Goal: Task Accomplishment & Management: Complete application form

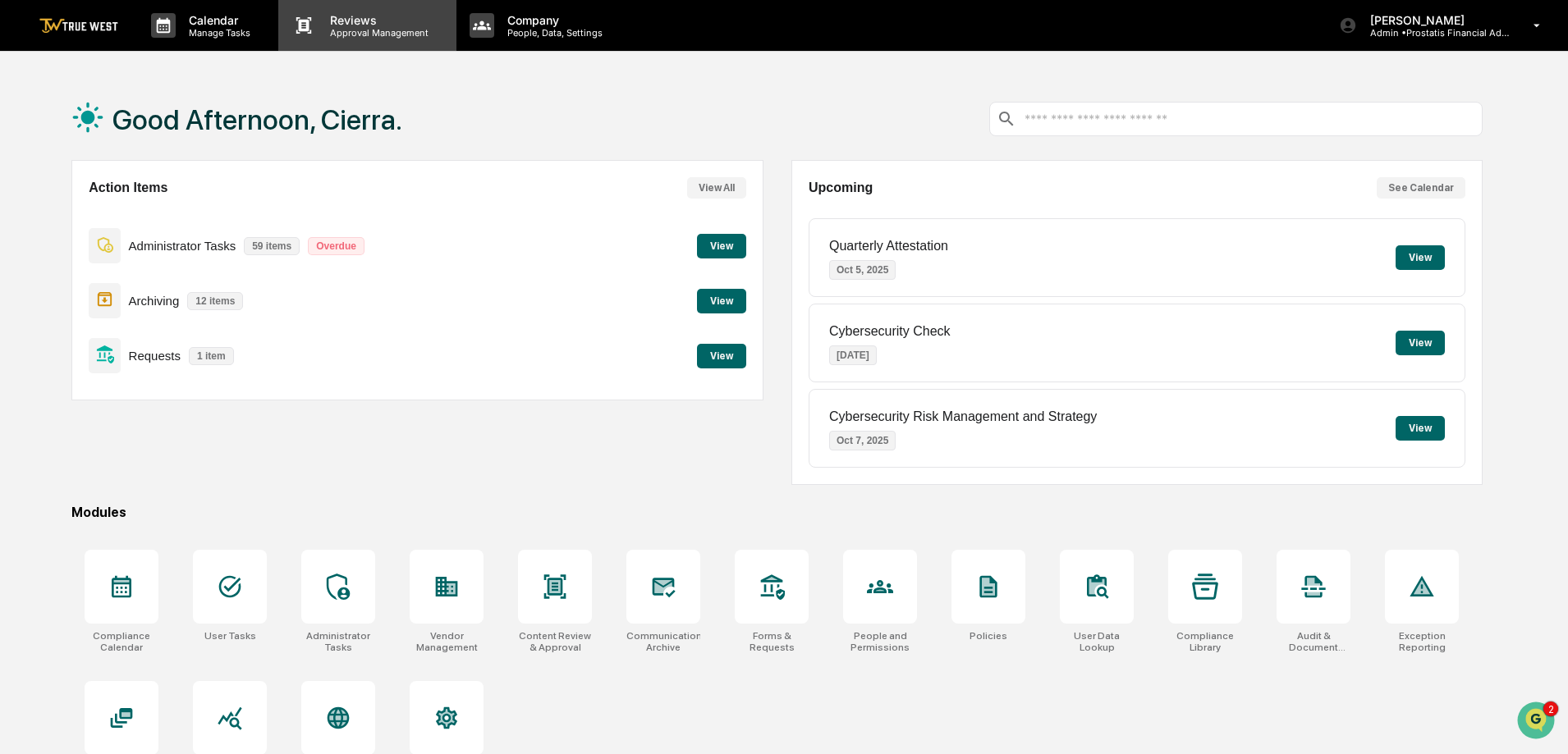
click at [329, 27] on p "Approval Management" at bounding box center [377, 32] width 120 height 12
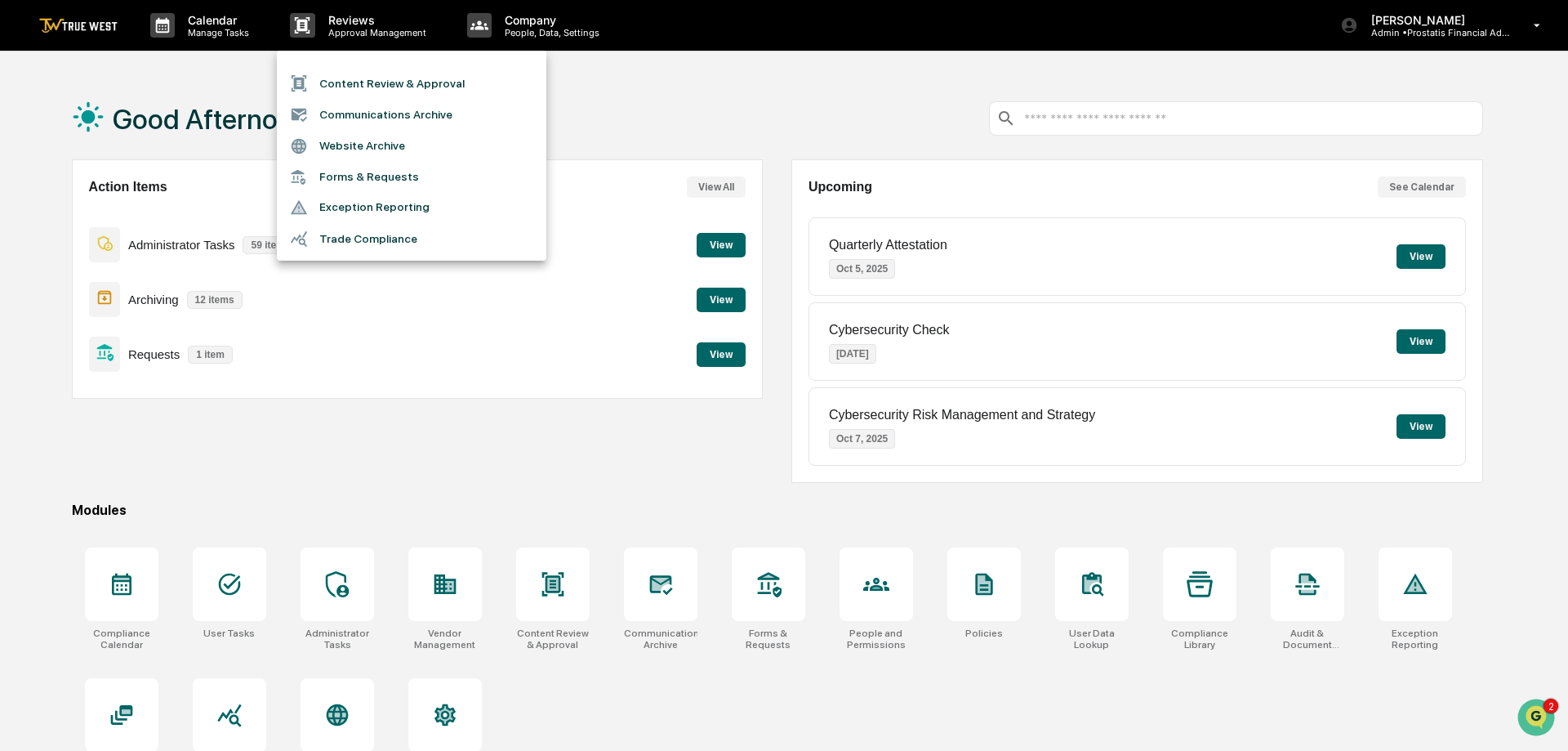
click at [353, 83] on li "Content Review & Approval" at bounding box center [412, 83] width 269 height 31
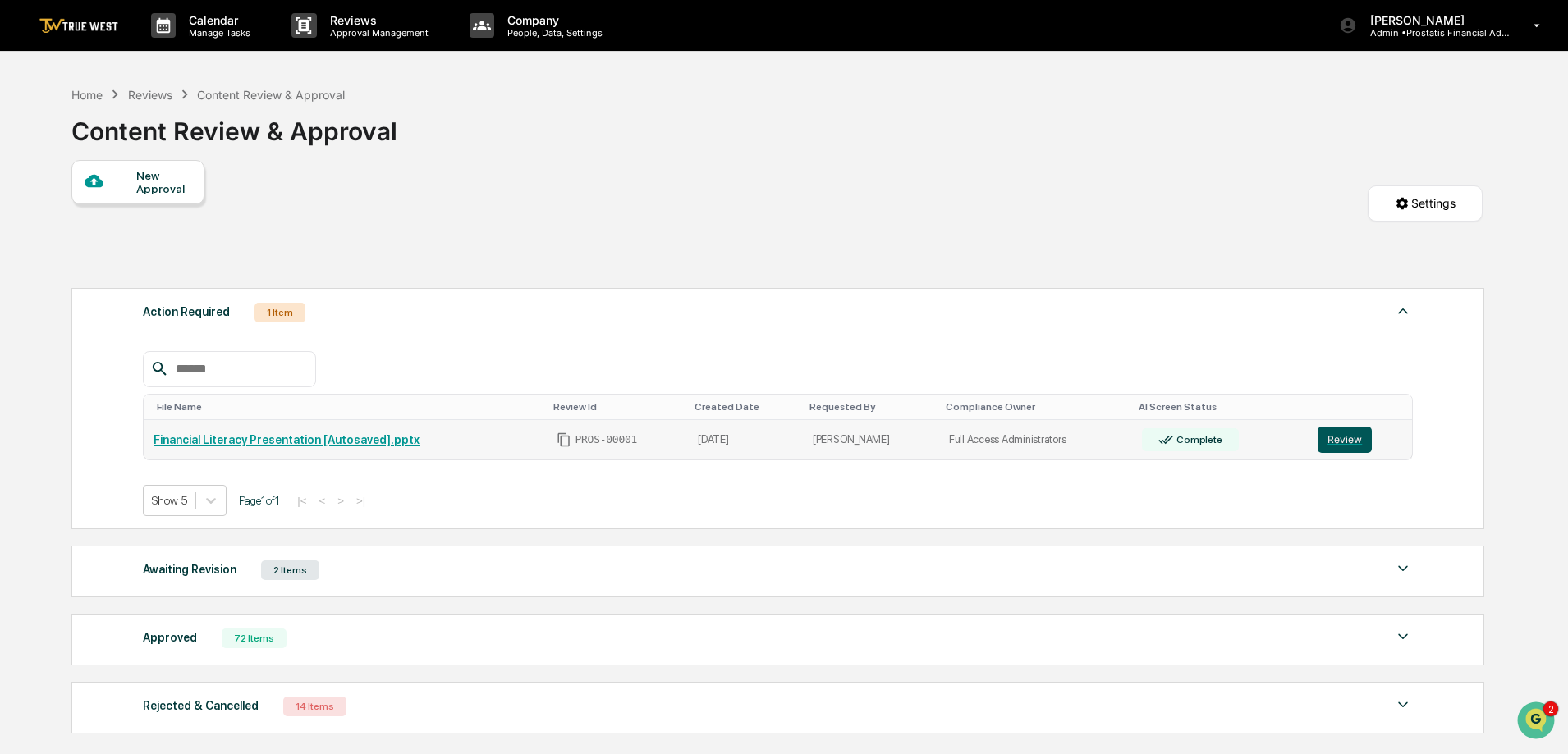
click at [1341, 437] on button "Review" at bounding box center [1344, 439] width 54 height 26
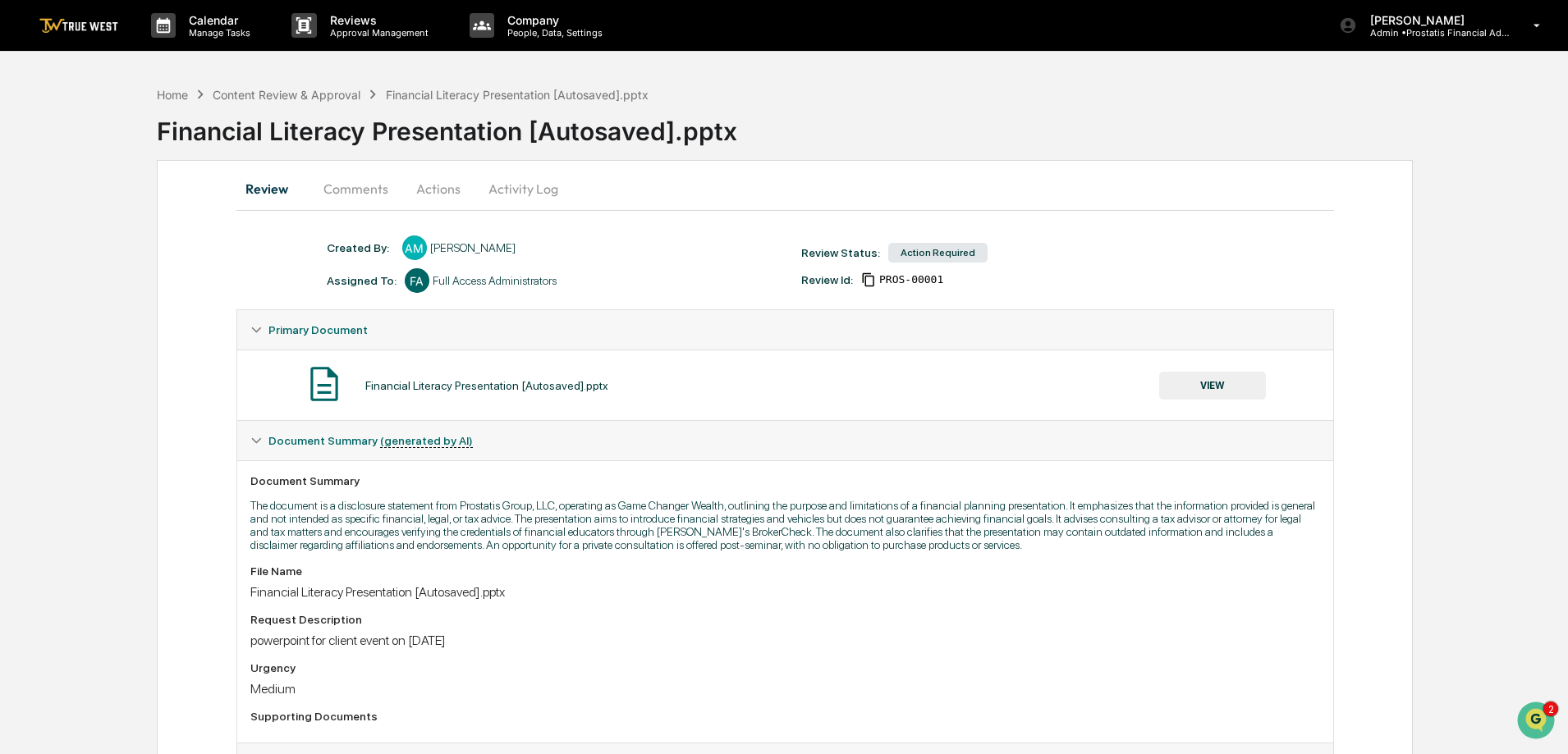
click at [538, 186] on button "Activity Log" at bounding box center [522, 189] width 96 height 39
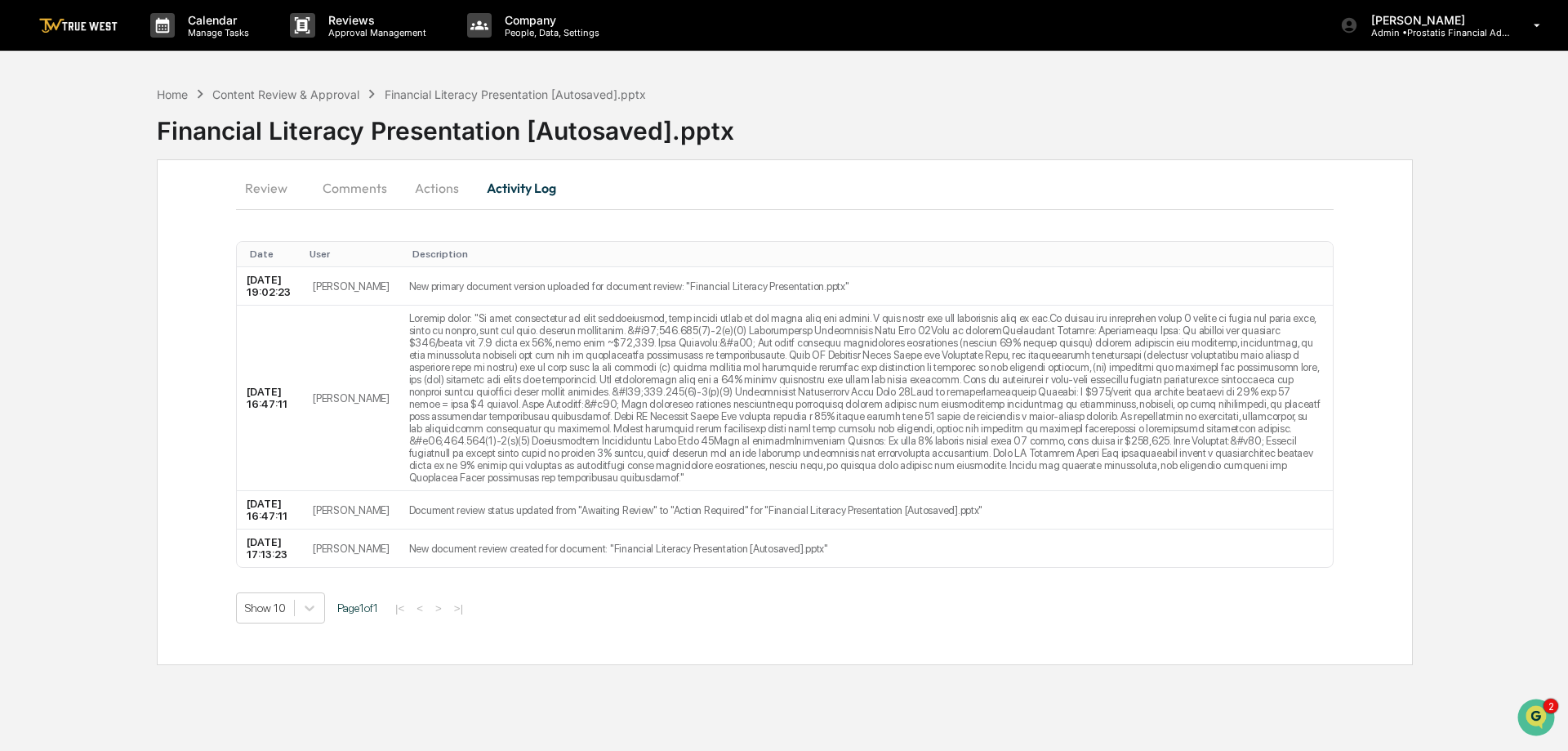
click at [432, 186] on button "Actions" at bounding box center [437, 188] width 73 height 39
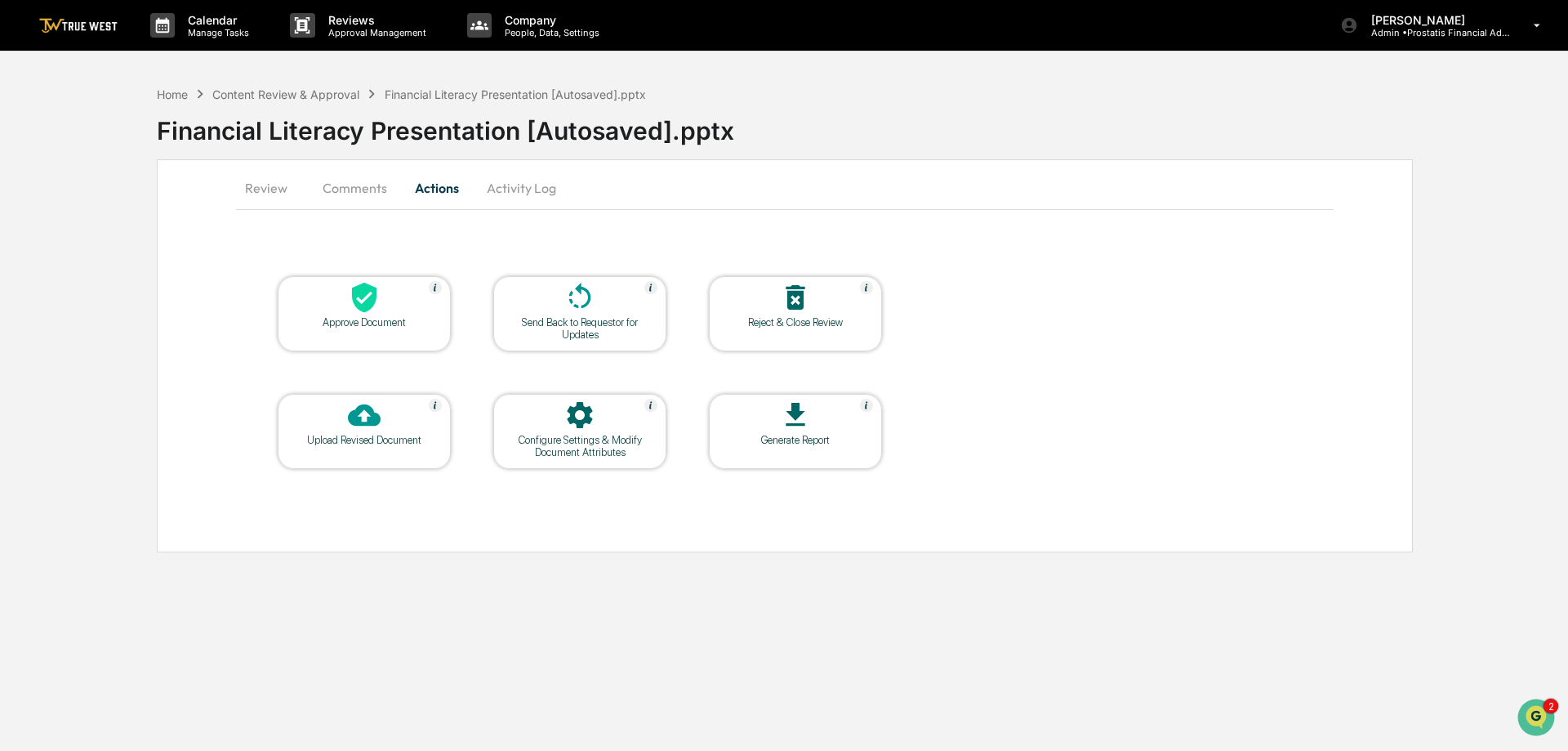
click at [513, 185] on button "Activity Log" at bounding box center [521, 188] width 95 height 39
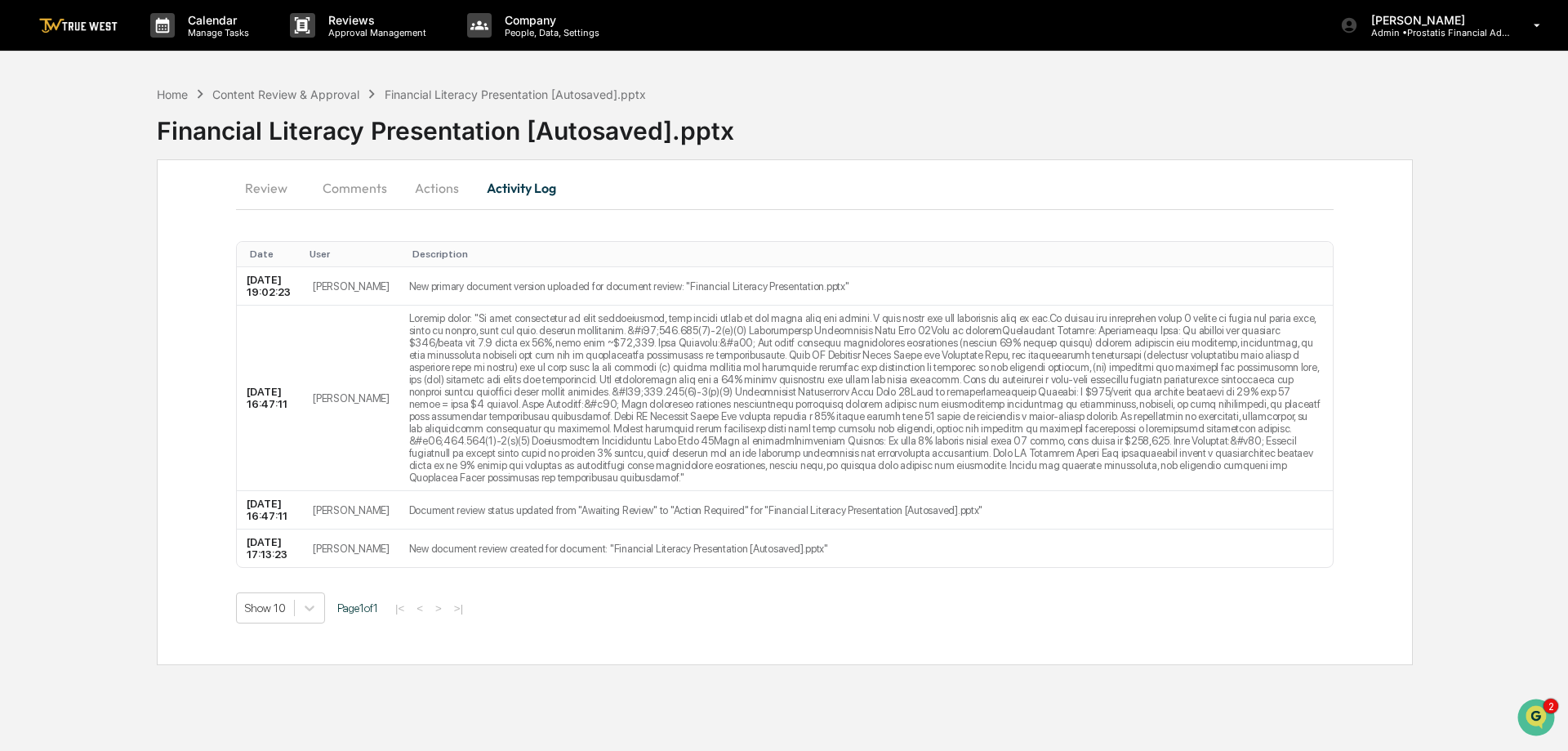
click at [441, 187] on button "Actions" at bounding box center [437, 188] width 73 height 39
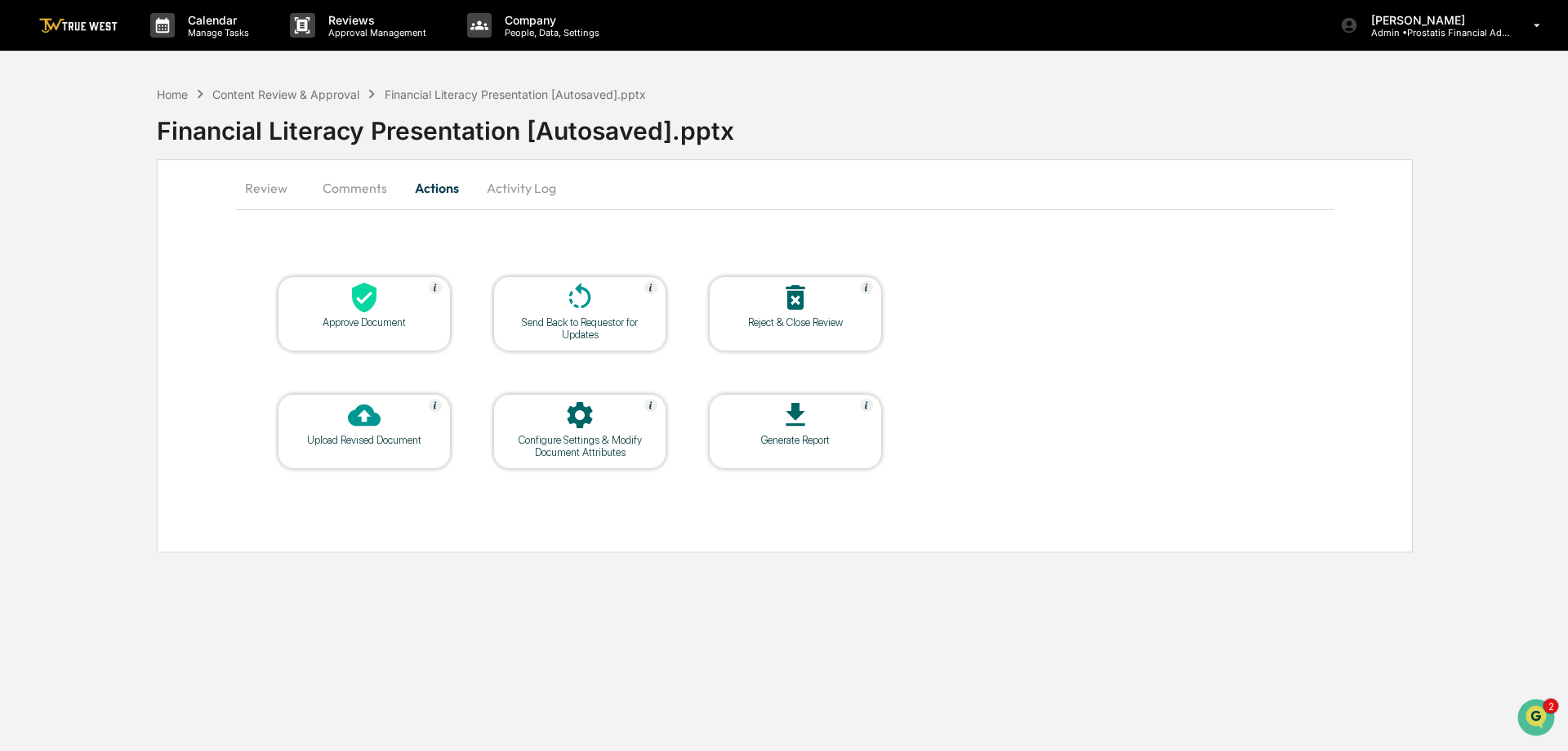
click at [366, 191] on button "Comments" at bounding box center [355, 188] width 91 height 39
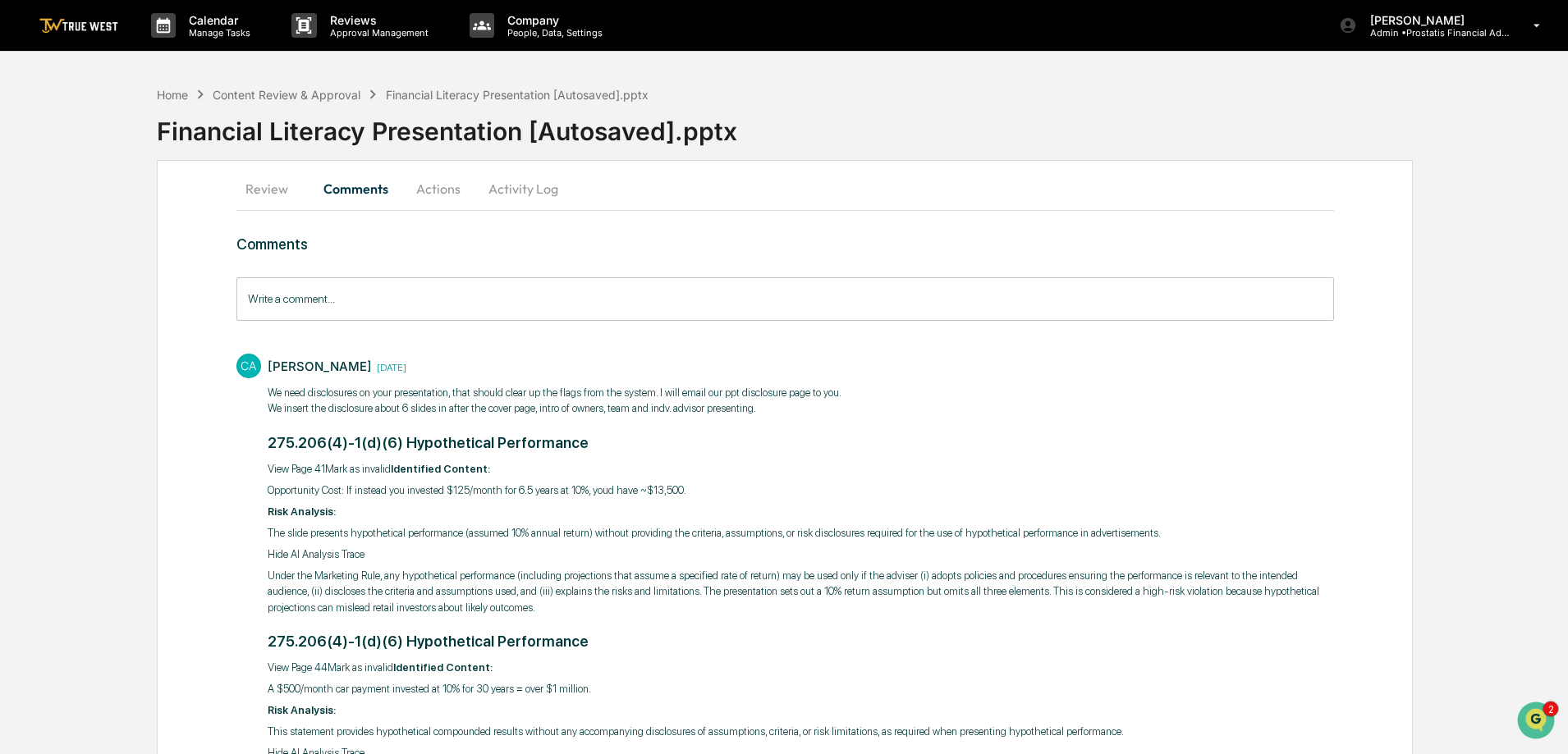
click at [279, 192] on button "Review" at bounding box center [273, 189] width 73 height 39
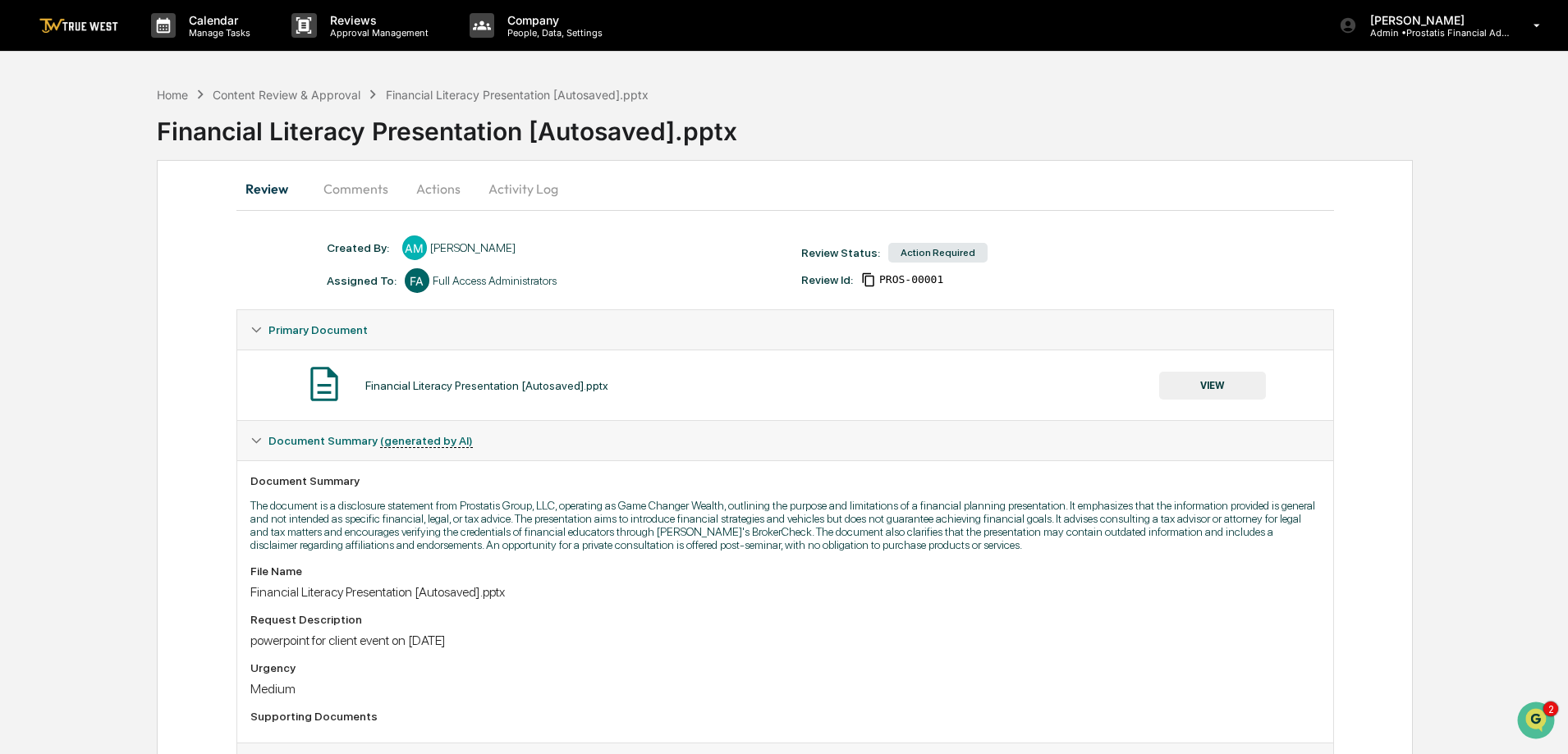
click at [354, 181] on button "Comments" at bounding box center [356, 189] width 91 height 39
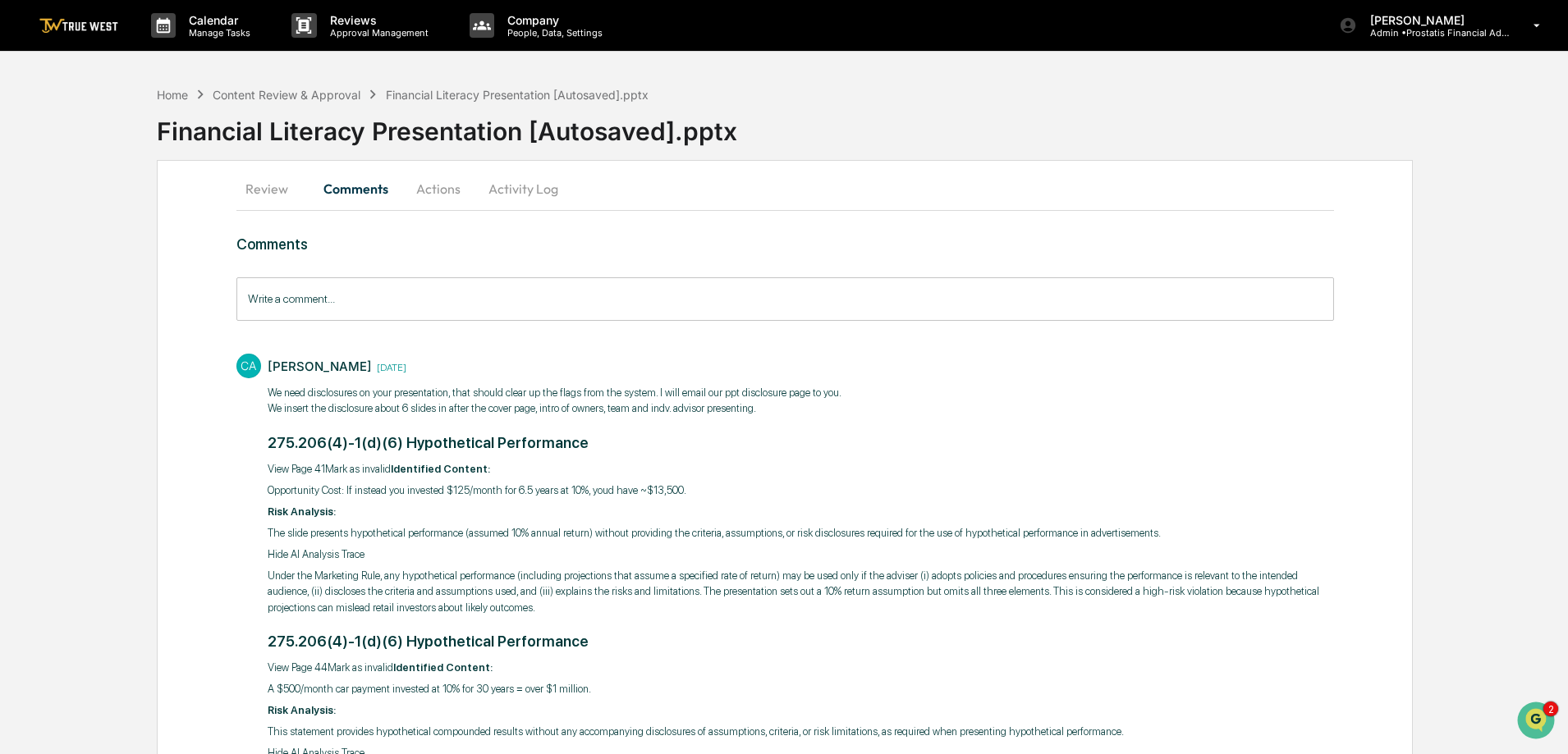
click at [452, 193] on button "Actions" at bounding box center [438, 189] width 73 height 39
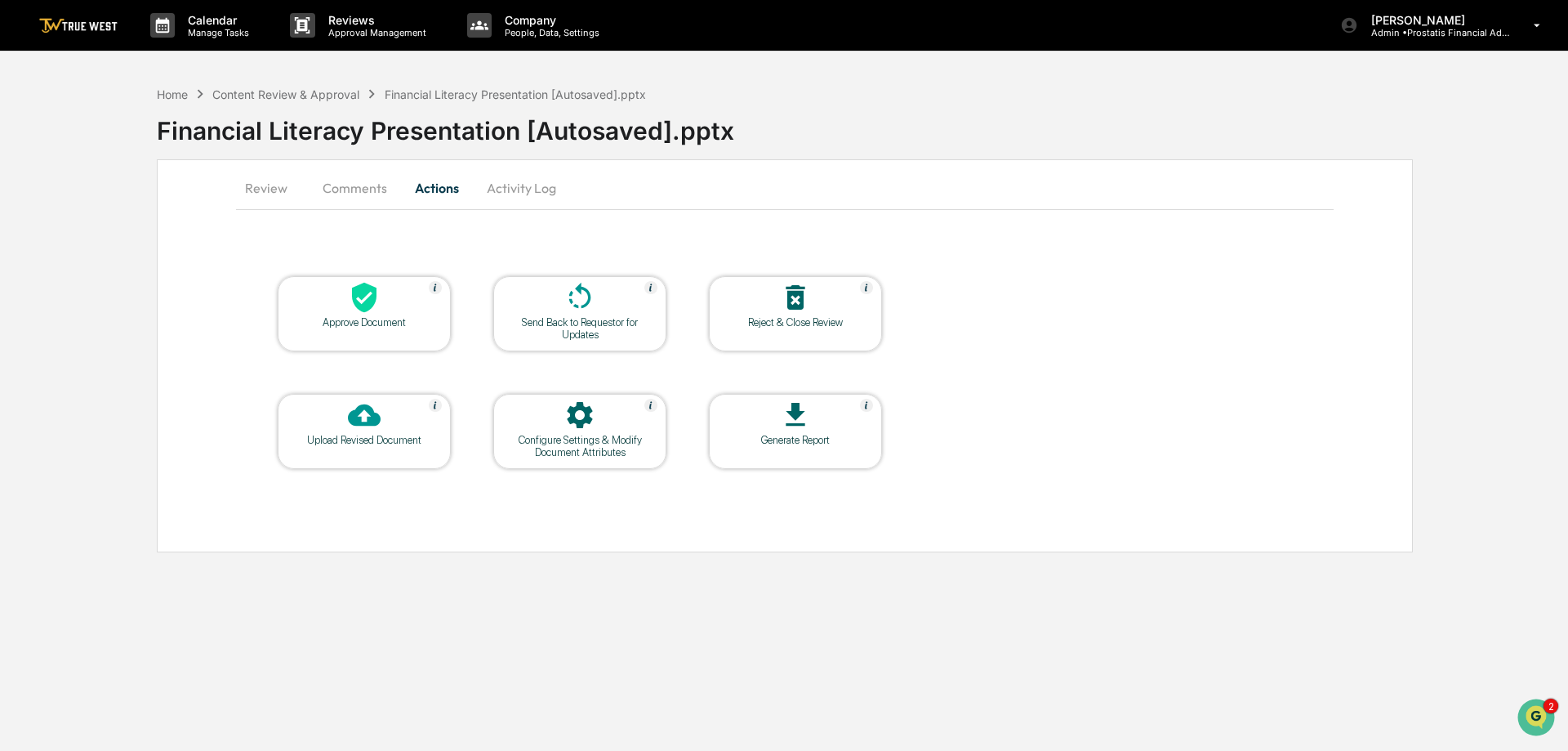
click at [253, 185] on button "Review" at bounding box center [273, 188] width 73 height 39
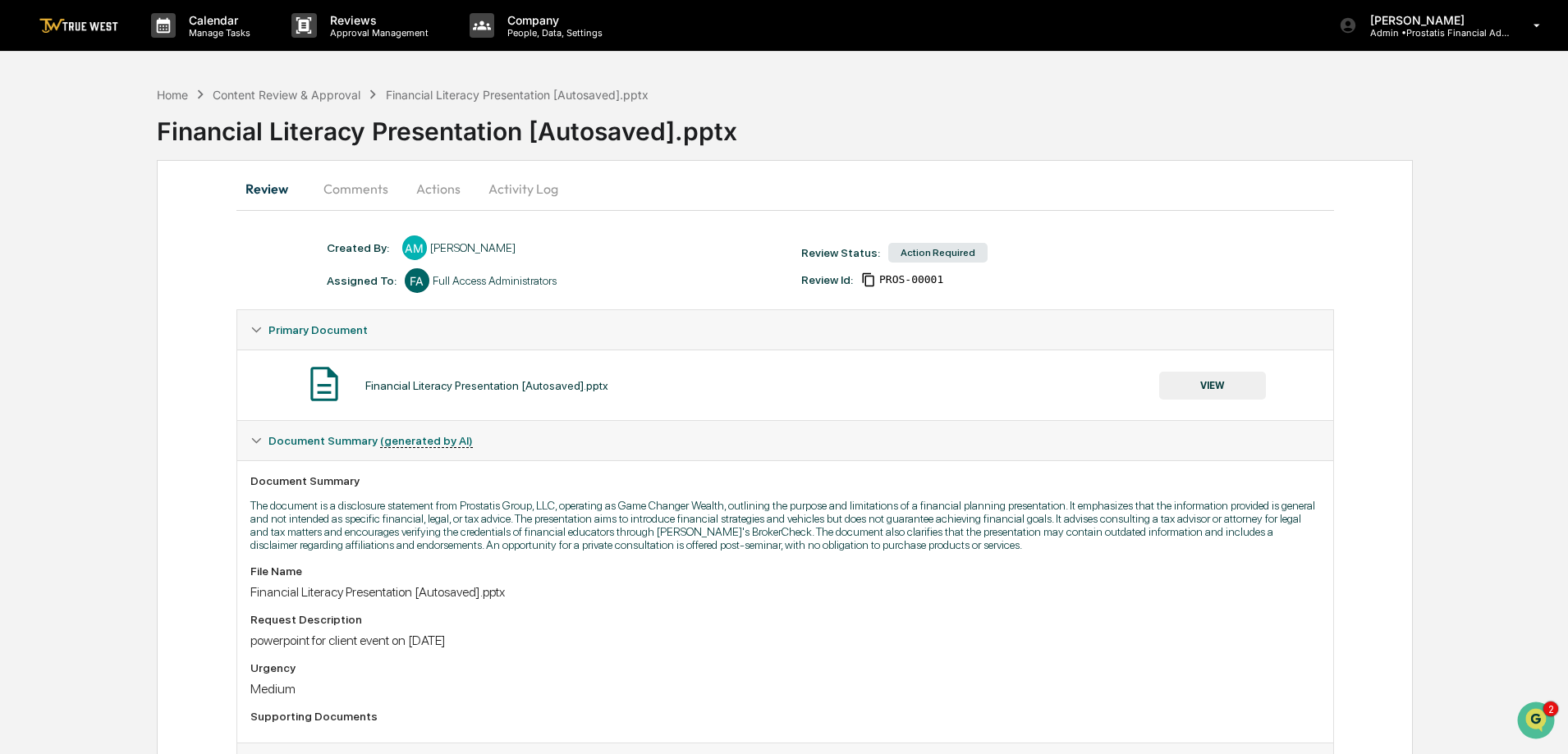
click at [1241, 385] on button "VIEW" at bounding box center [1211, 385] width 107 height 28
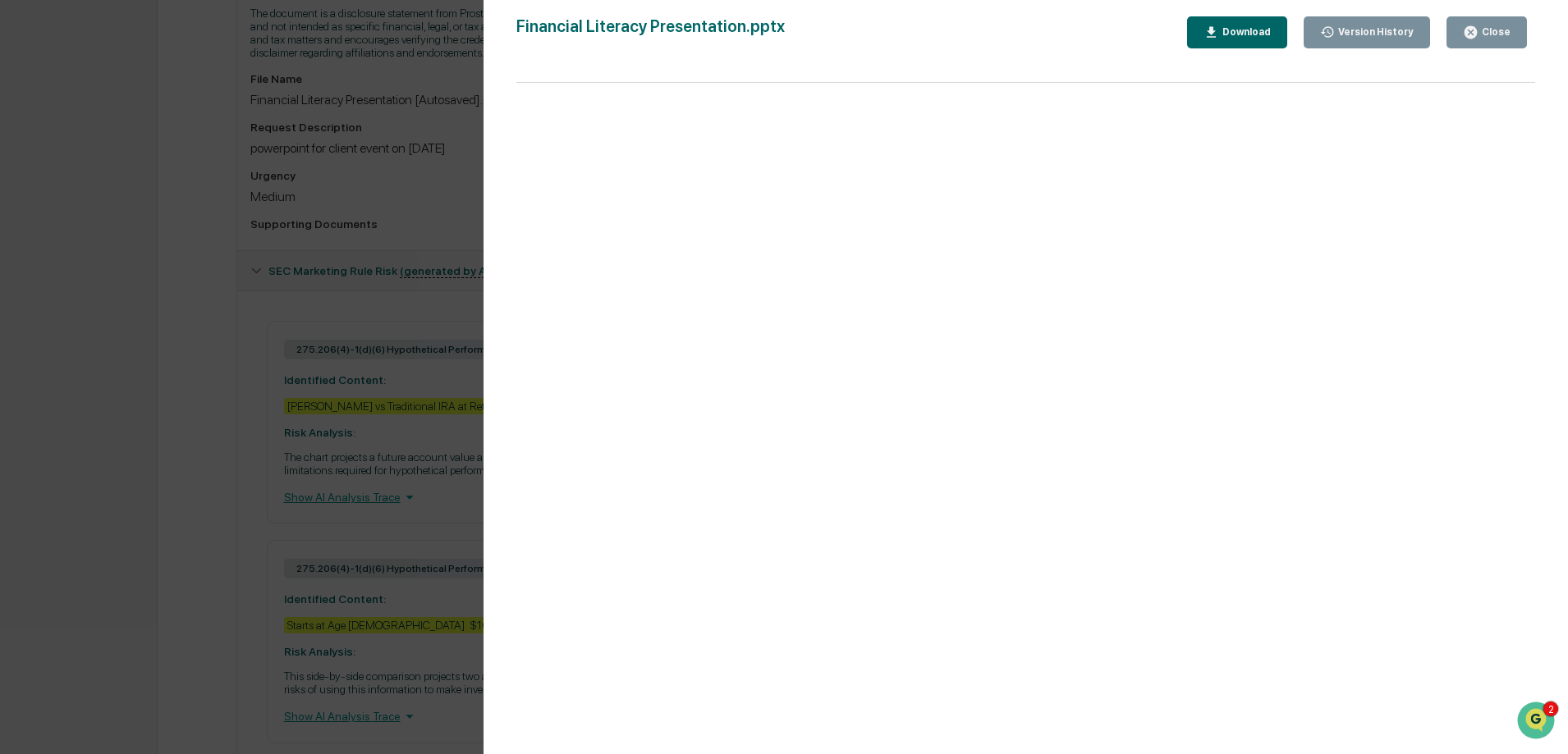
scroll to position [820, 0]
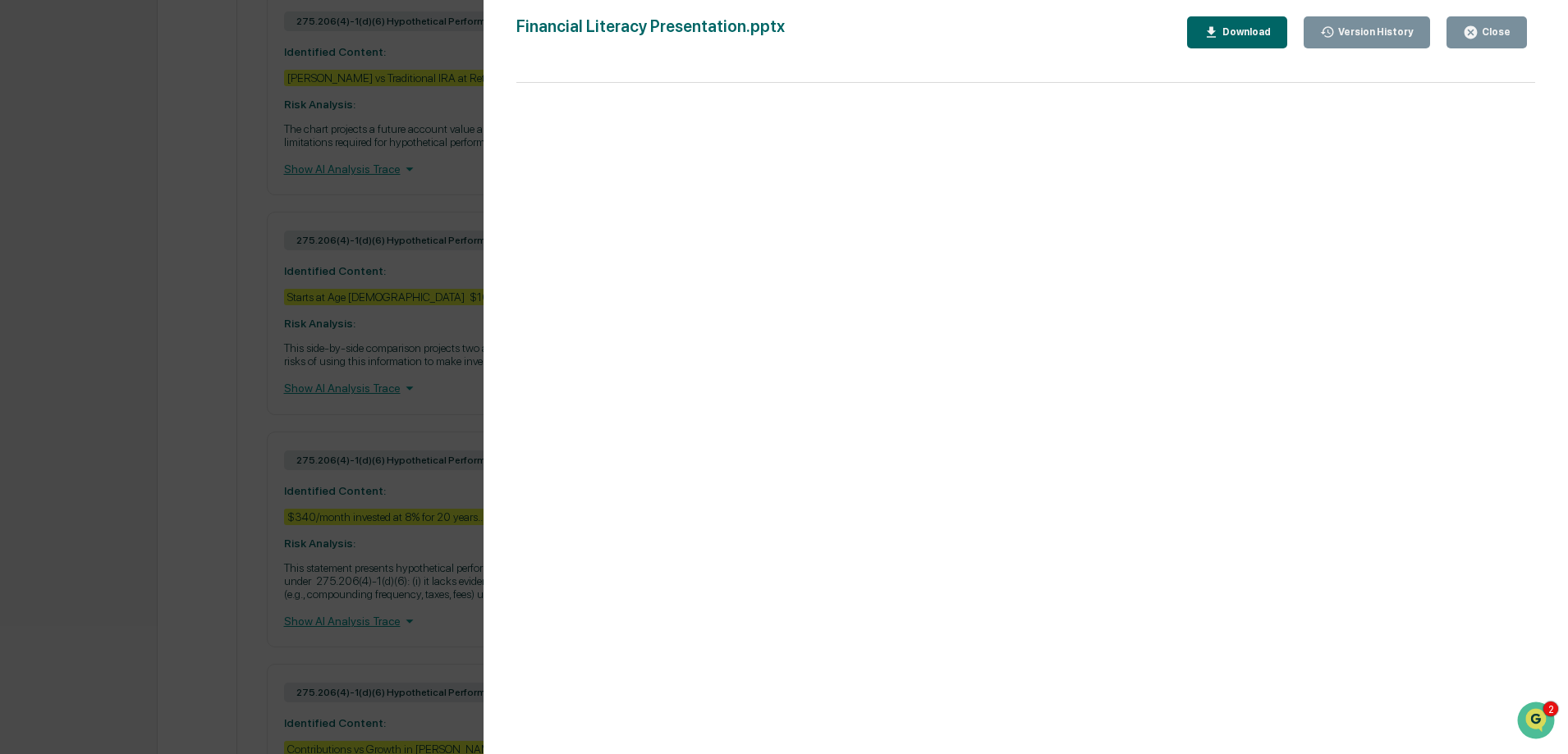
click at [418, 175] on div "Version History 09/28/2025, 07:02 PM Ashley Michelli 09/09/2025, 05:13 PM Ashle…" at bounding box center [784, 377] width 1568 height 754
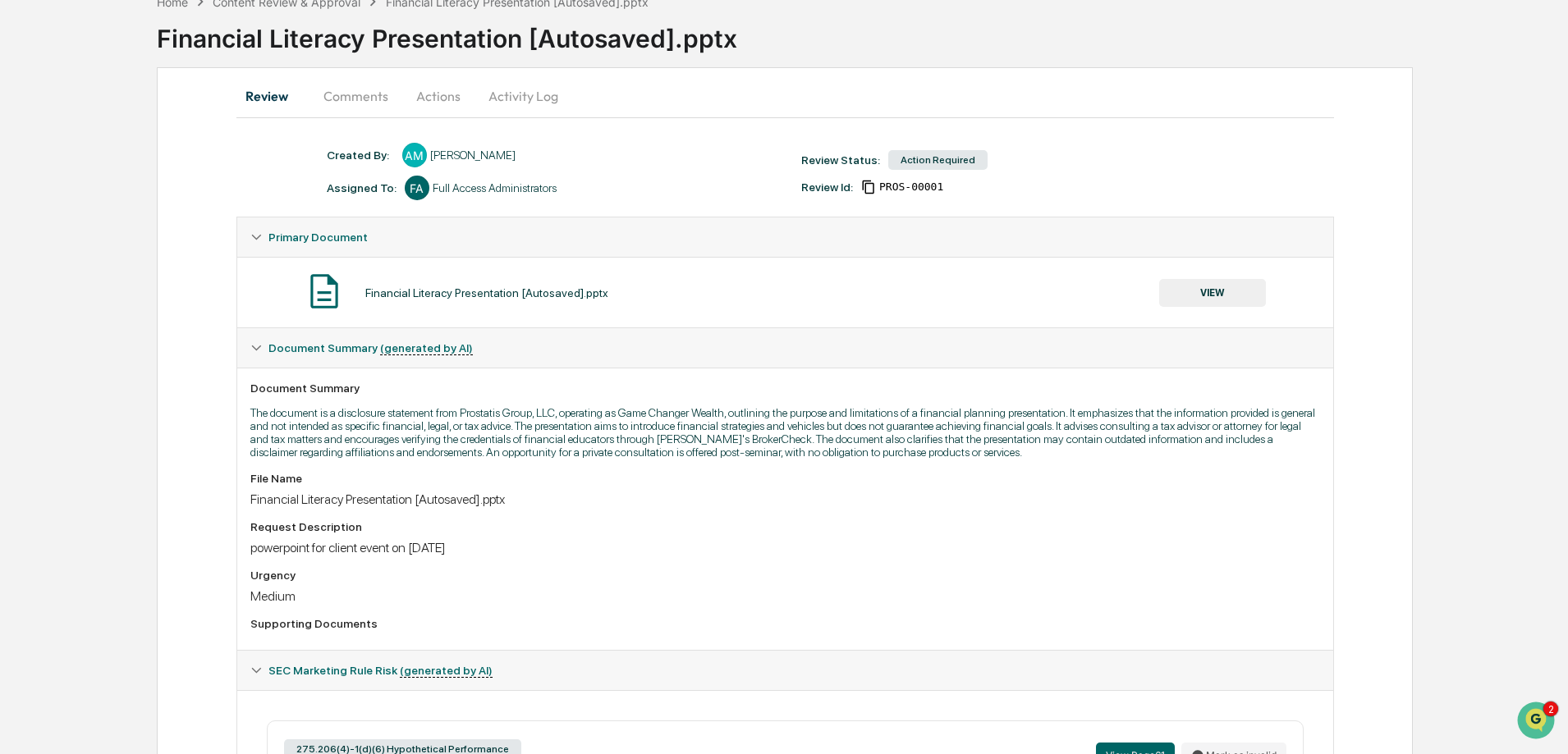
scroll to position [0, 0]
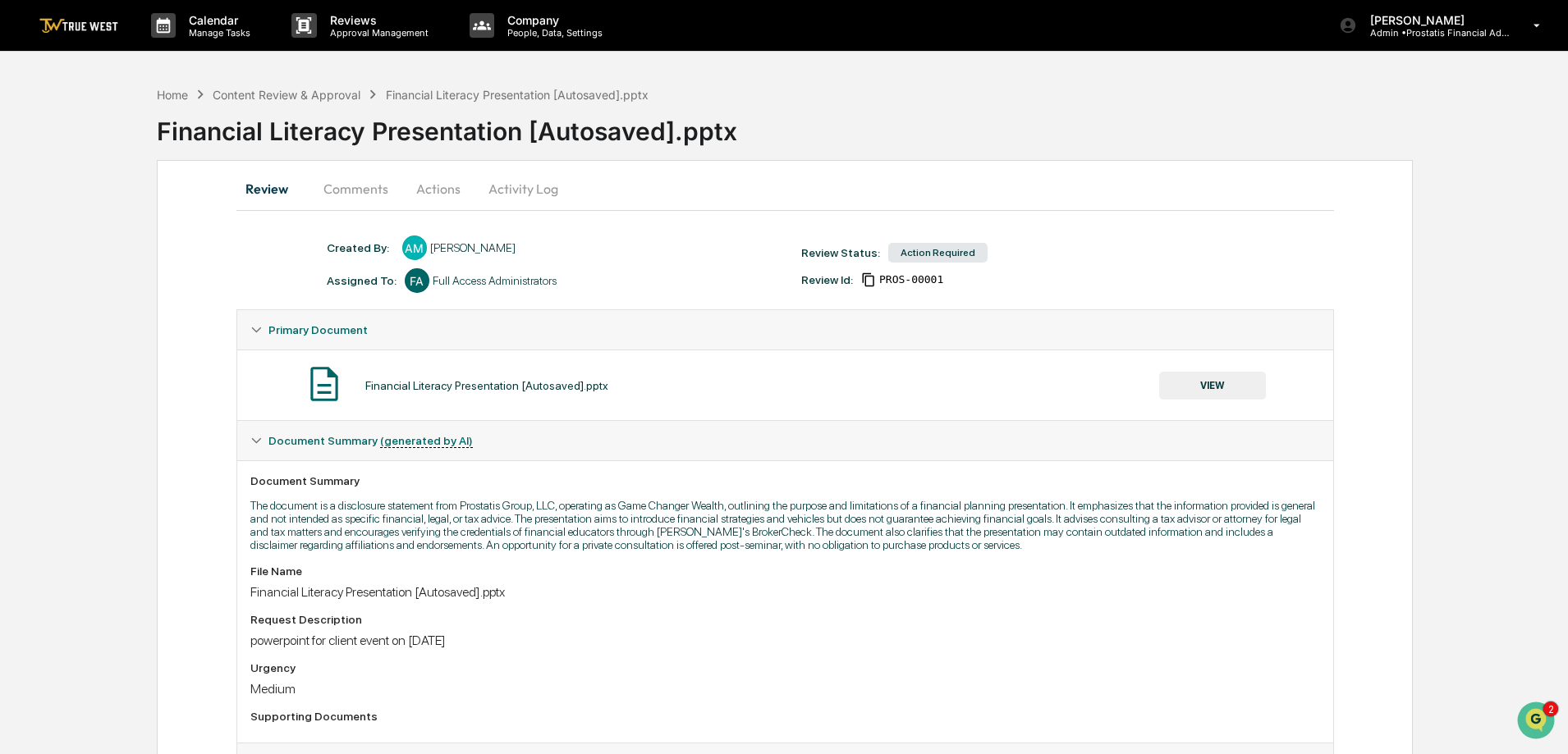
click at [1232, 376] on button "VIEW" at bounding box center [1211, 385] width 107 height 28
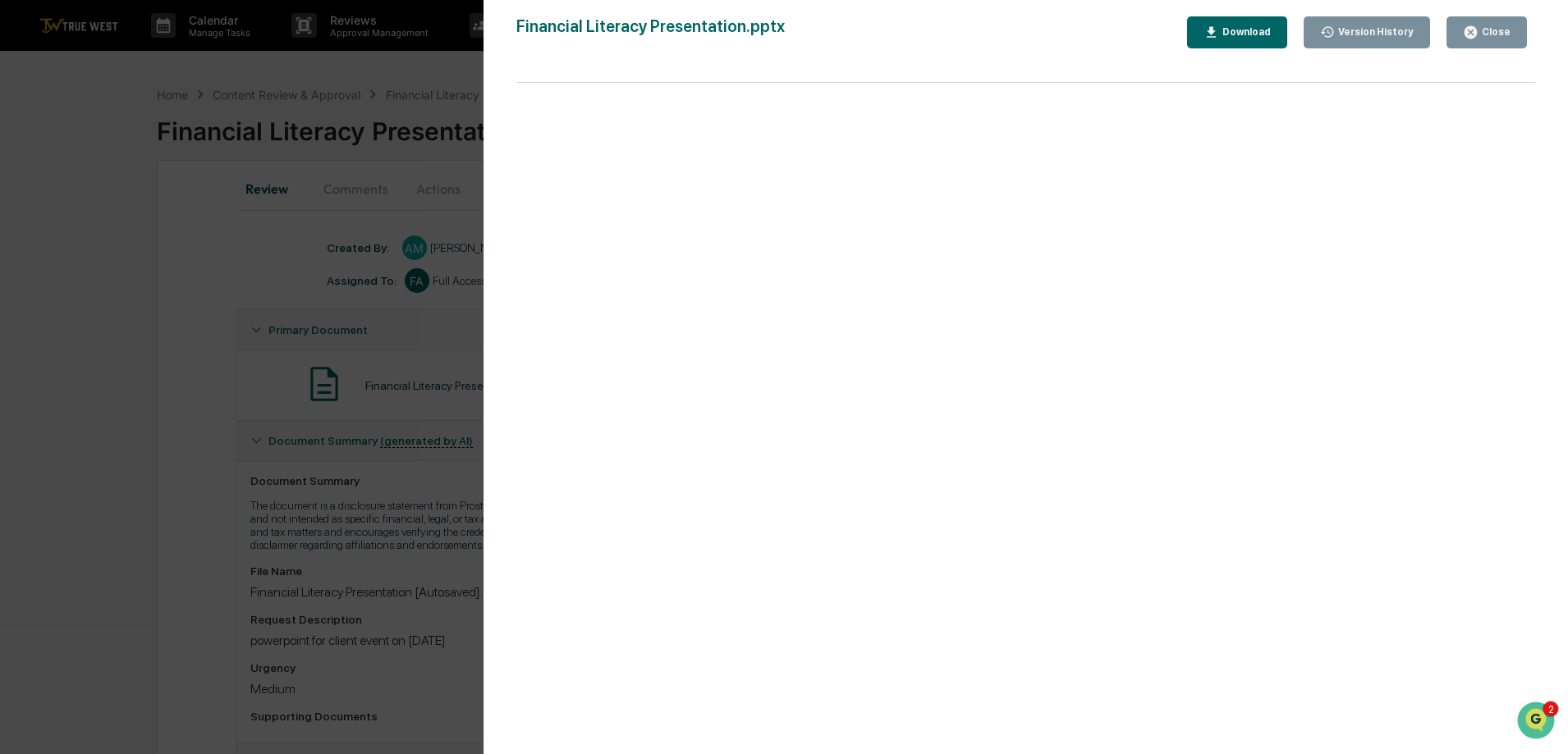
click at [1393, 30] on div "Version History" at bounding box center [1374, 31] width 79 height 12
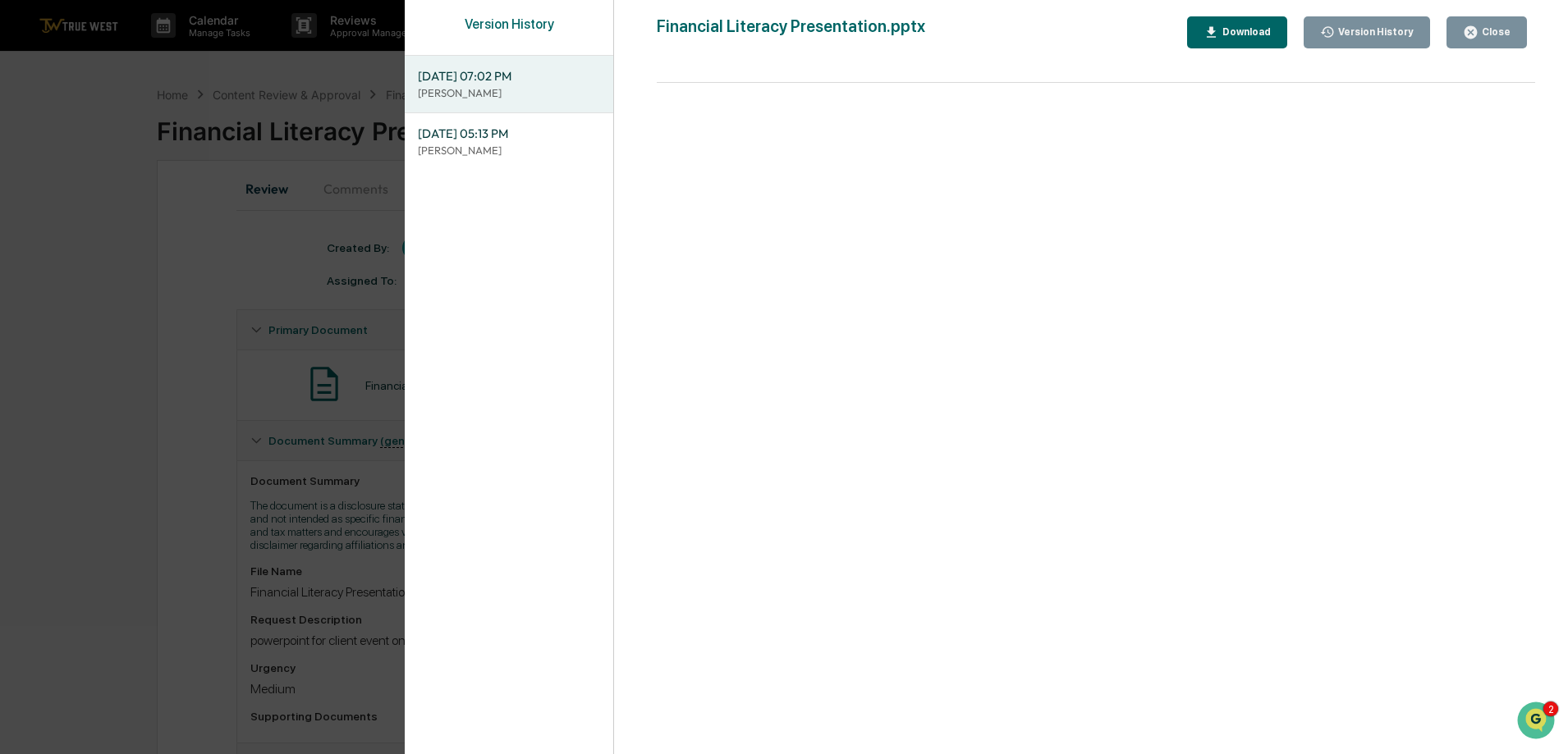
click at [1508, 30] on div "Close" at bounding box center [1495, 31] width 32 height 12
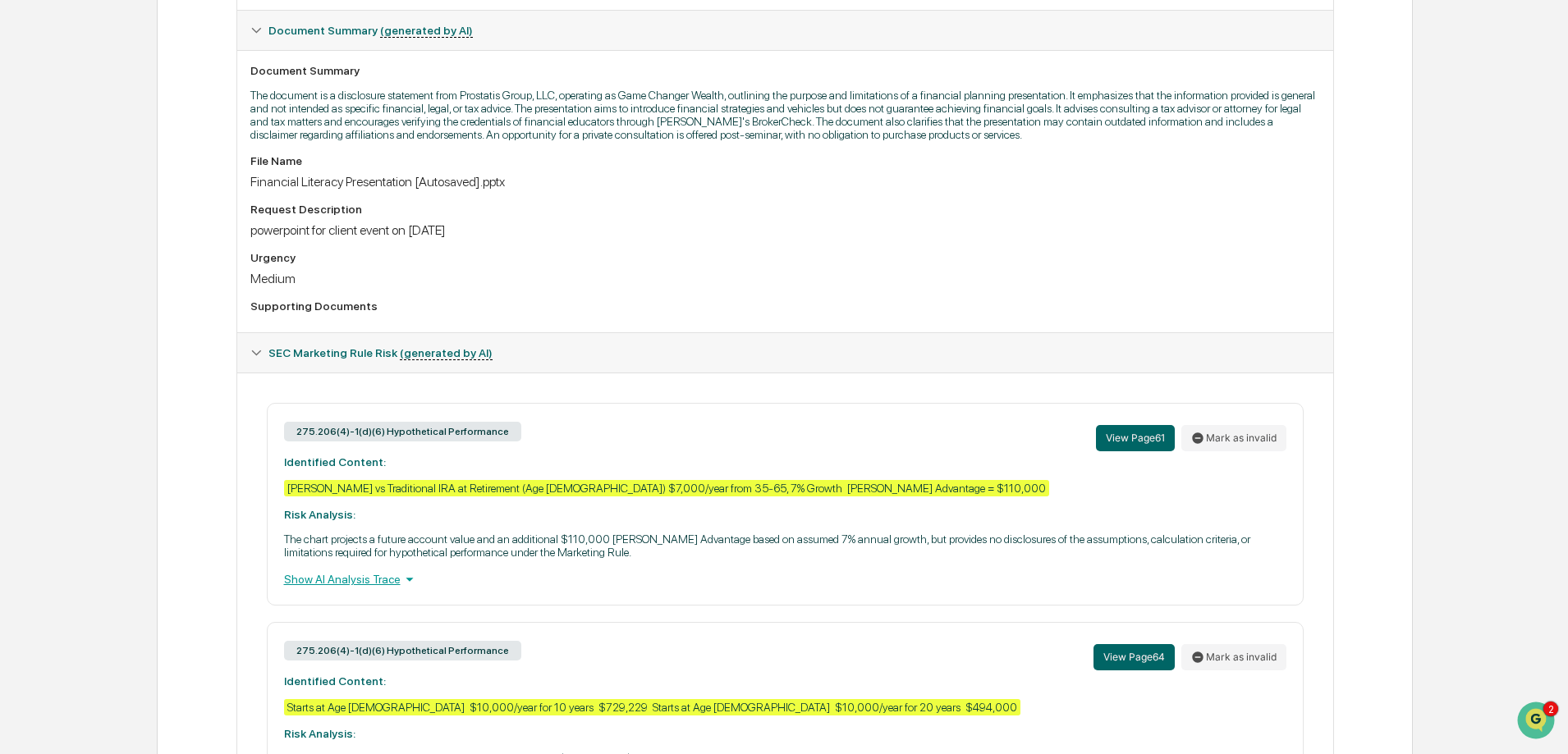
scroll to position [656, 0]
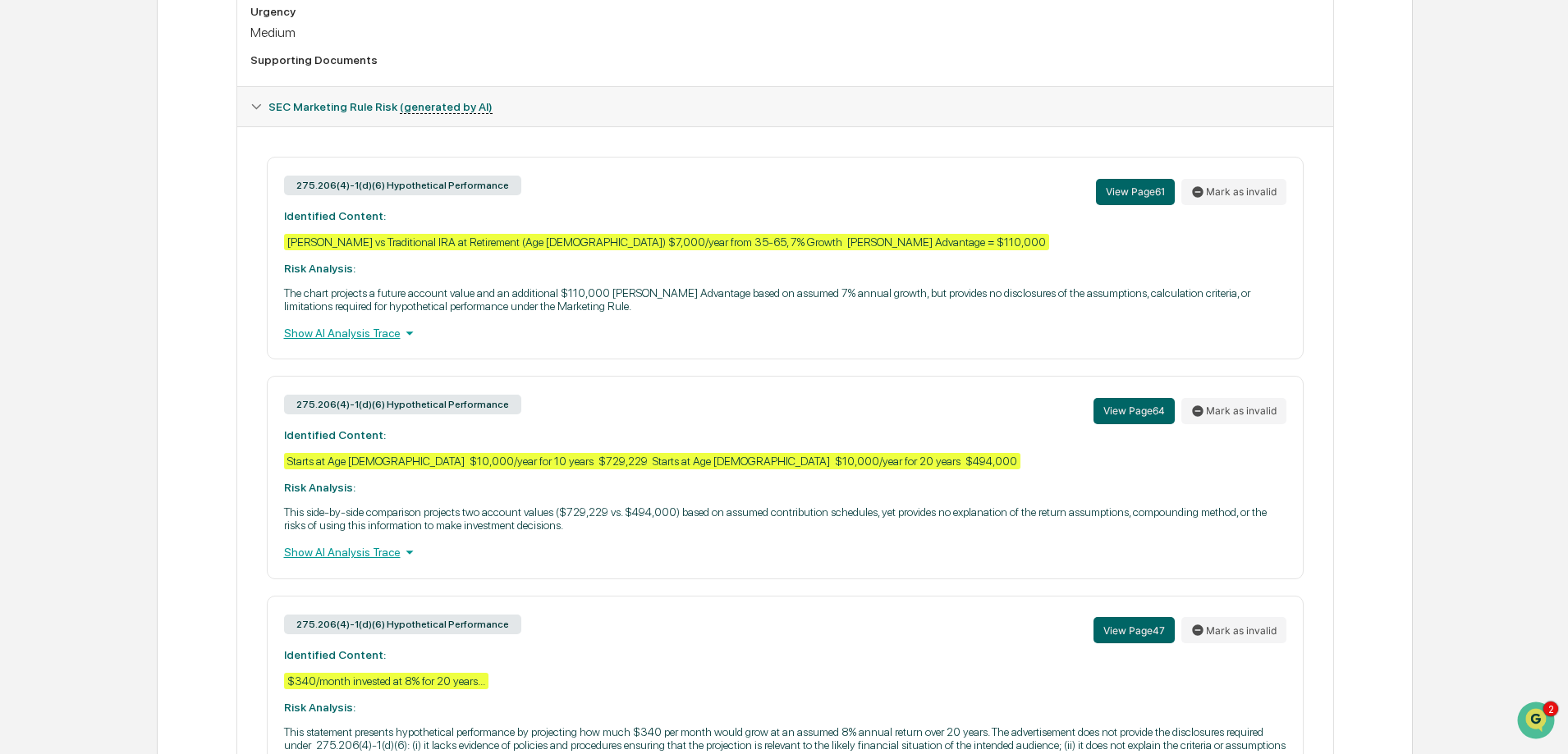
click at [380, 333] on div "Show AI Analysis Trace" at bounding box center [785, 333] width 1003 height 18
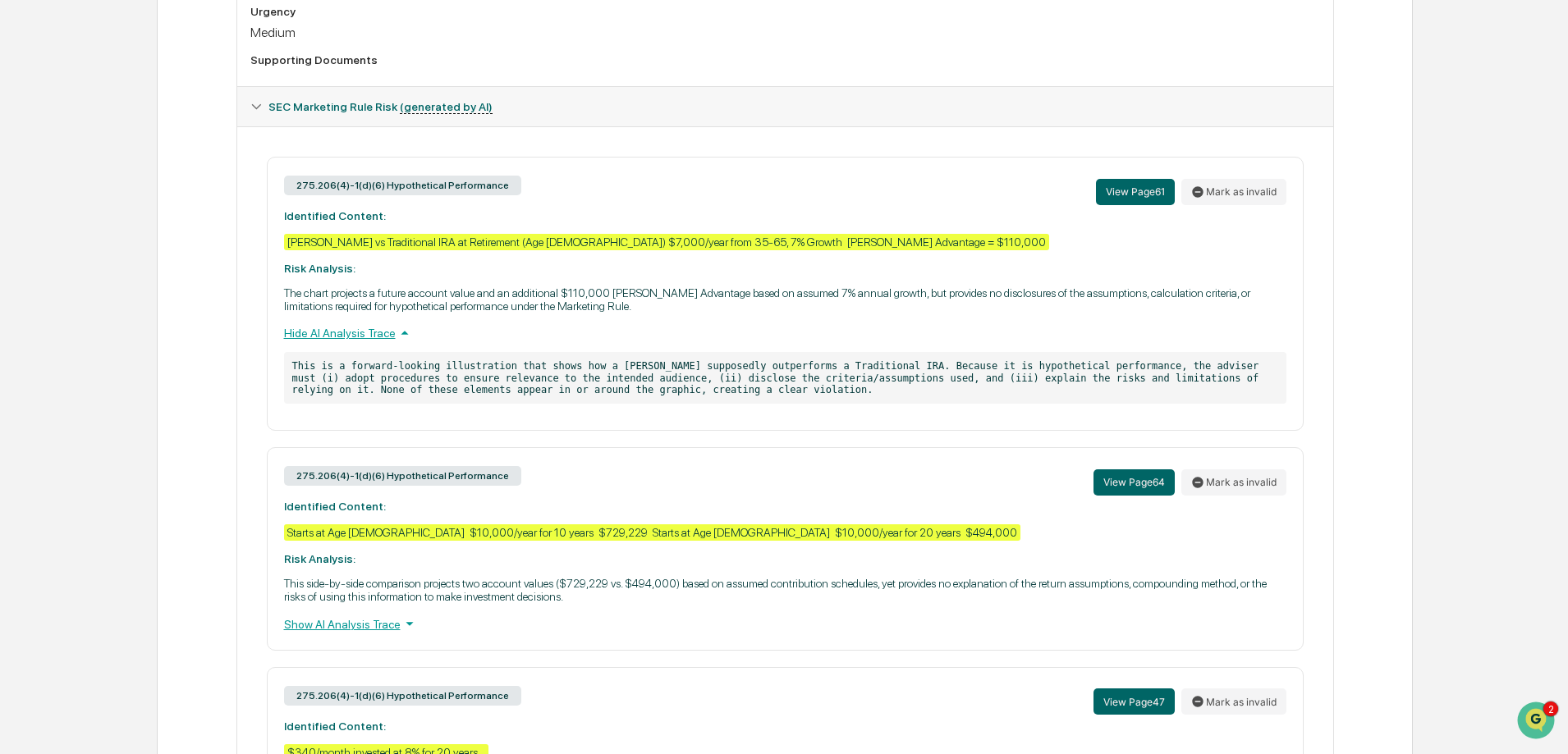
click at [323, 627] on div "Show AI Analysis Trace" at bounding box center [785, 623] width 1003 height 18
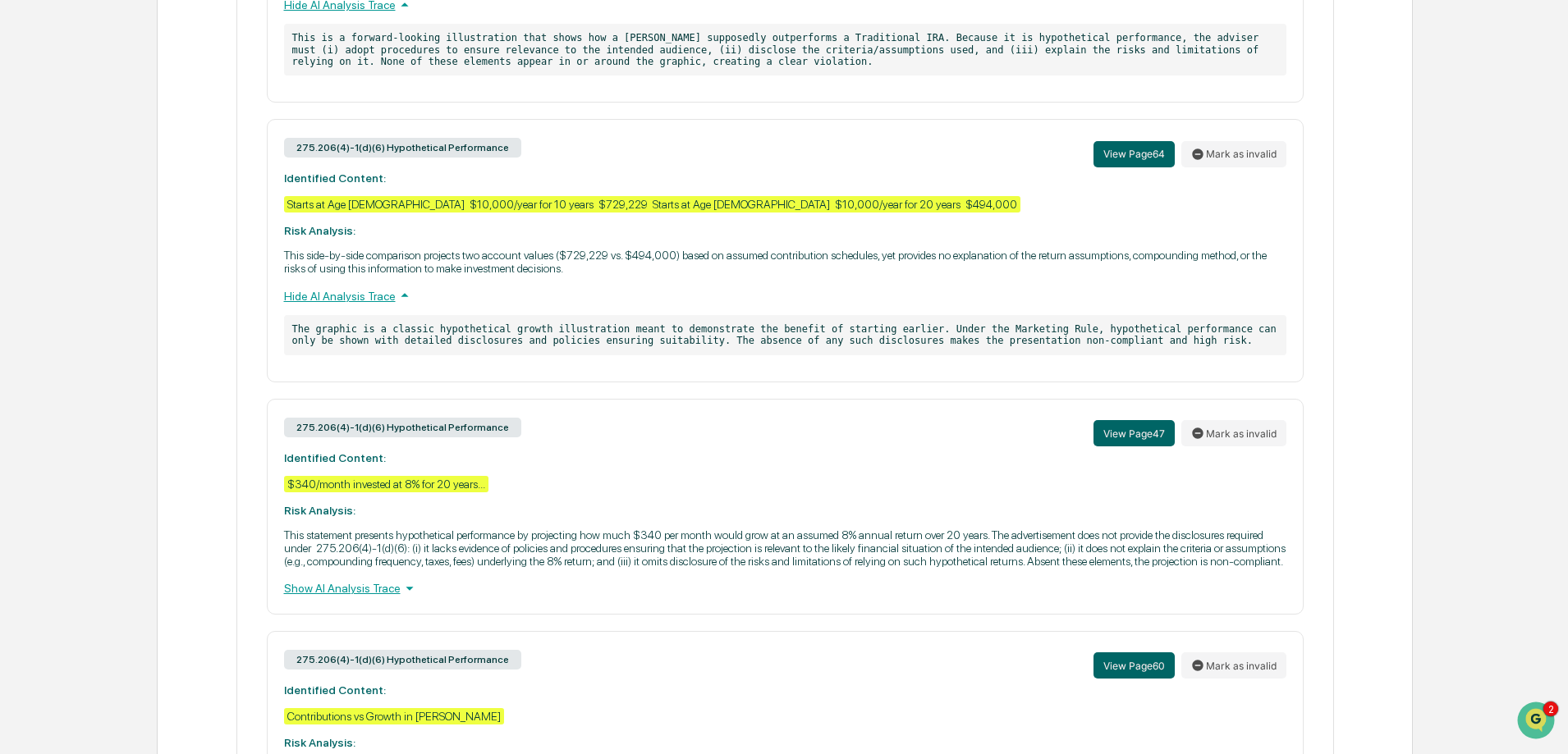
scroll to position [1148, 0]
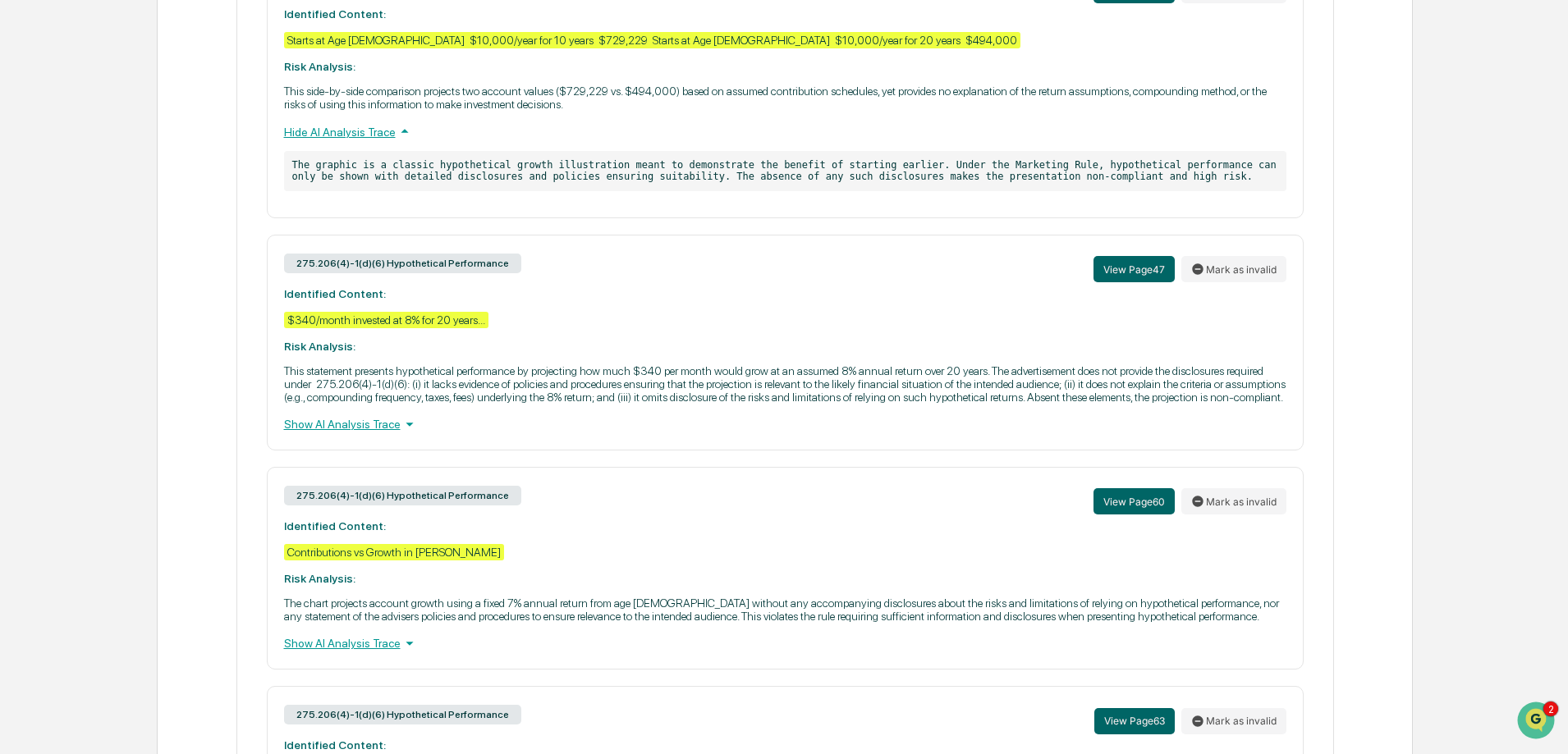
click at [339, 433] on div "Show AI Analysis Trace" at bounding box center [785, 424] width 1003 height 18
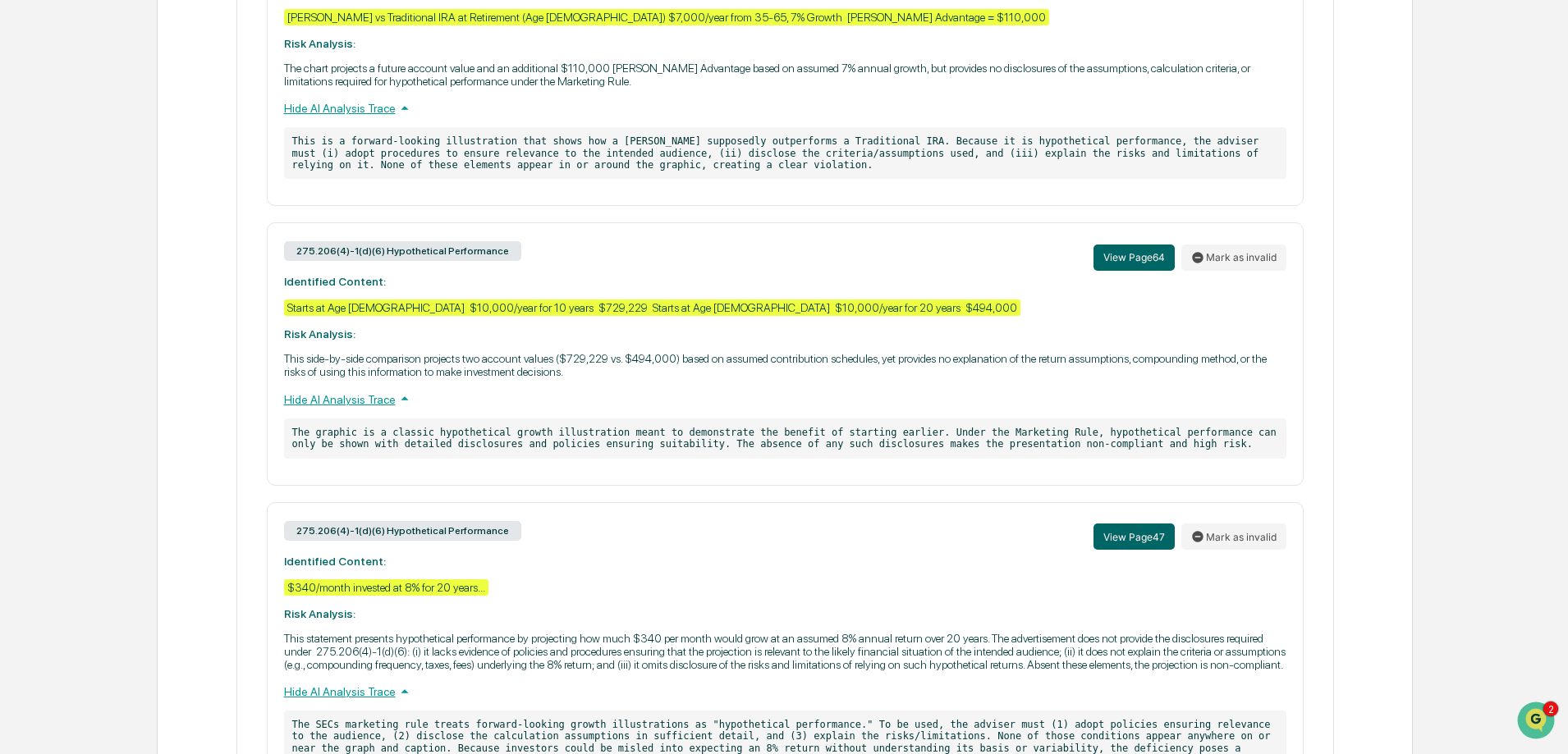
scroll to position [717, 0]
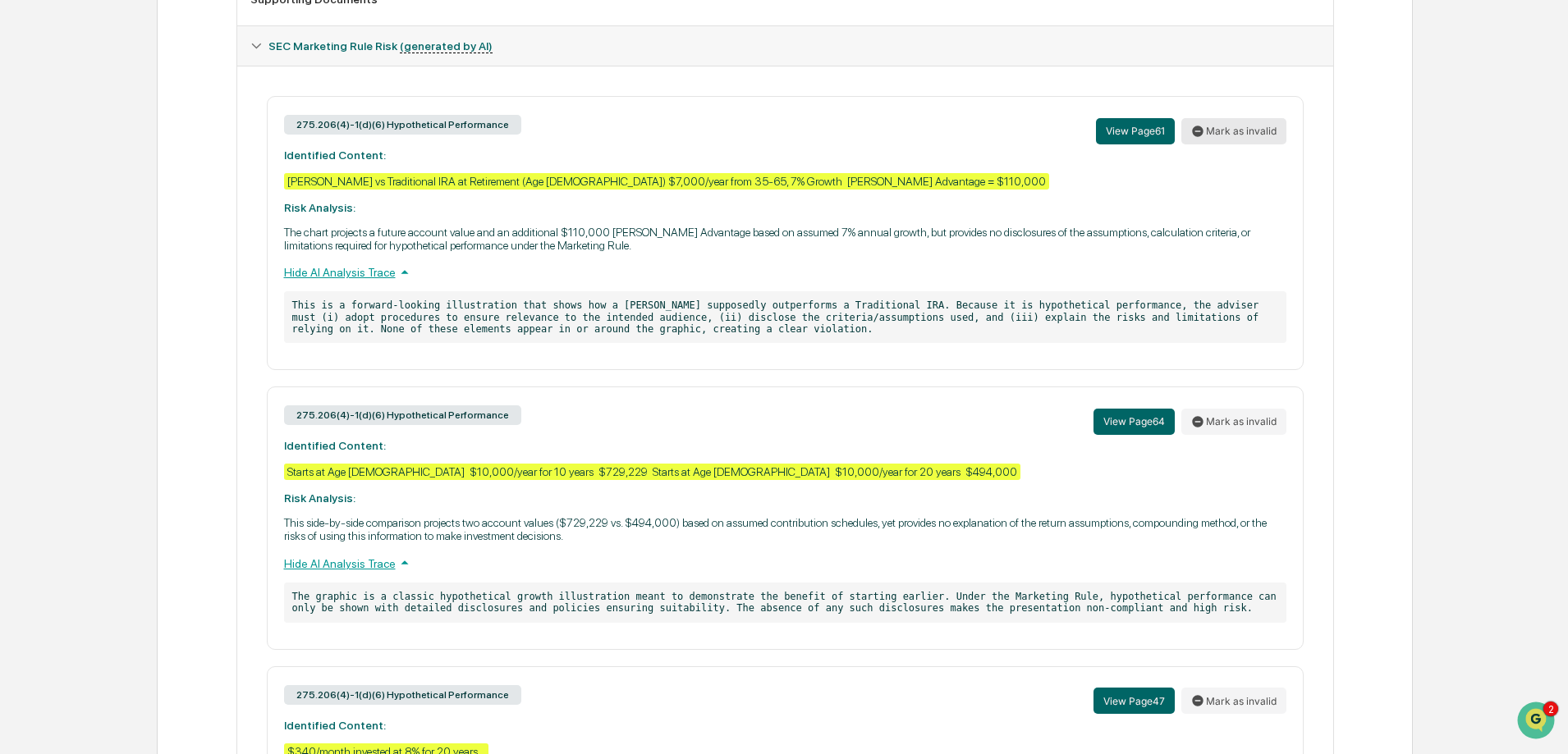
click at [1249, 121] on button "Mark as invalid" at bounding box center [1233, 131] width 105 height 26
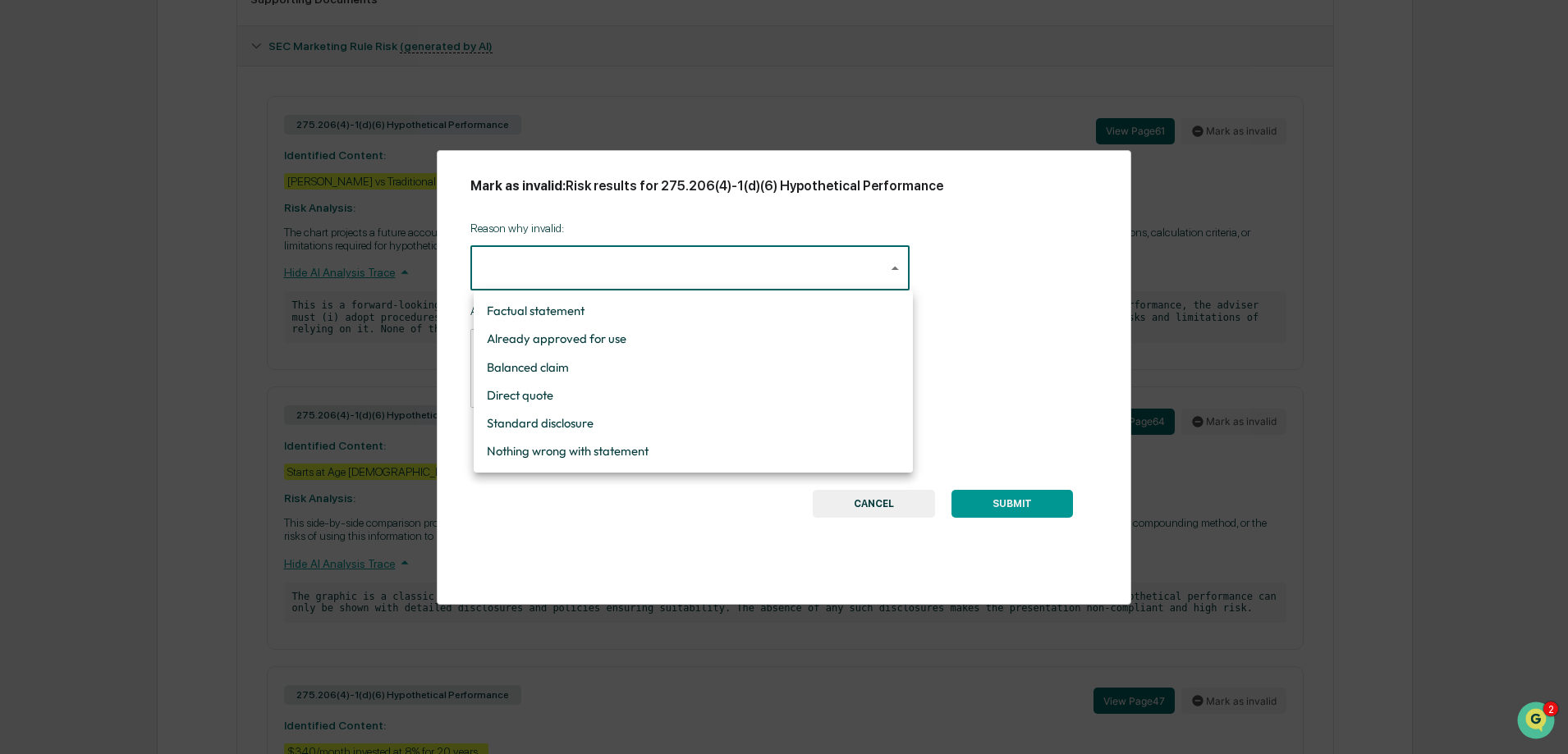
click at [574, 426] on li "Standard disclosure" at bounding box center [694, 423] width 439 height 28
type input "**********"
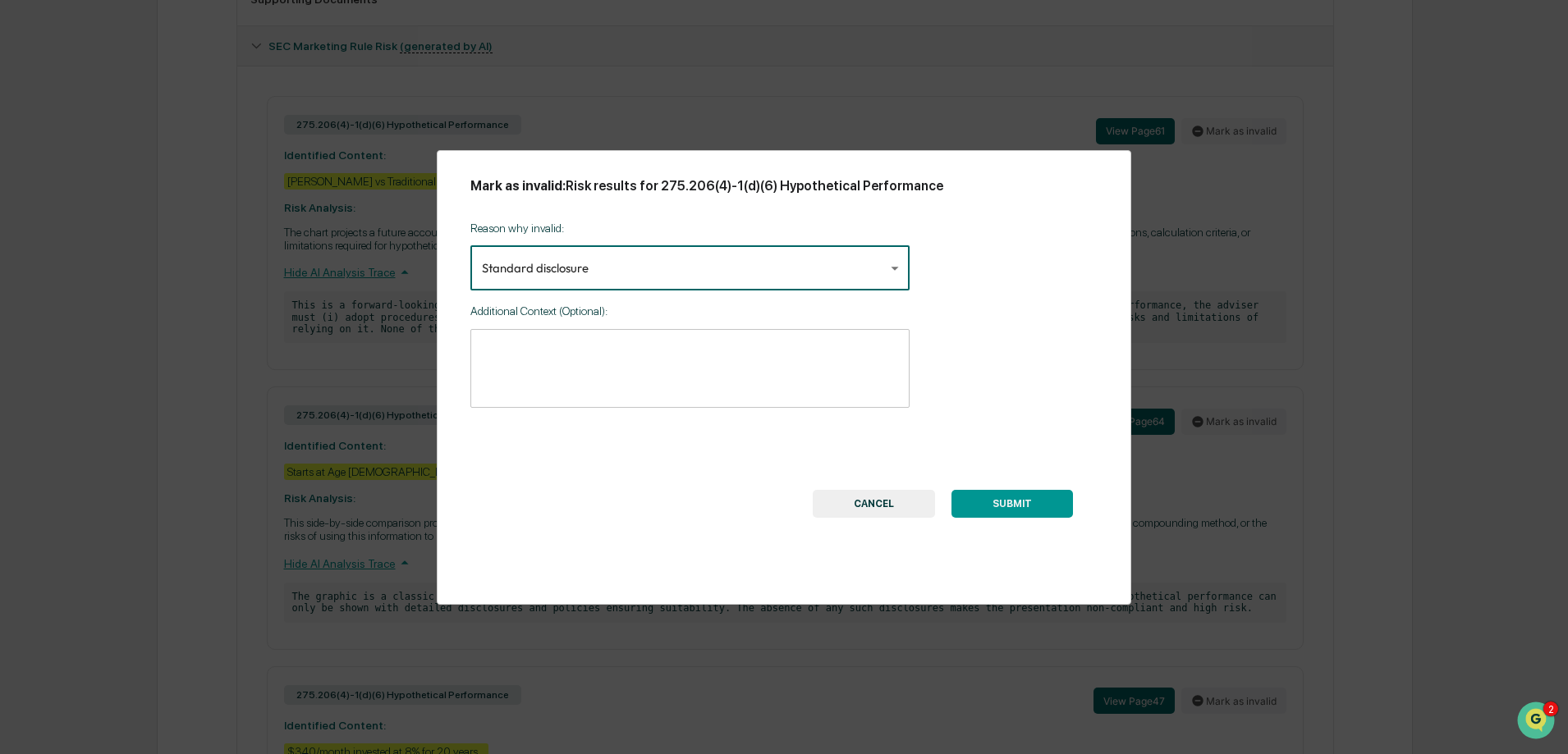
click at [1022, 499] on button "SUBMIT" at bounding box center [1012, 503] width 122 height 28
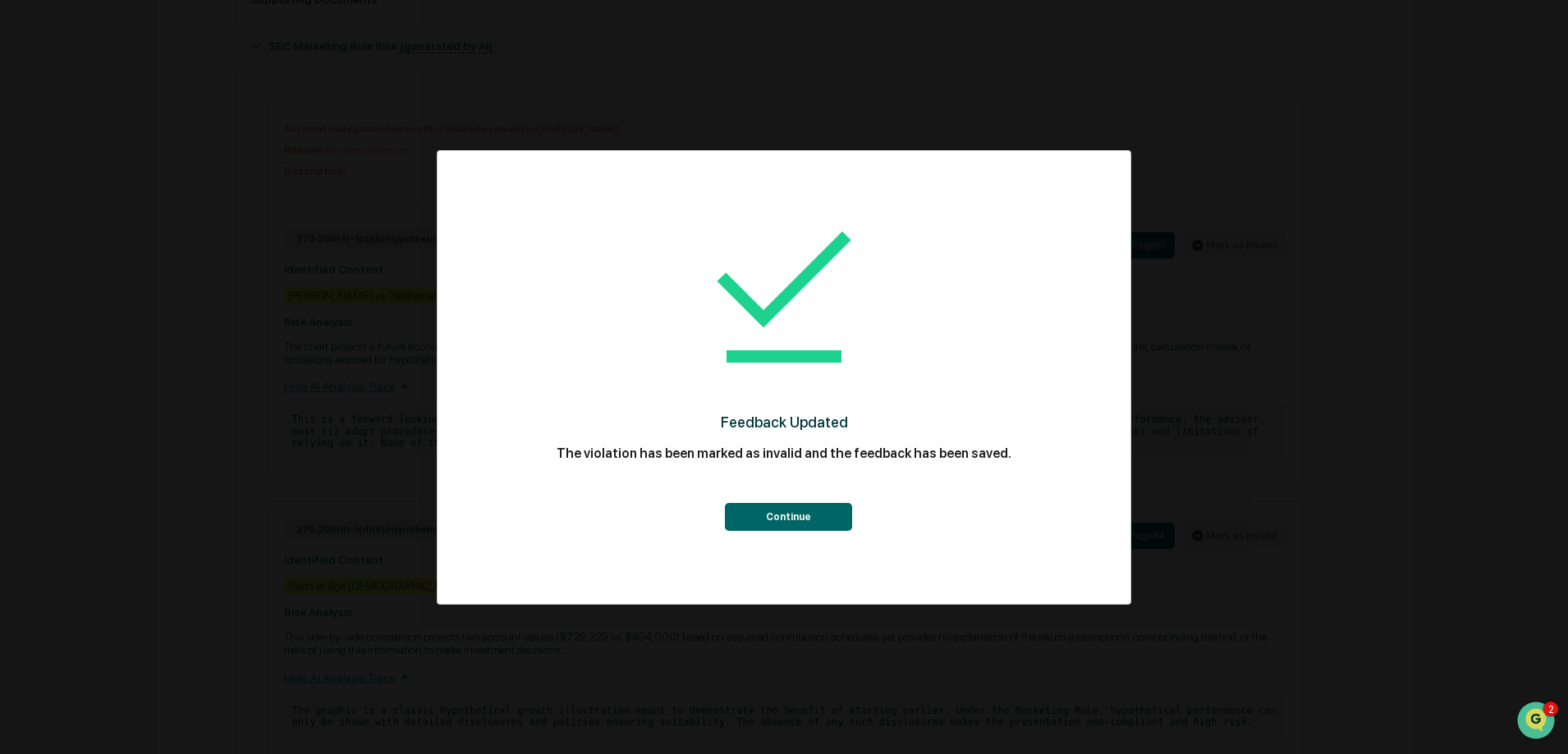
click at [788, 518] on button "Continue" at bounding box center [788, 517] width 127 height 28
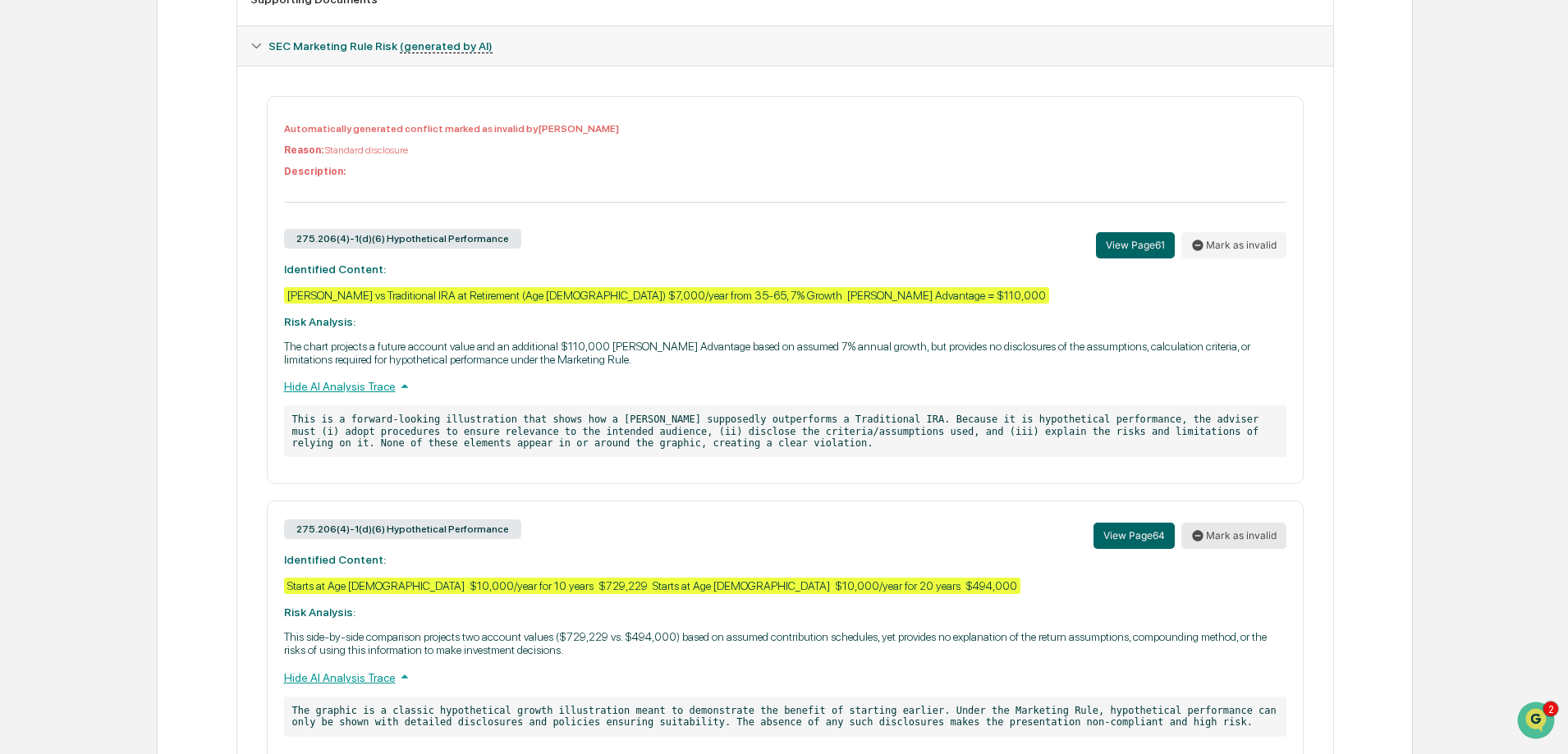
click at [1228, 530] on button "Mark as invalid" at bounding box center [1233, 536] width 105 height 26
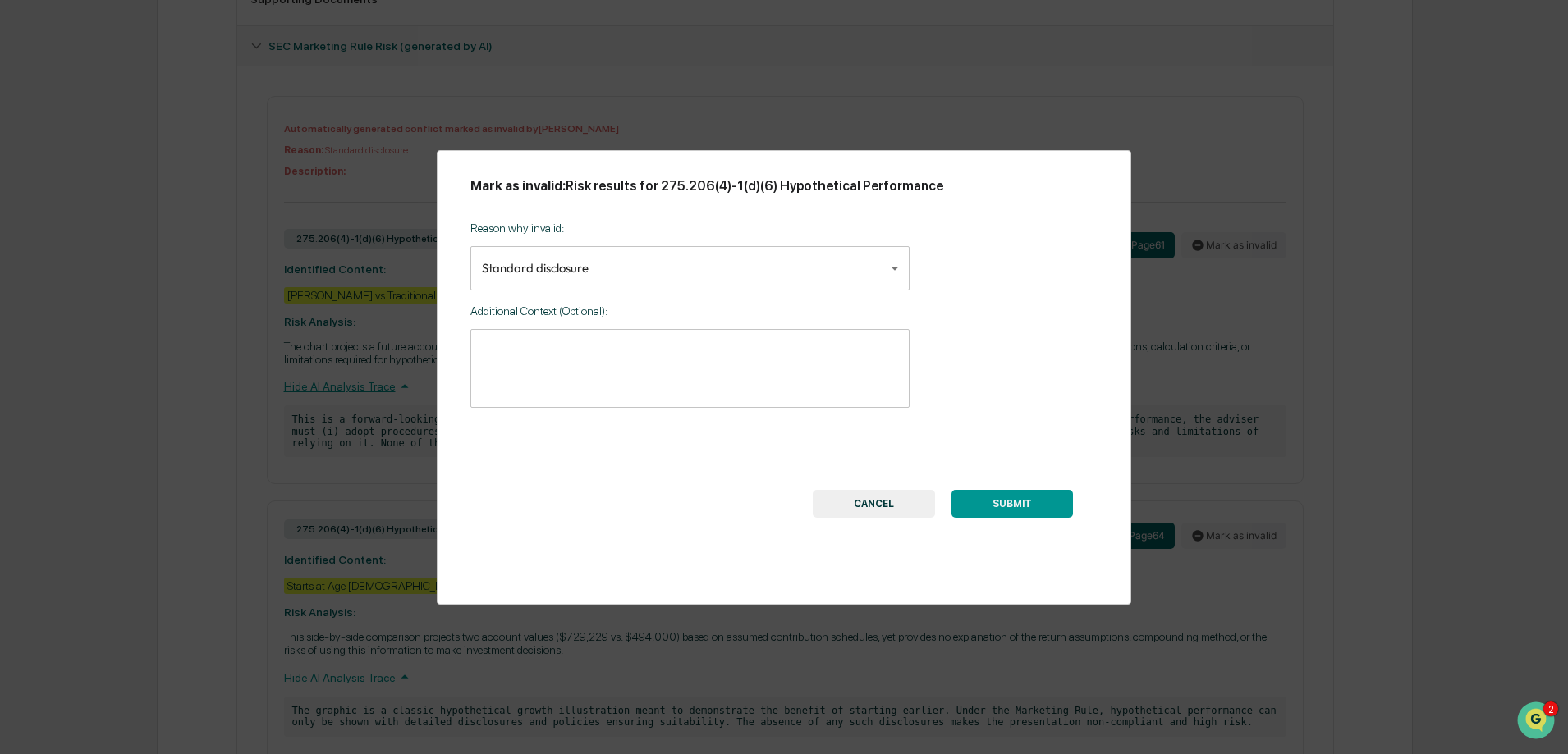
click at [1027, 500] on button "SUBMIT" at bounding box center [1012, 503] width 122 height 28
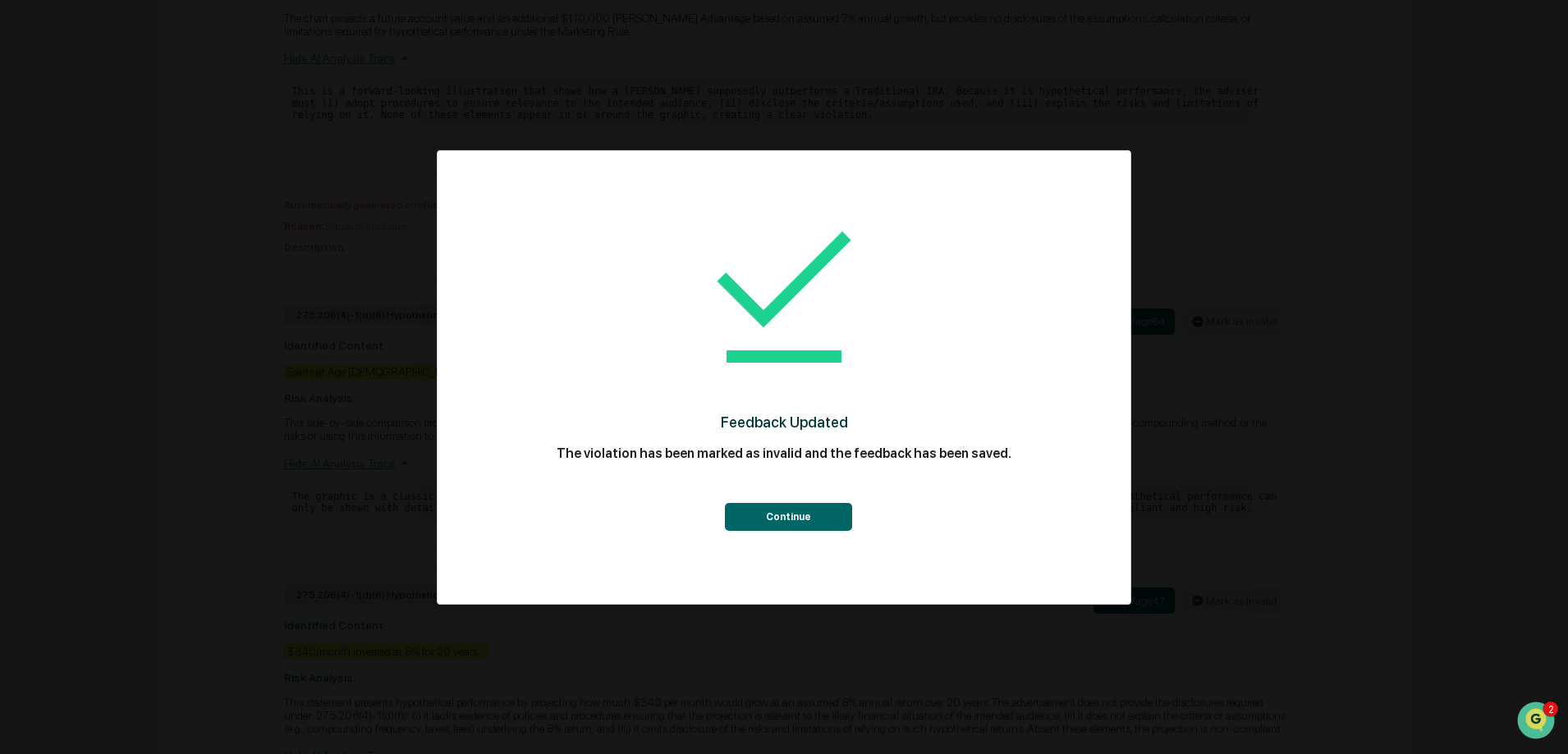
scroll to position [1127, 0]
click at [755, 522] on button "Continue" at bounding box center [788, 517] width 127 height 28
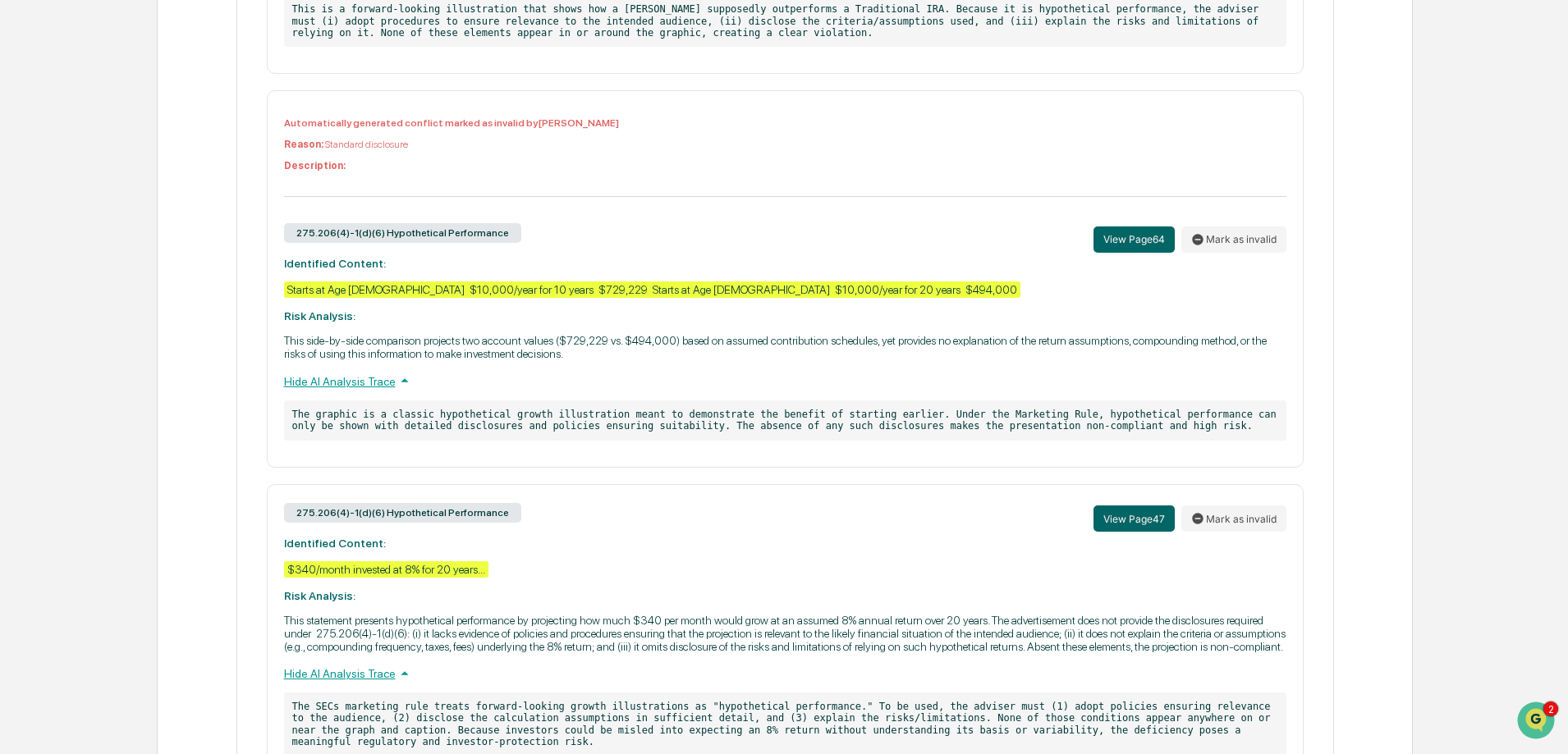
scroll to position [1455, 0]
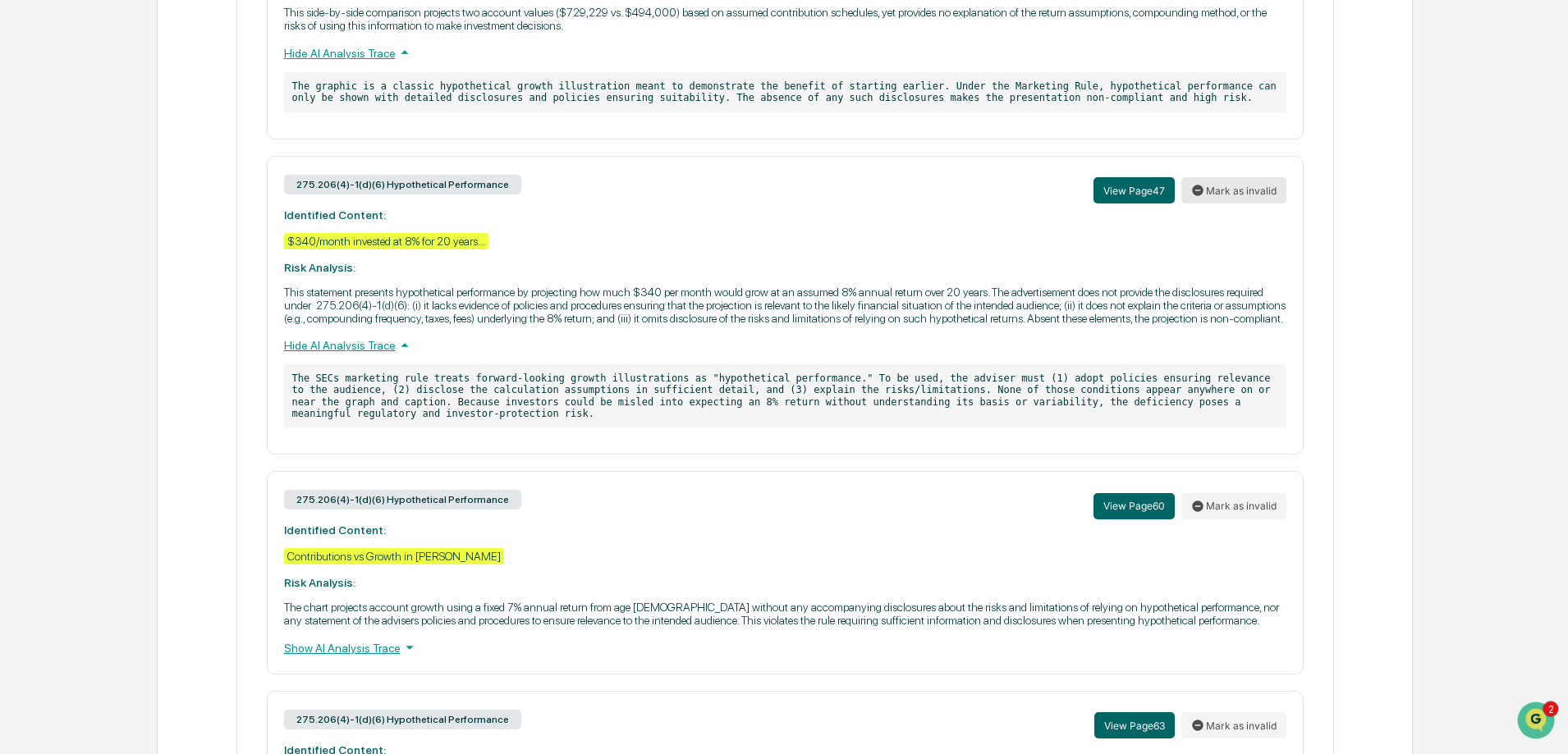
click at [1241, 193] on button "Mark as invalid" at bounding box center [1233, 190] width 105 height 26
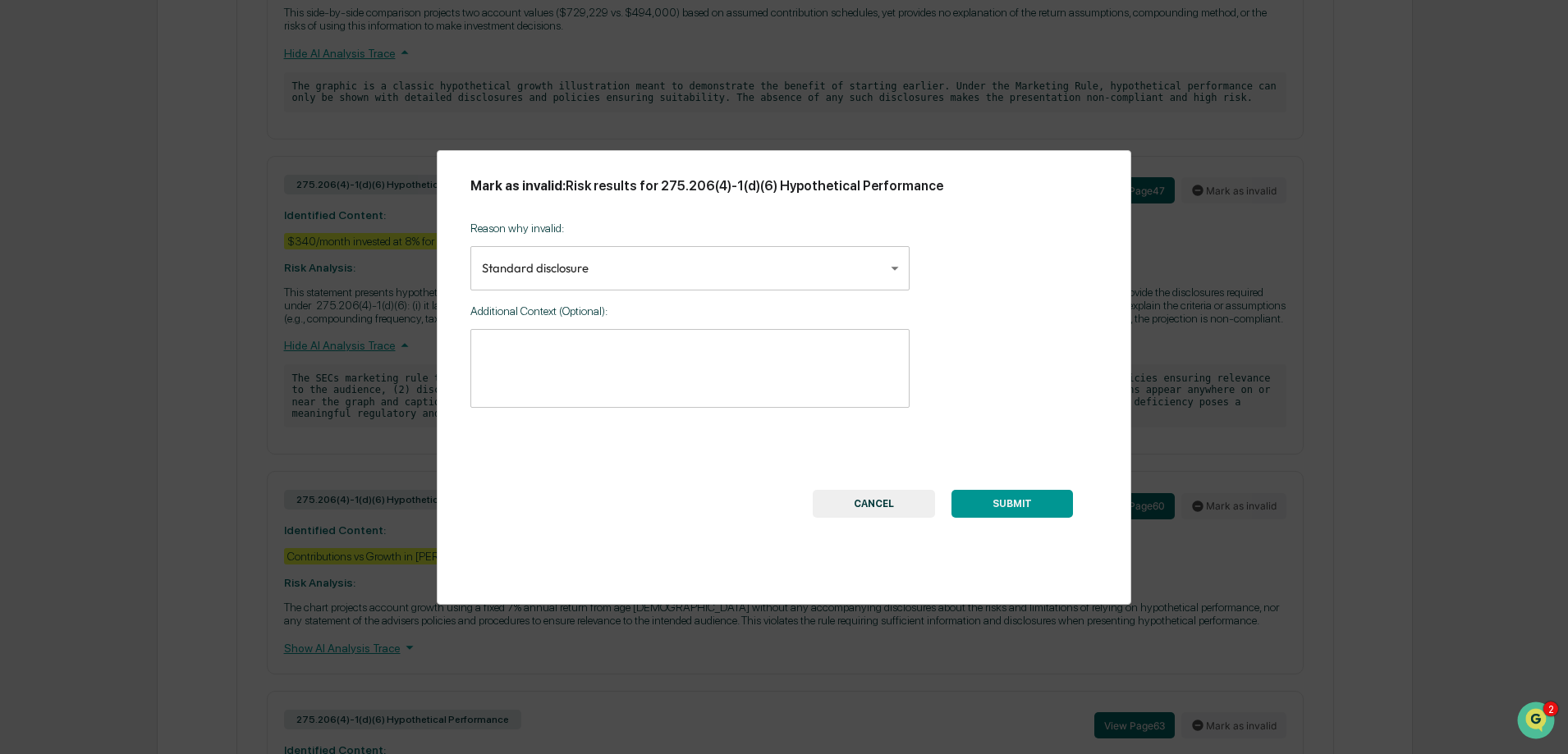
click at [1004, 503] on button "SUBMIT" at bounding box center [1012, 503] width 122 height 28
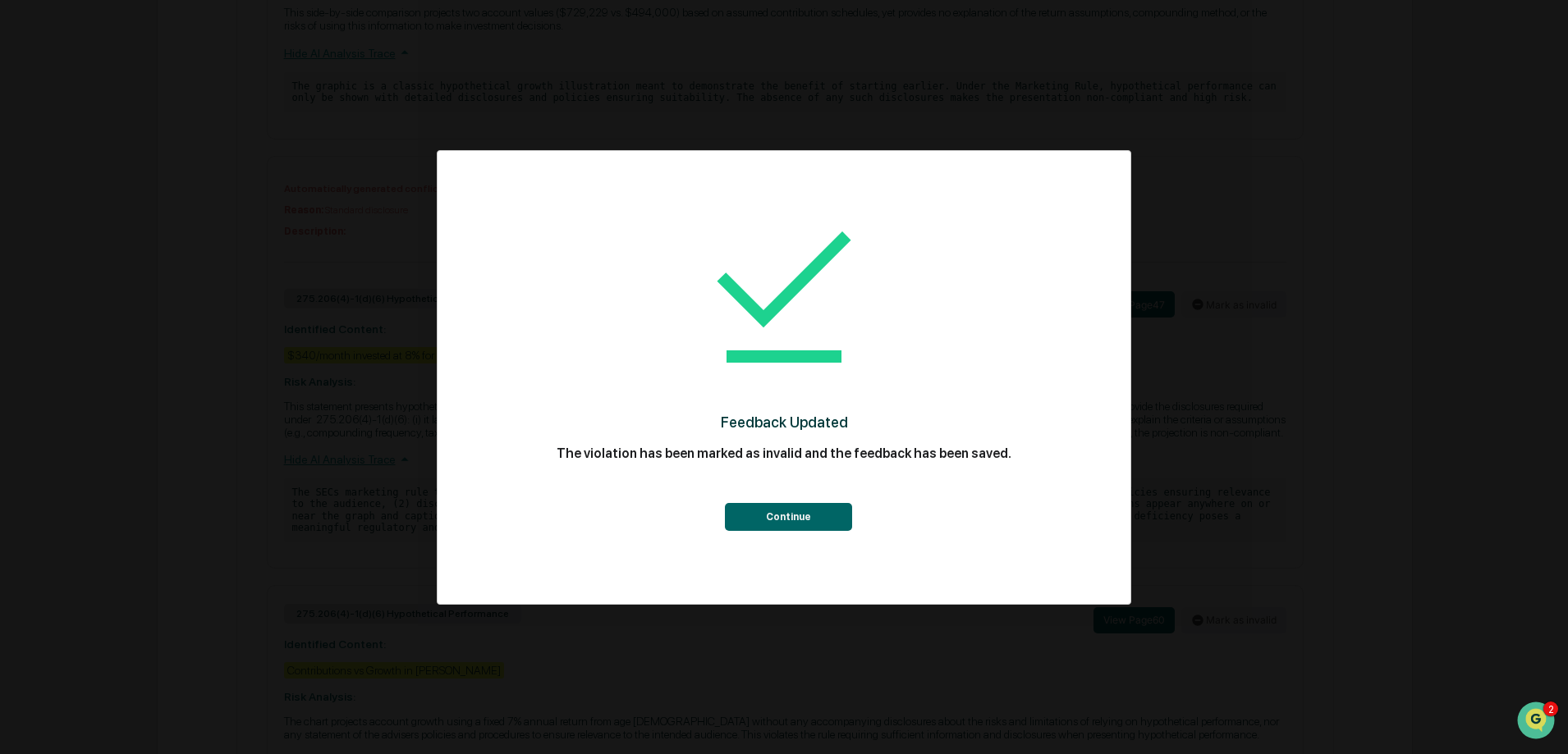
click at [768, 513] on button "Continue" at bounding box center [788, 517] width 127 height 28
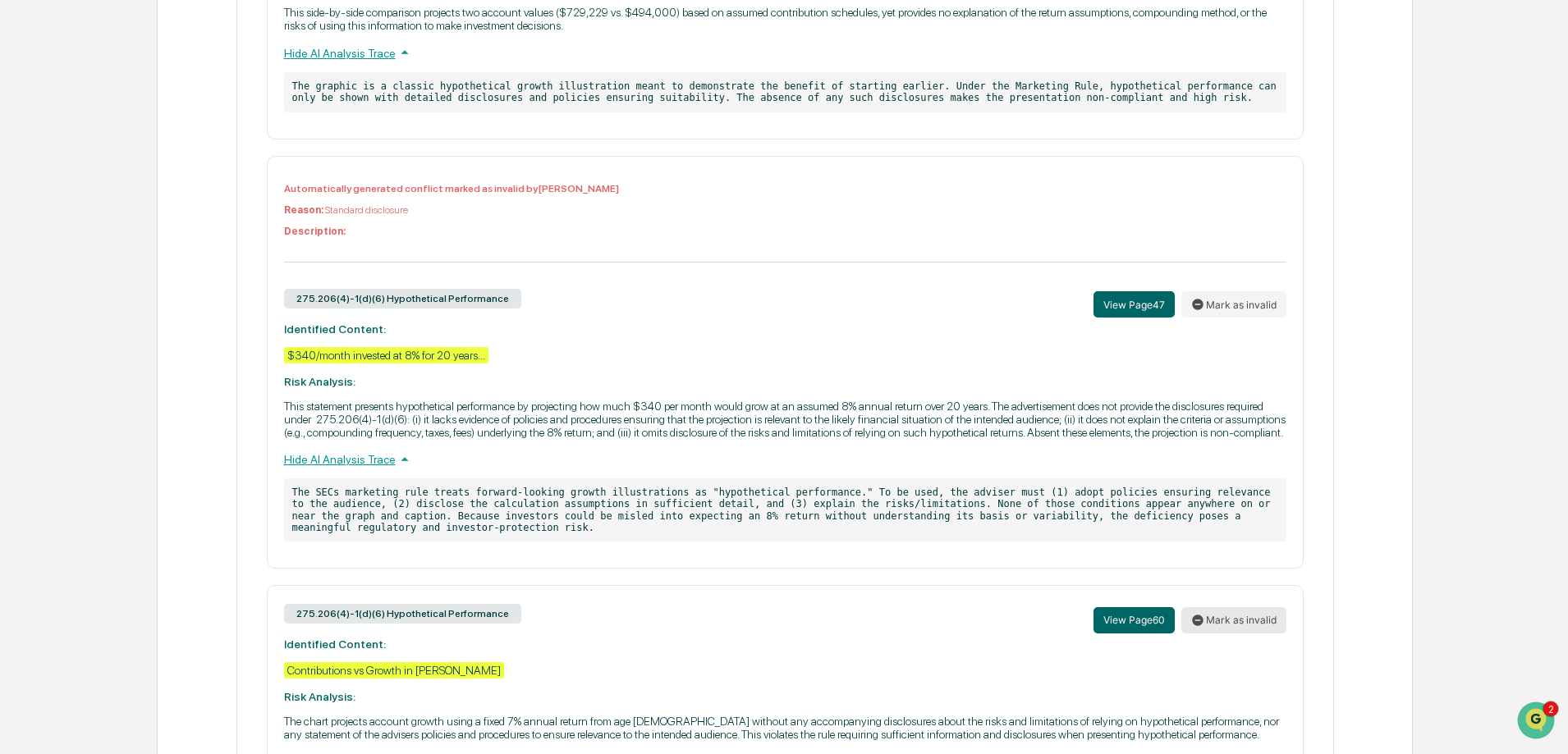
click at [1257, 632] on button "Mark as invalid" at bounding box center [1233, 620] width 105 height 26
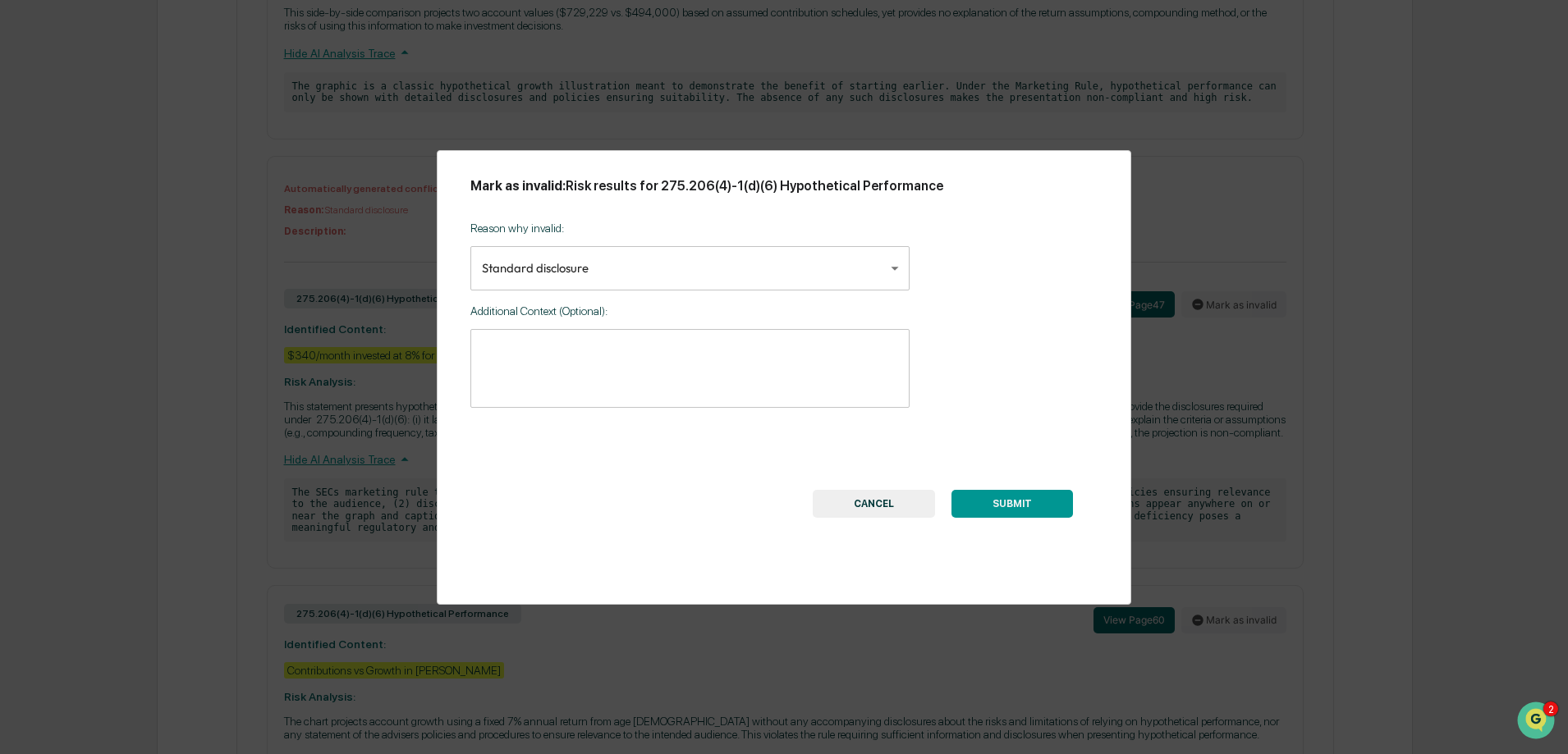
click at [1025, 501] on button "SUBMIT" at bounding box center [1012, 503] width 122 height 28
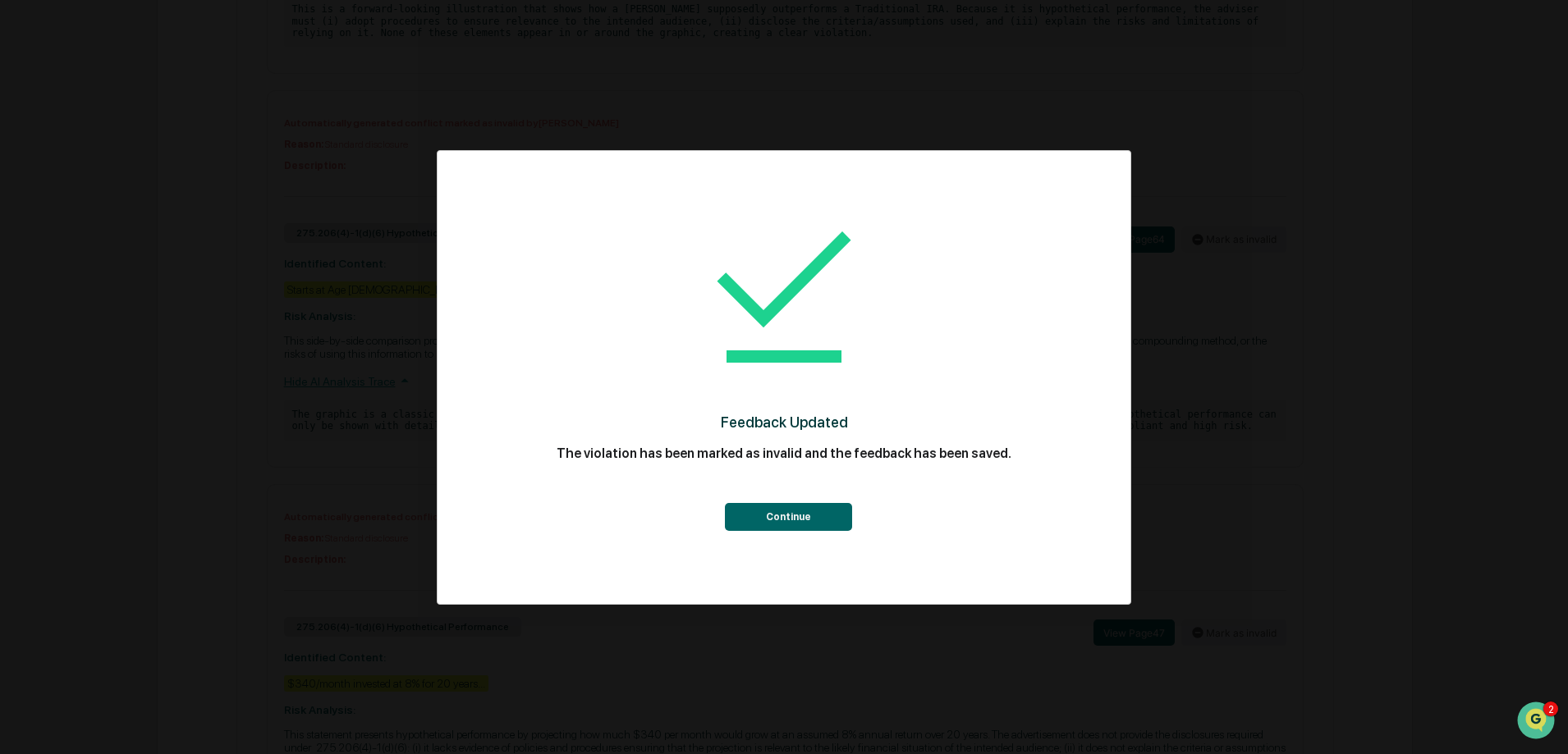
scroll to position [963, 0]
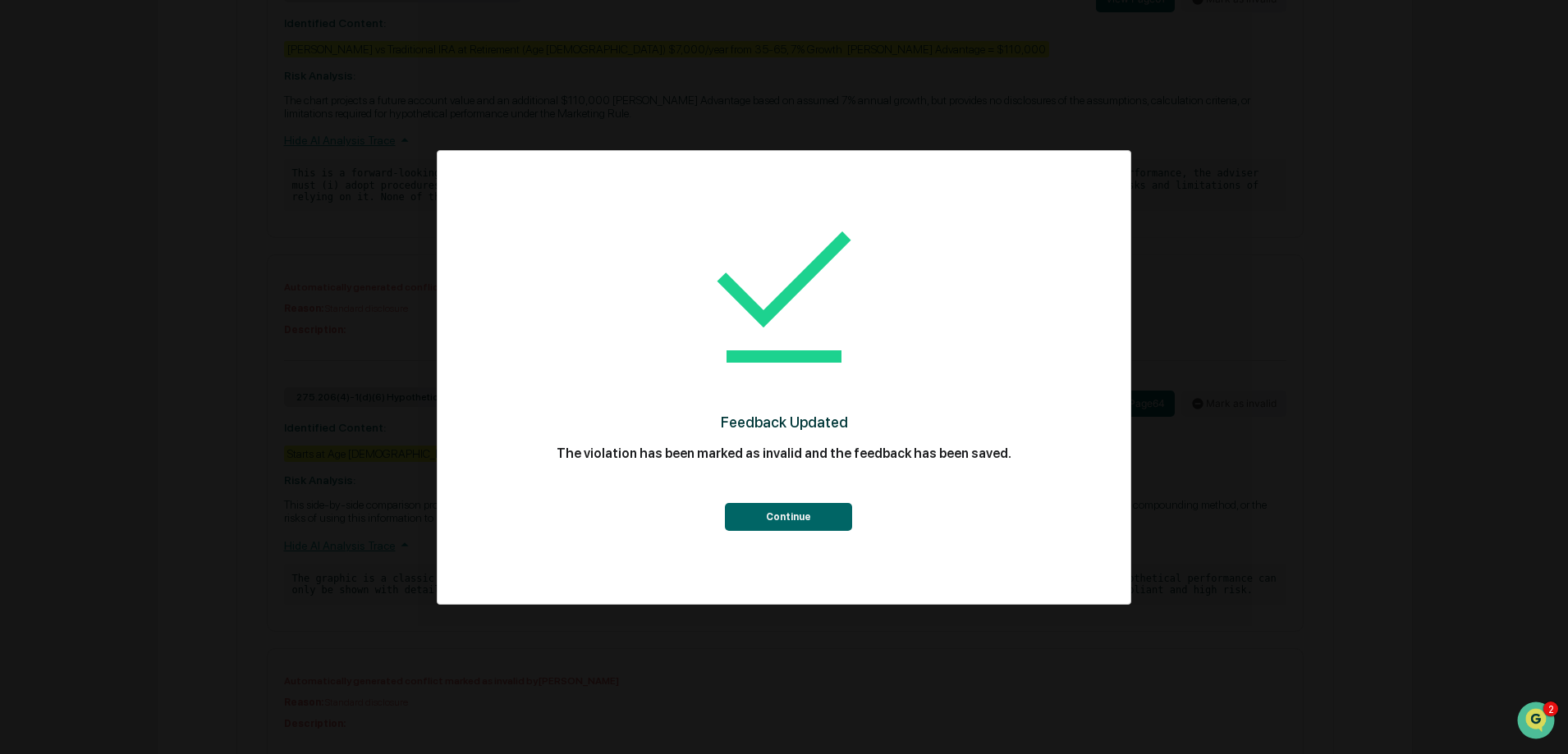
click at [780, 512] on button "Continue" at bounding box center [788, 517] width 127 height 28
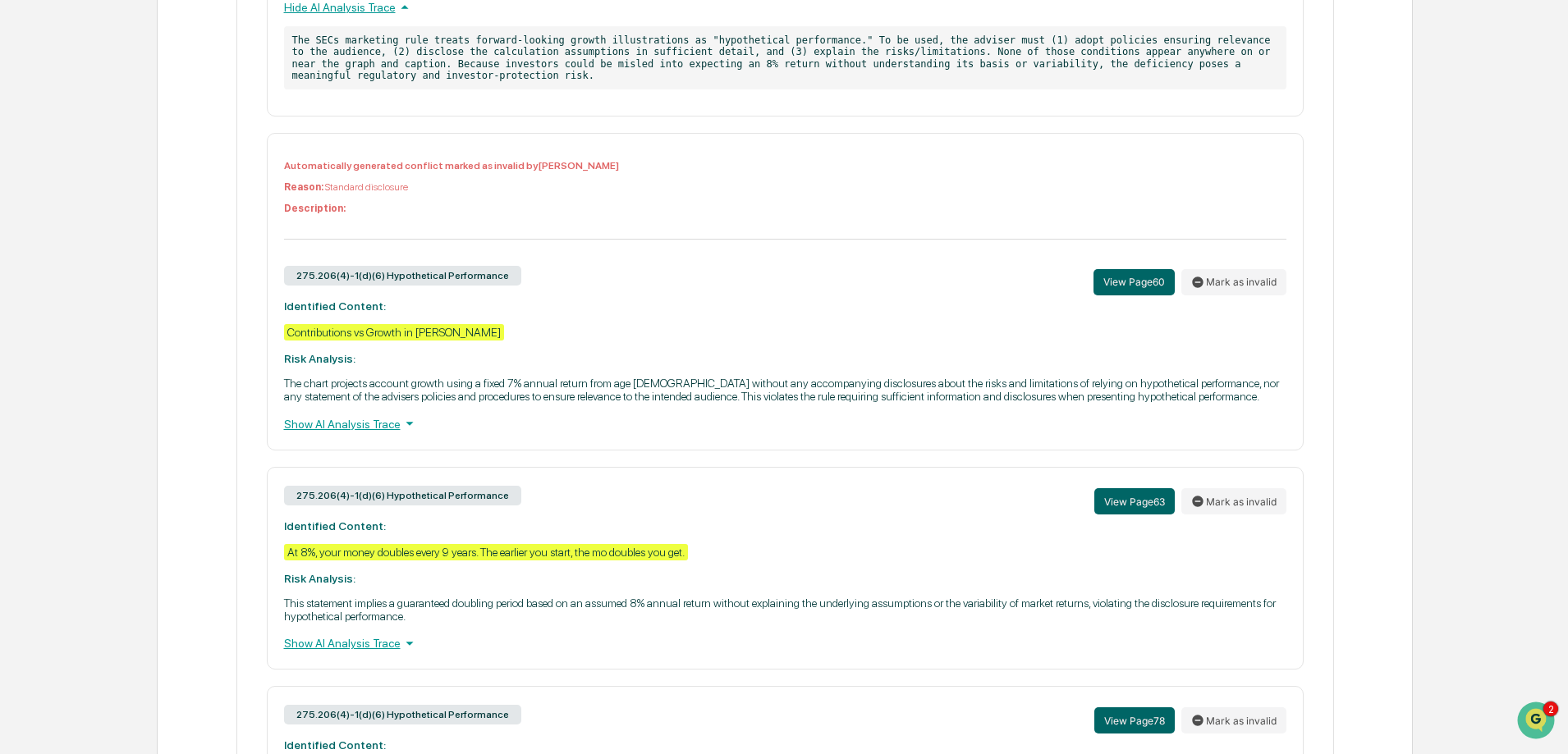
scroll to position [1989, 0]
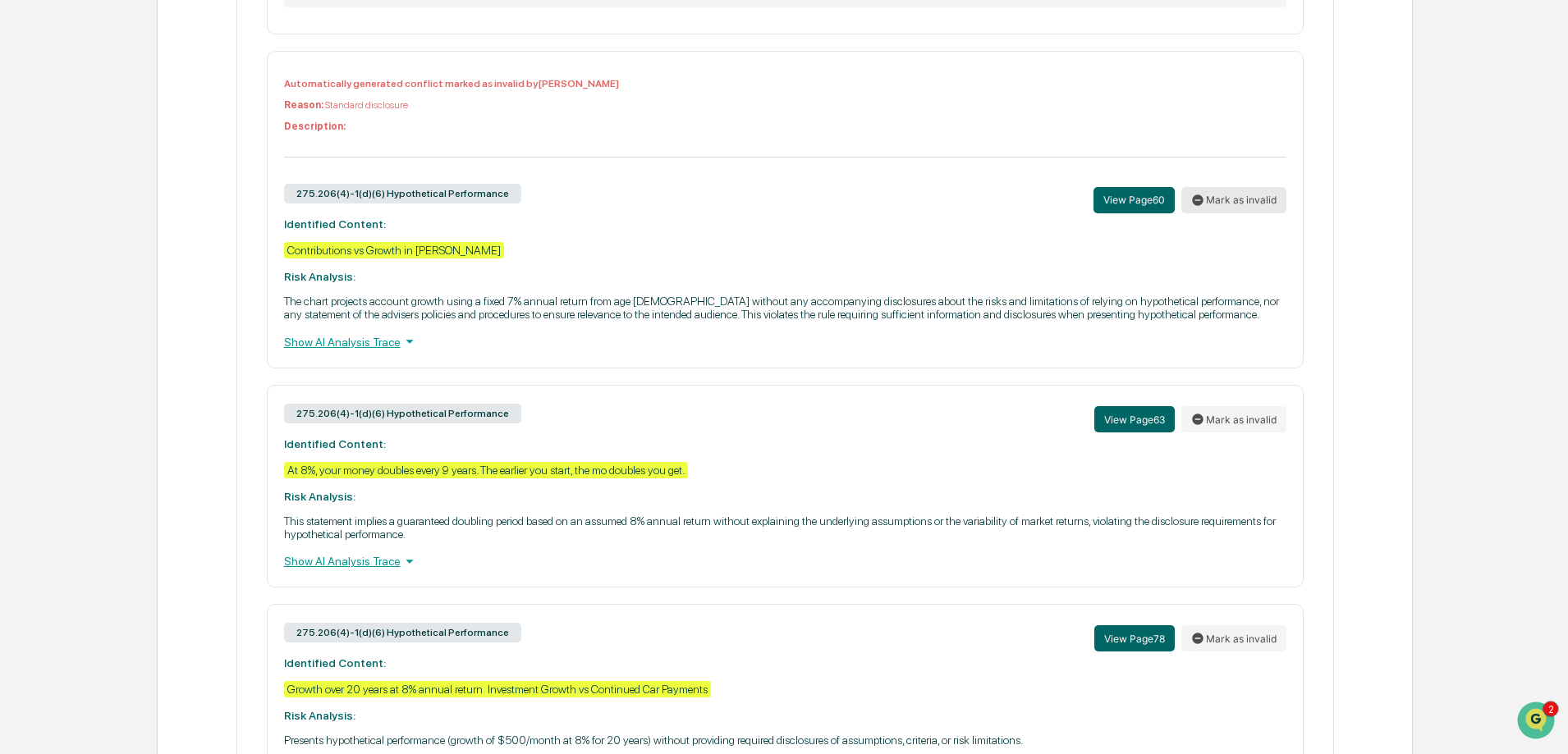
click at [1258, 213] on button "Mark as invalid" at bounding box center [1233, 200] width 105 height 26
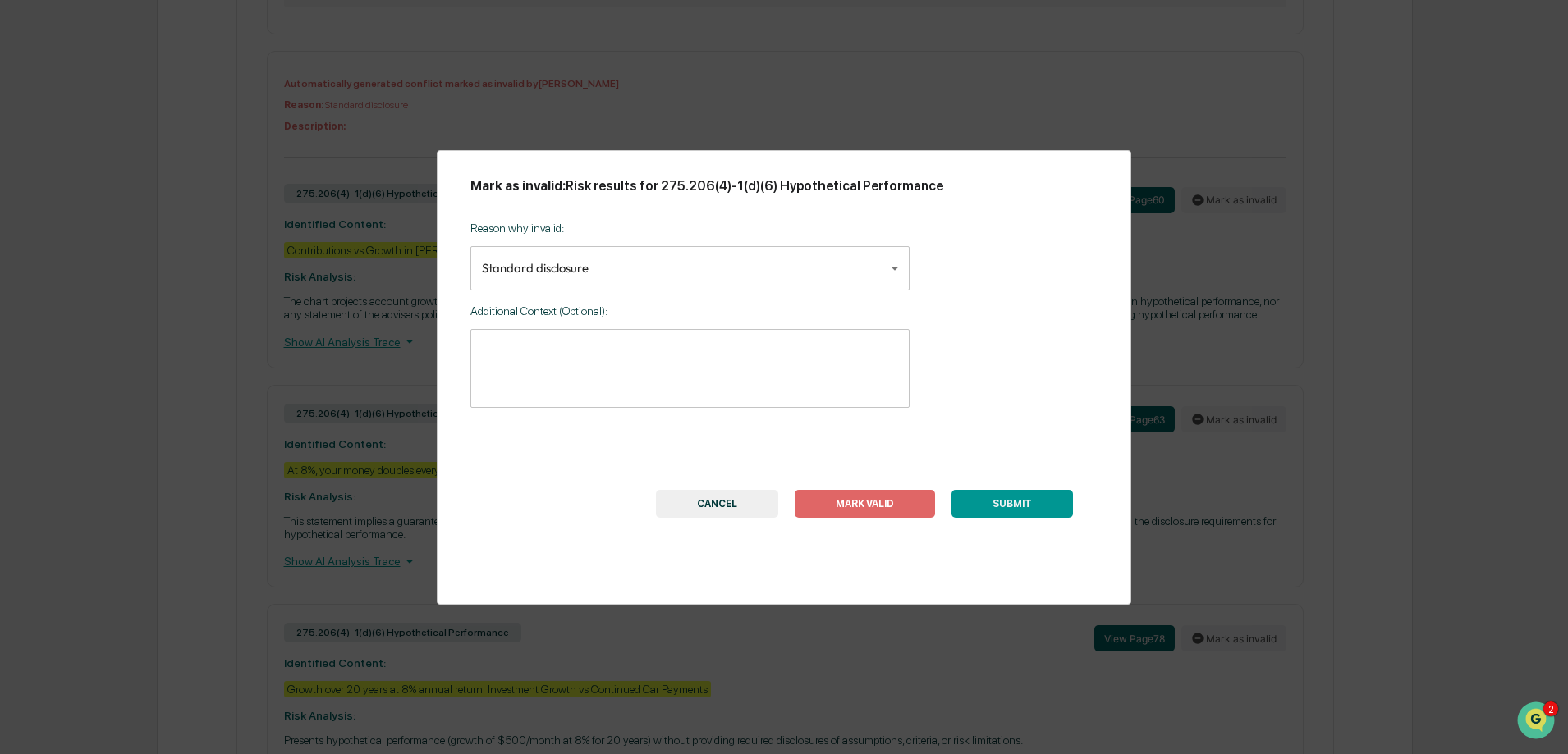
click at [719, 512] on button "CANCEL" at bounding box center [717, 503] width 122 height 28
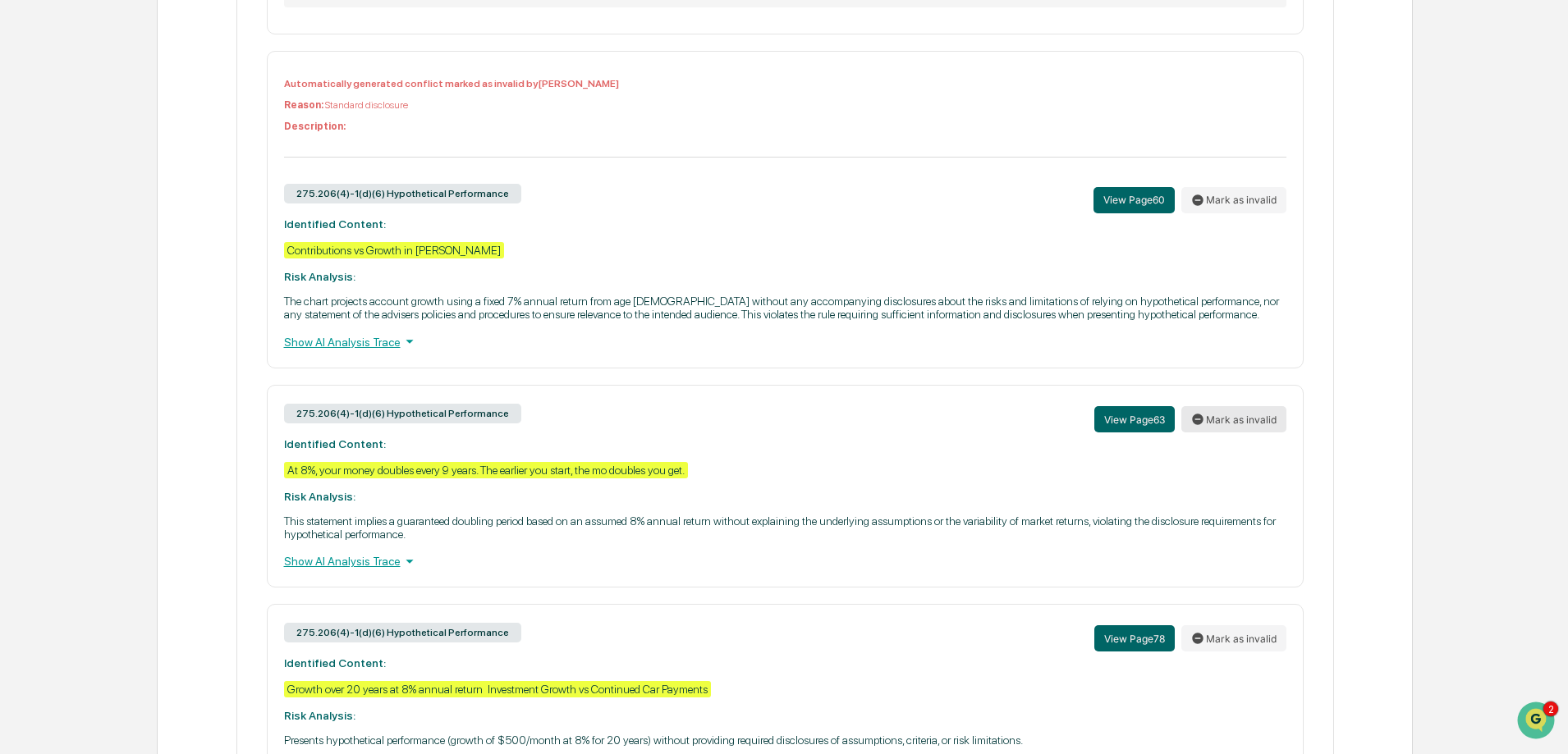
click at [1237, 433] on button "Mark as invalid" at bounding box center [1233, 418] width 105 height 26
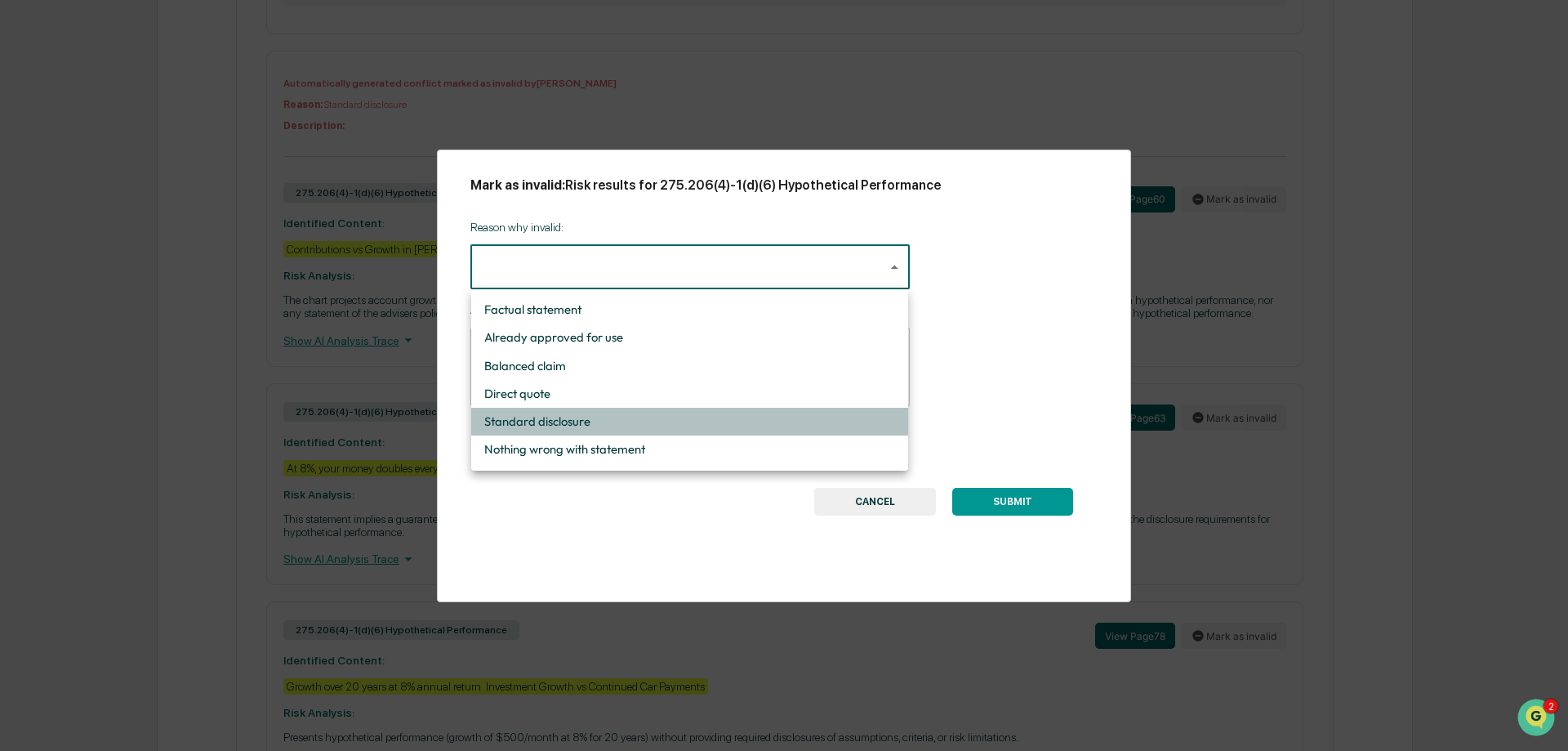
click at [619, 423] on li "Standard disclosure" at bounding box center [690, 421] width 437 height 28
type input "**********"
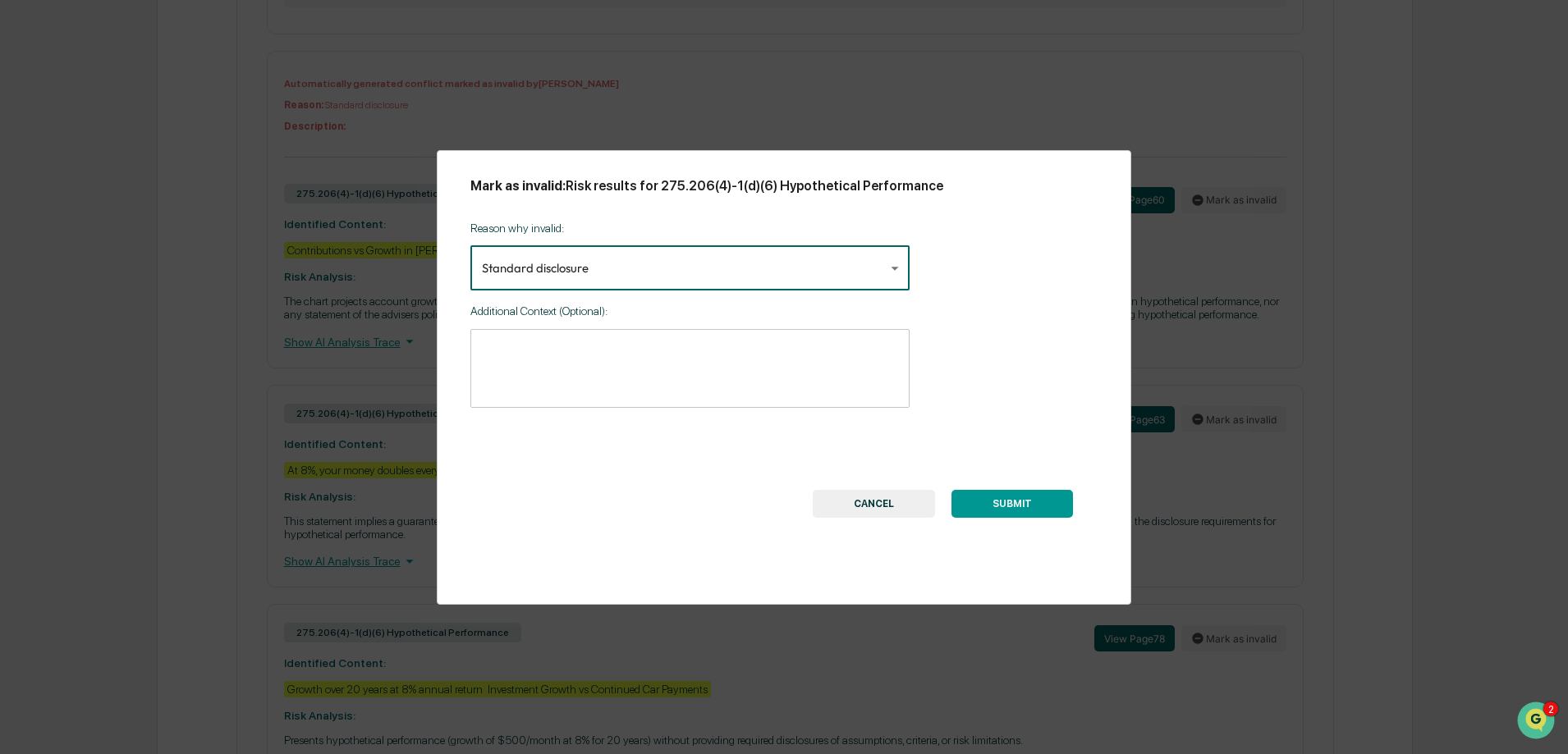
click at [1055, 512] on button "SUBMIT" at bounding box center [1012, 503] width 122 height 28
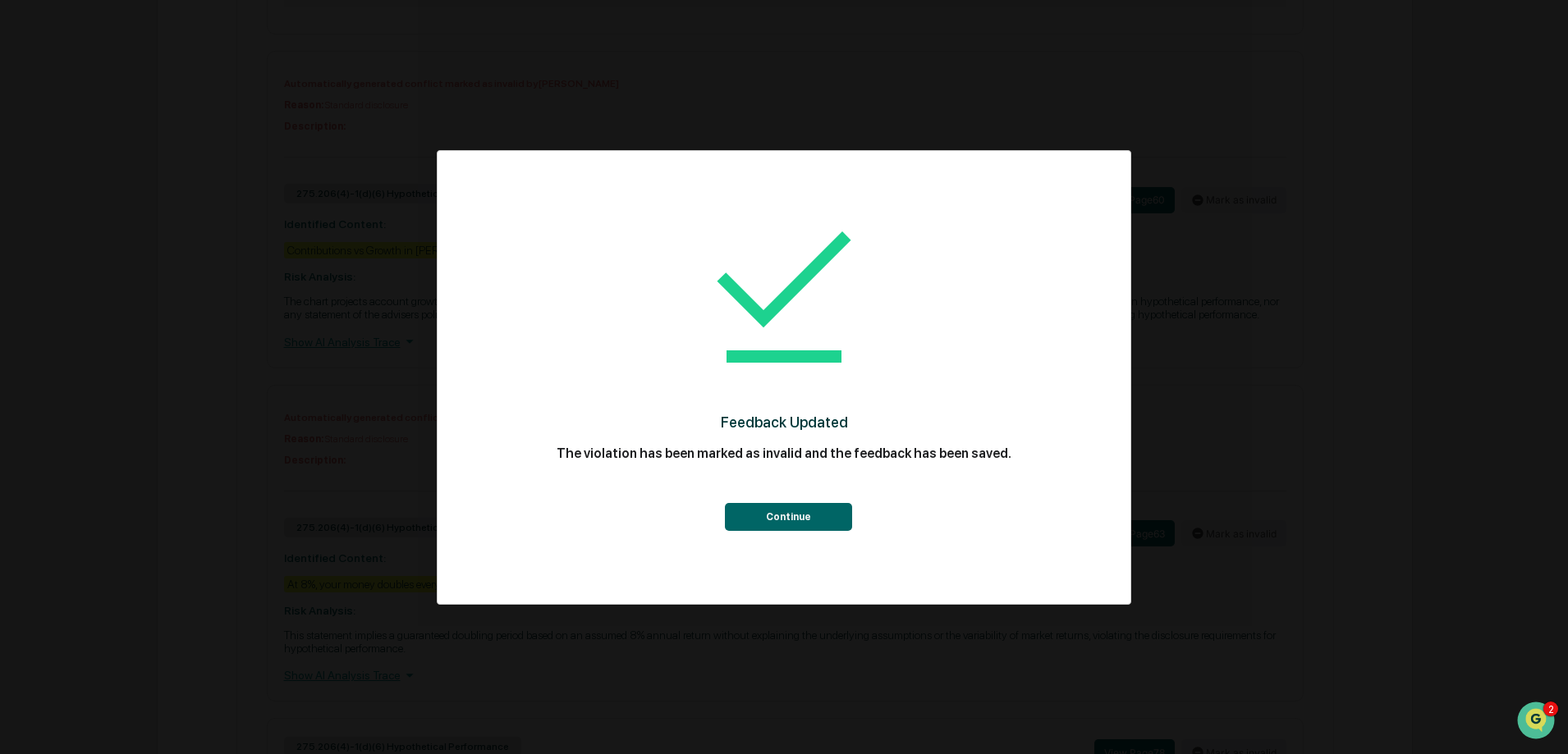
scroll to position [2154, 0]
click at [835, 509] on button "Continue" at bounding box center [788, 517] width 127 height 28
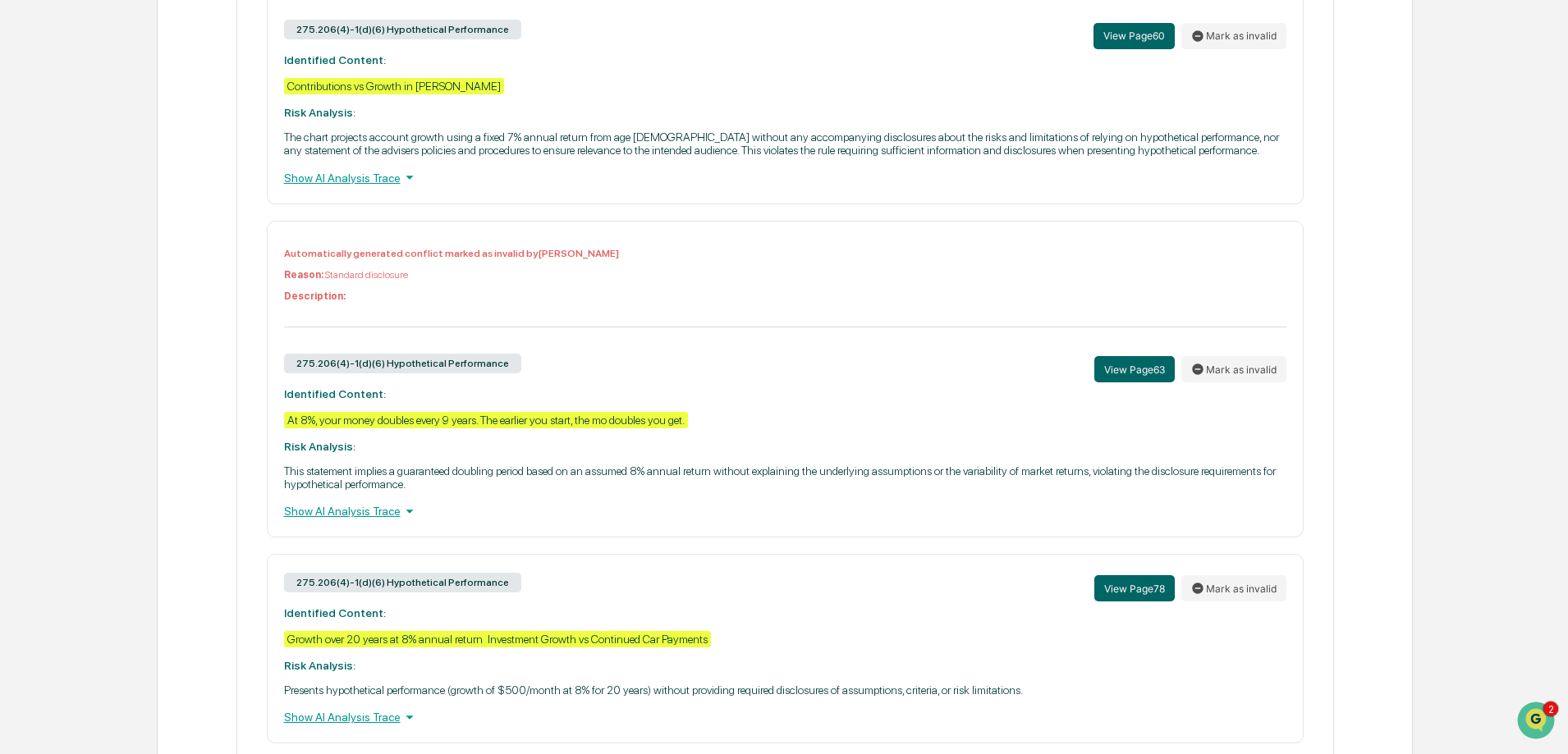
scroll to position [2318, 0]
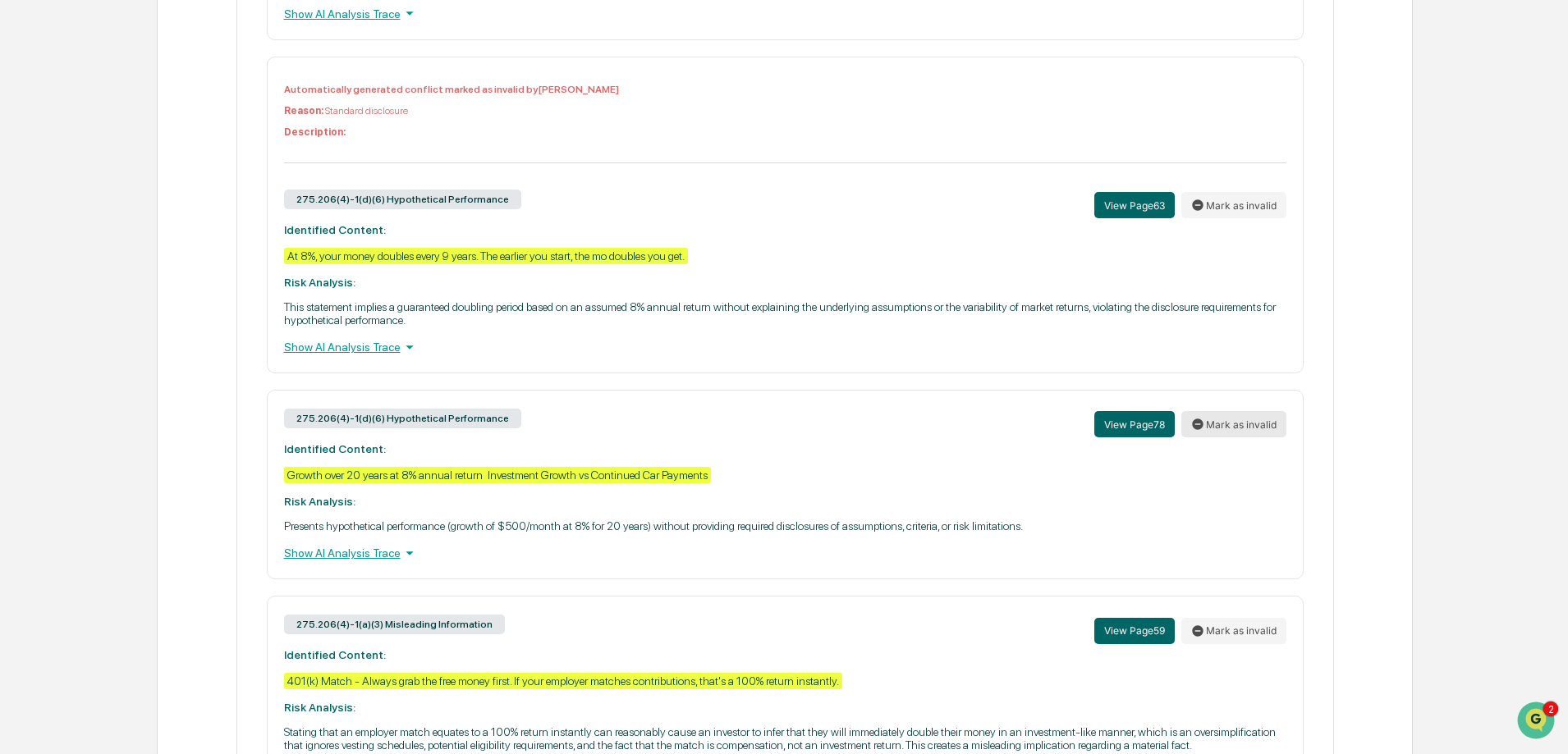
click at [1245, 431] on button "Mark as invalid" at bounding box center [1233, 424] width 105 height 26
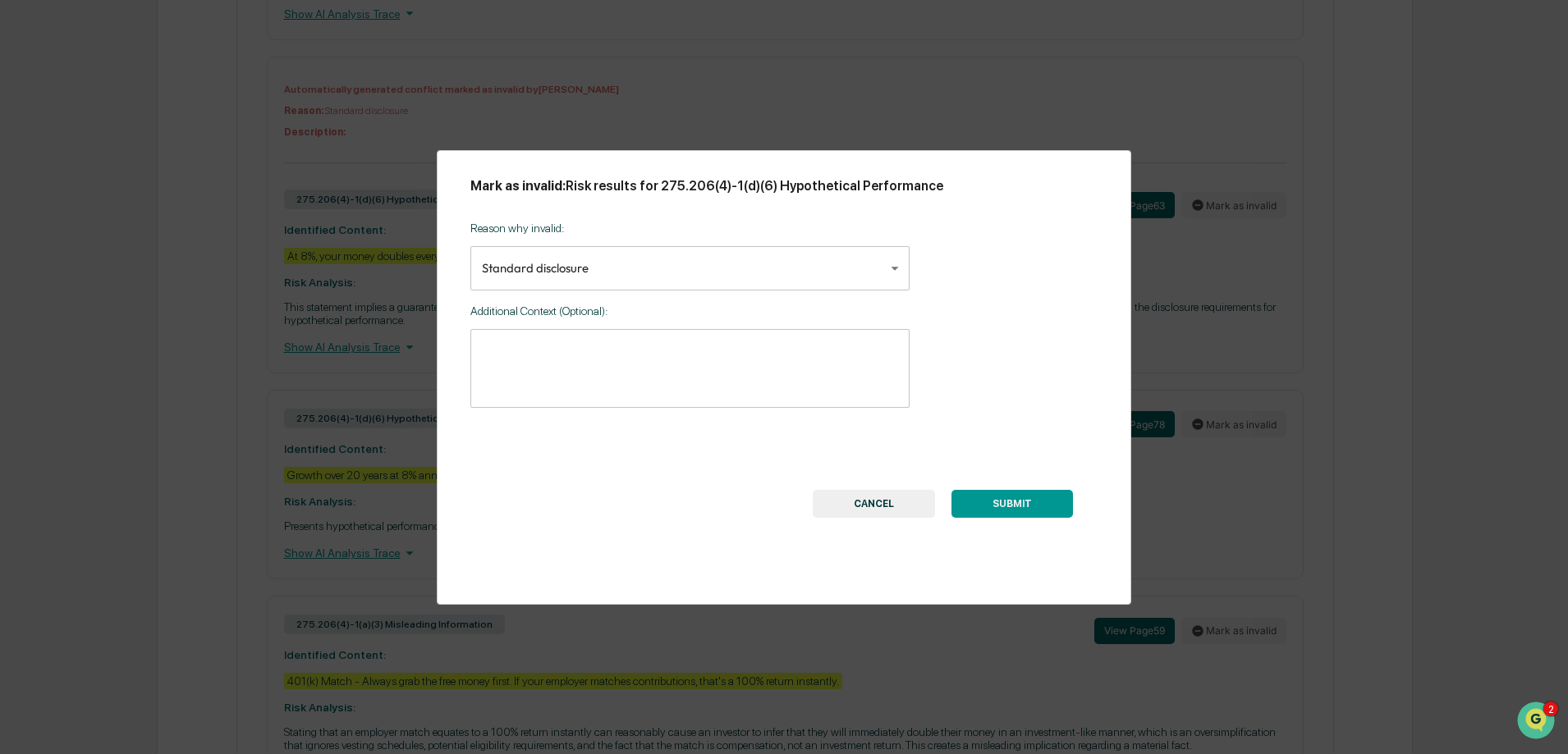
click at [994, 503] on button "SUBMIT" at bounding box center [1012, 503] width 122 height 28
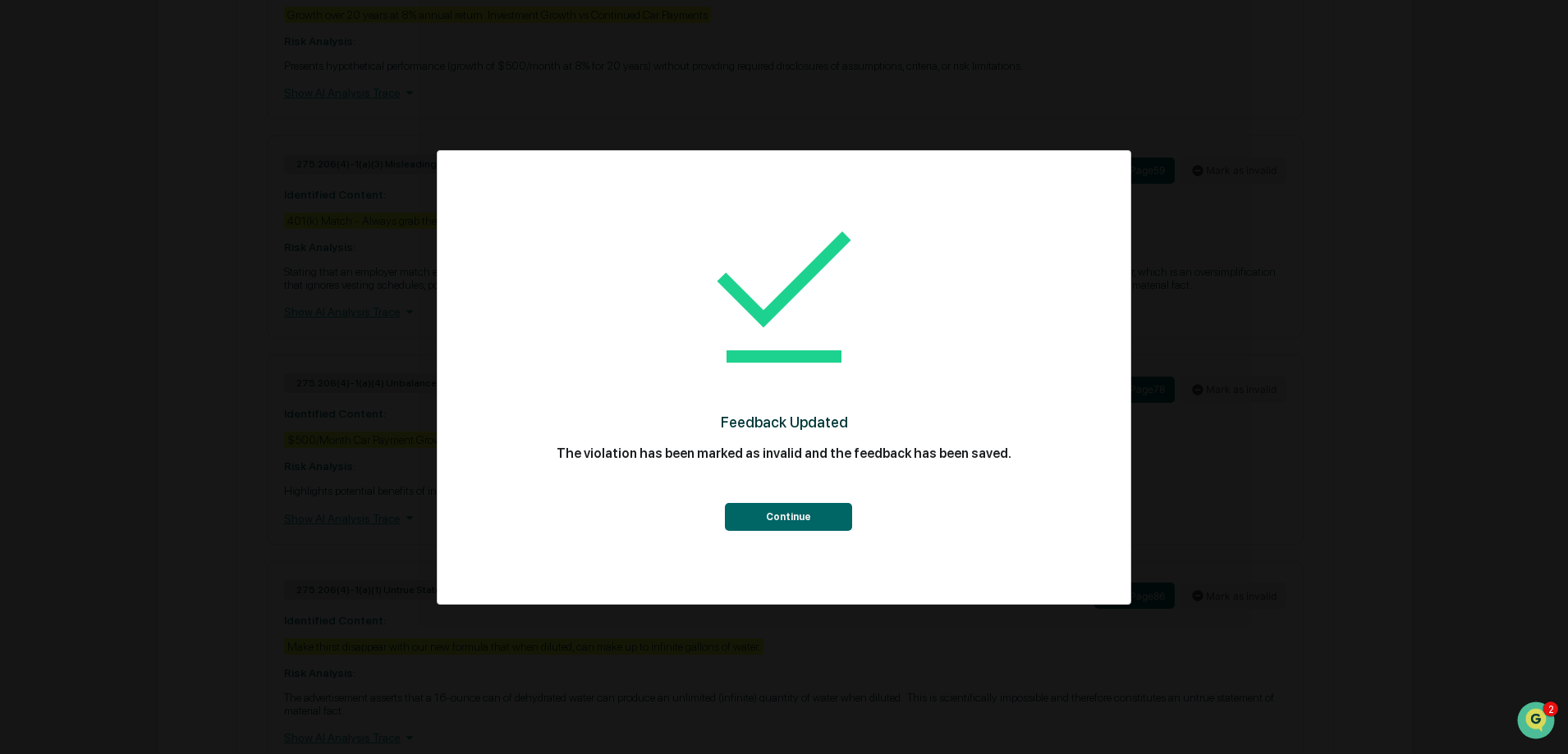
click at [761, 513] on button "Continue" at bounding box center [788, 517] width 127 height 28
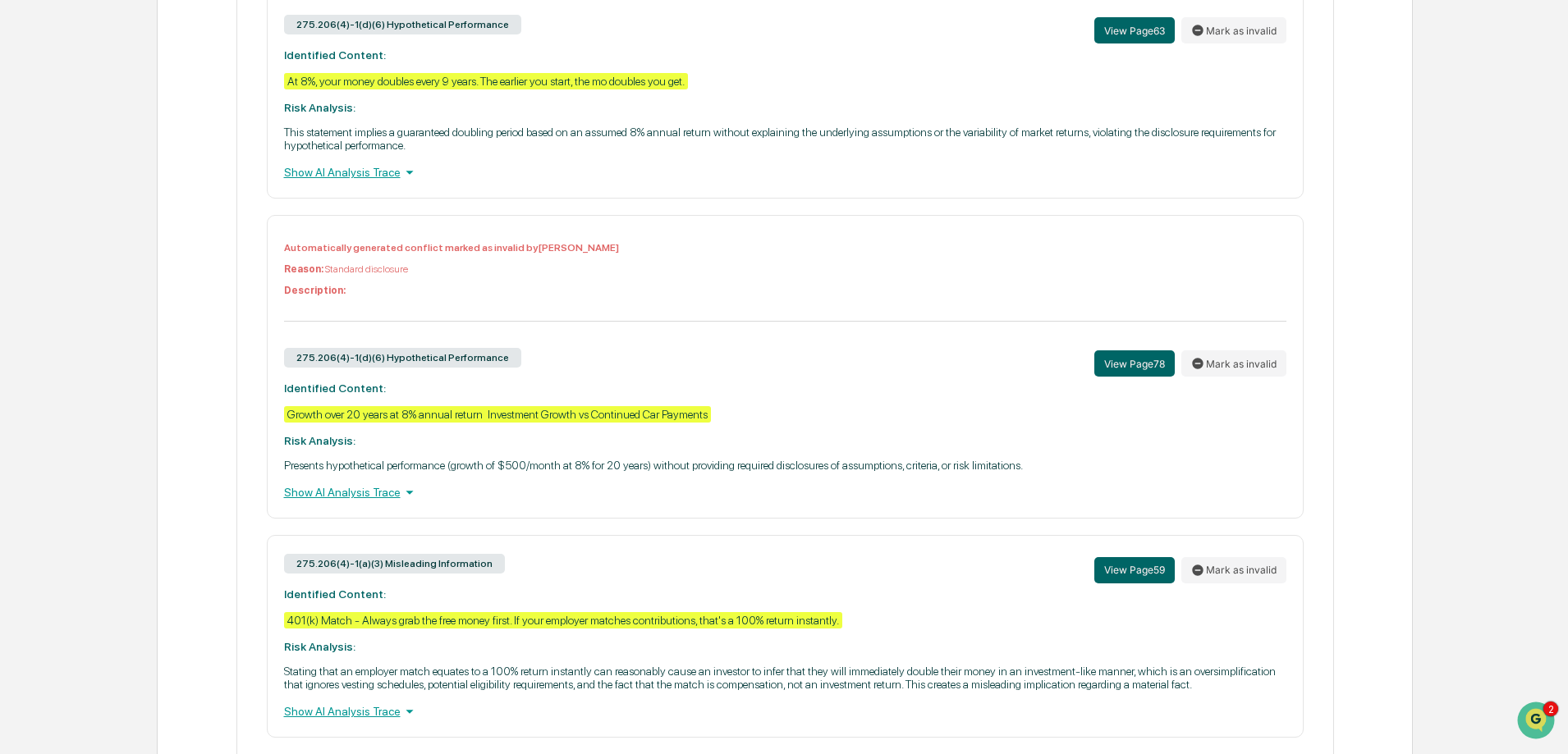
scroll to position [2738, 0]
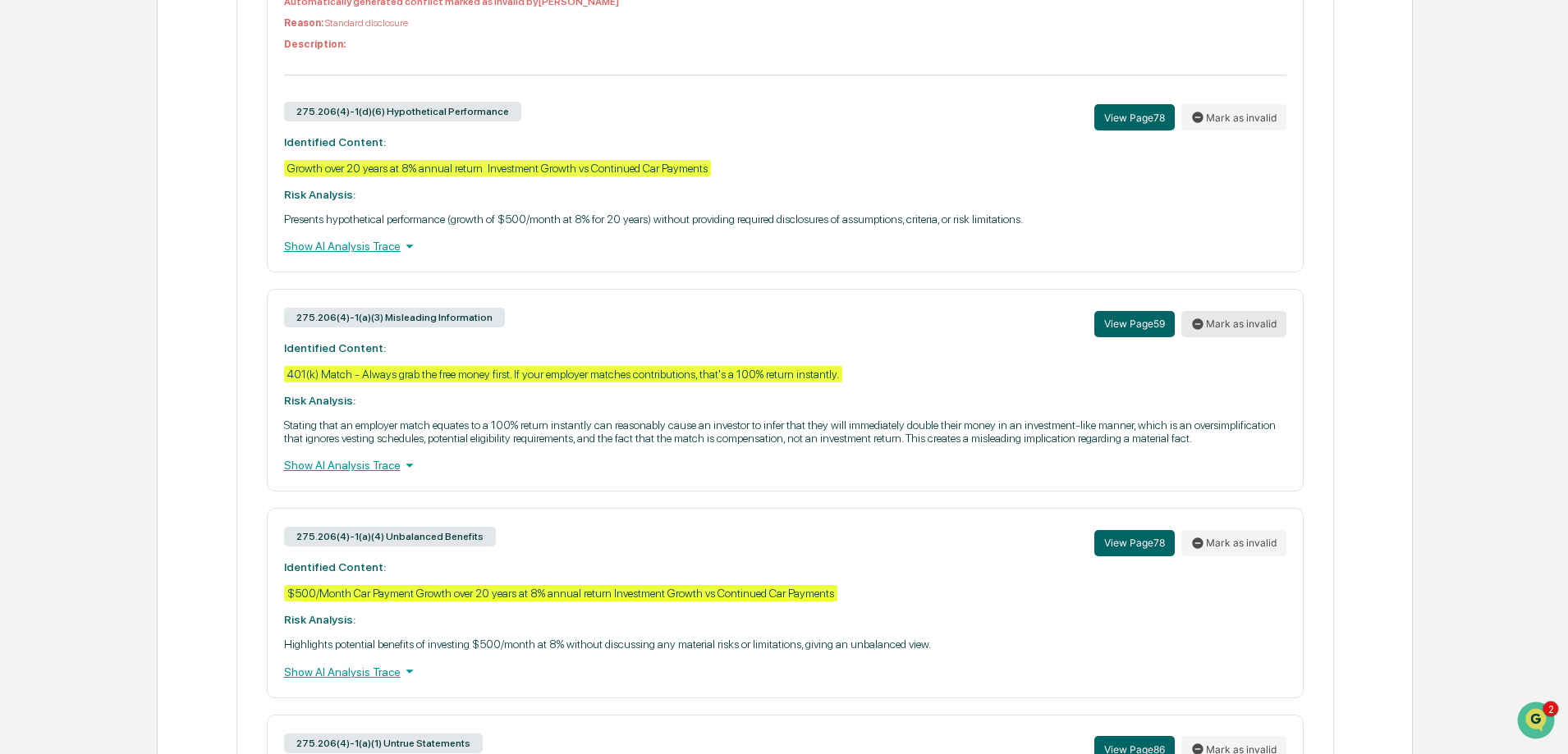
click at [1253, 328] on button "Mark as invalid" at bounding box center [1233, 323] width 105 height 26
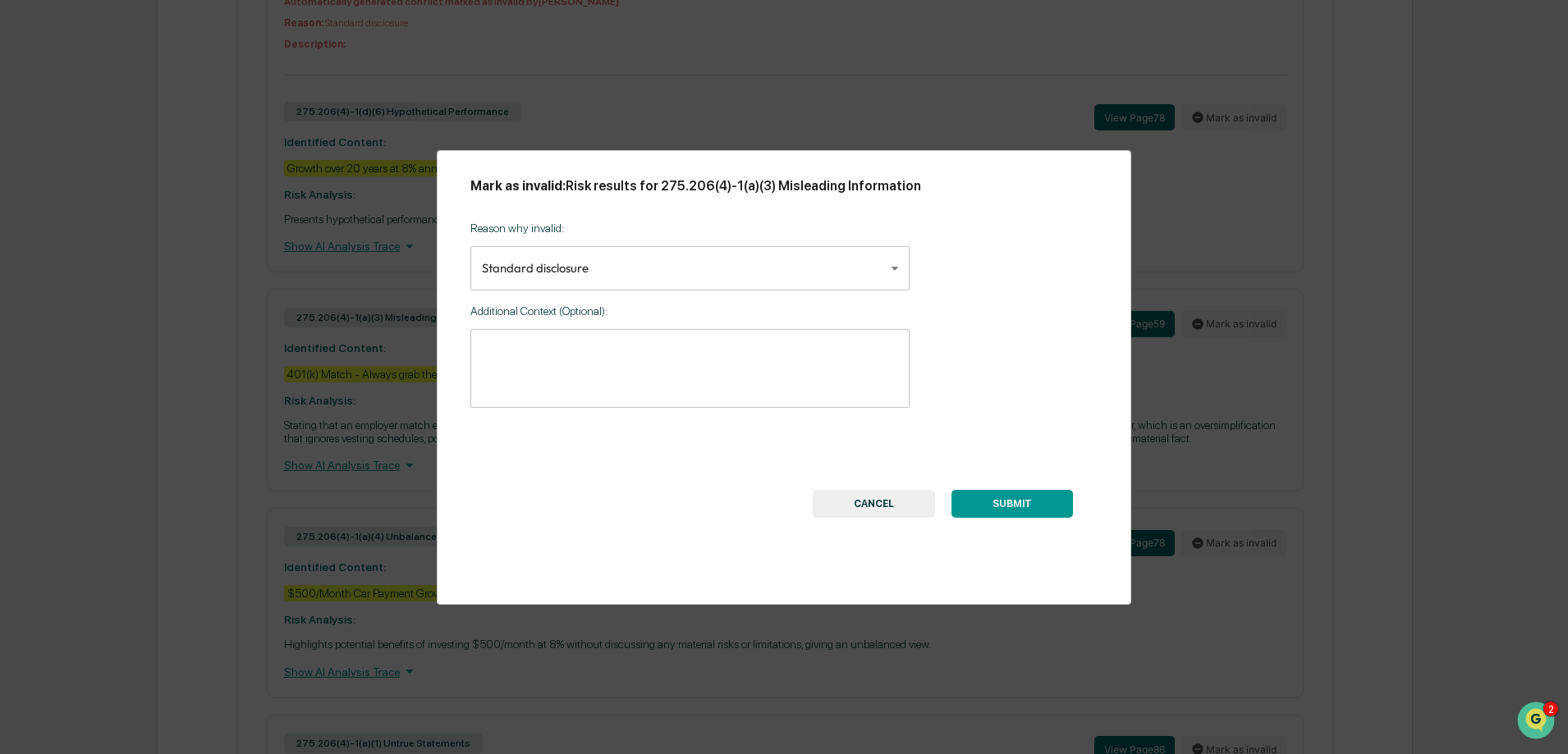
click at [983, 497] on button "SUBMIT" at bounding box center [1012, 503] width 122 height 28
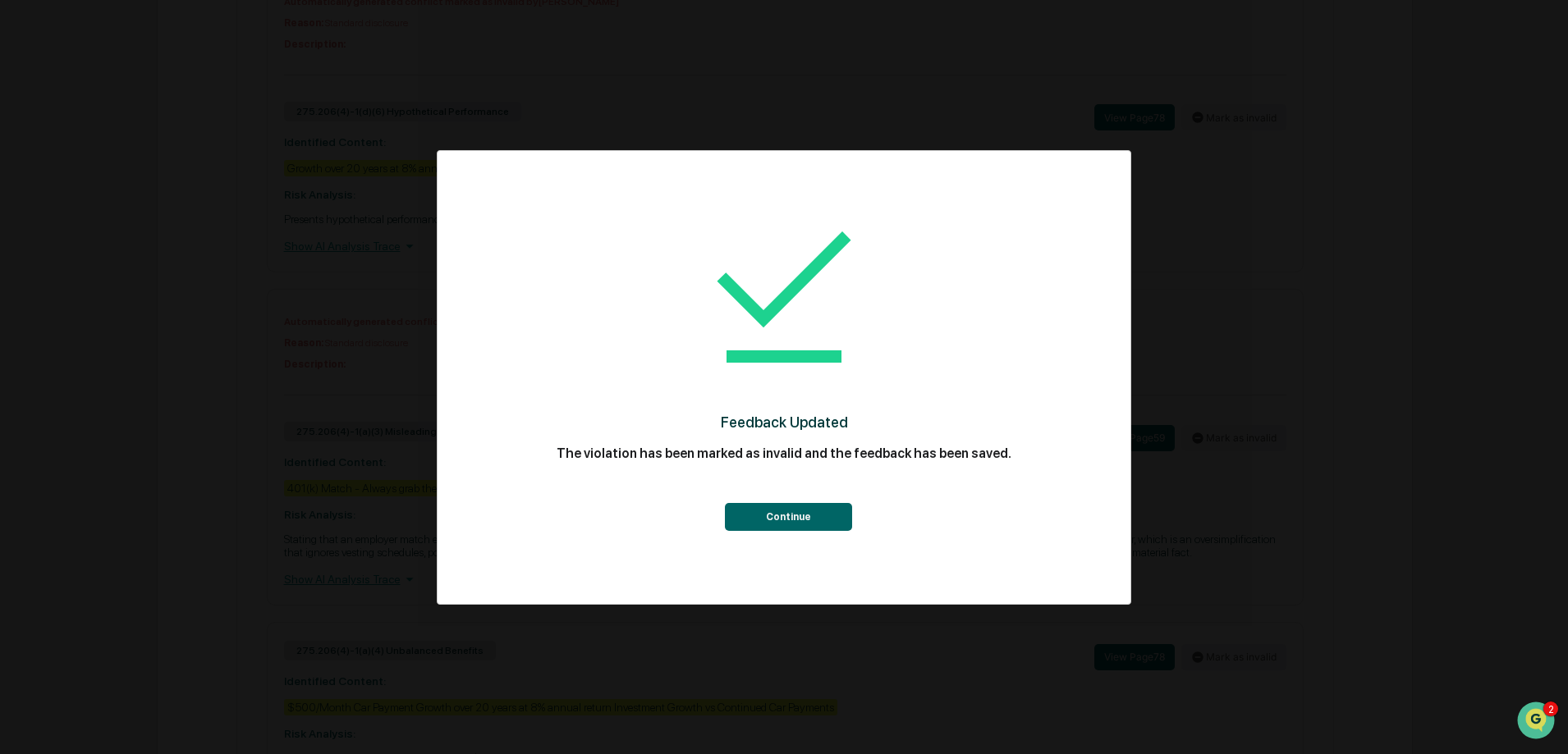
click at [760, 527] on button "Continue" at bounding box center [788, 517] width 127 height 28
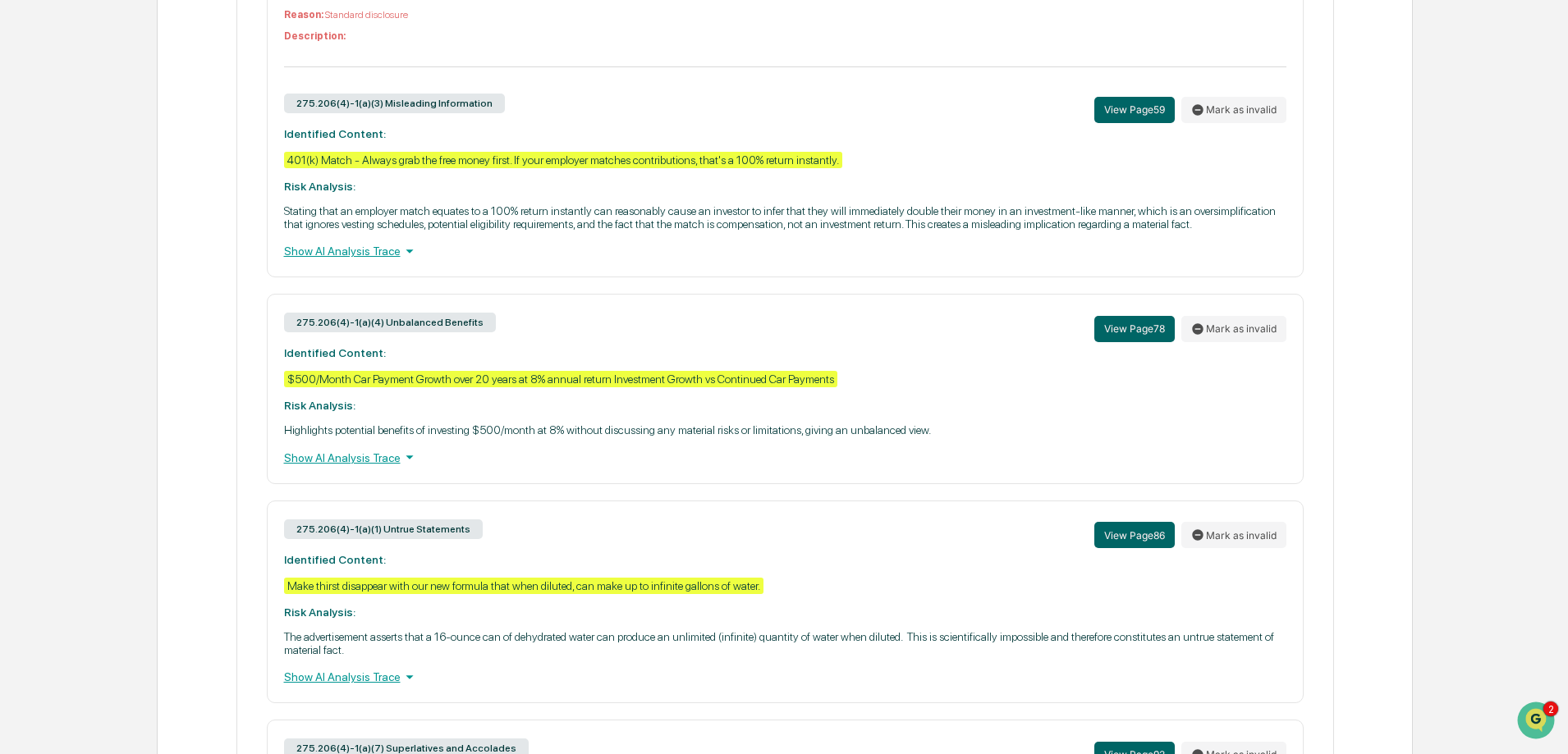
scroll to position [2985, 0]
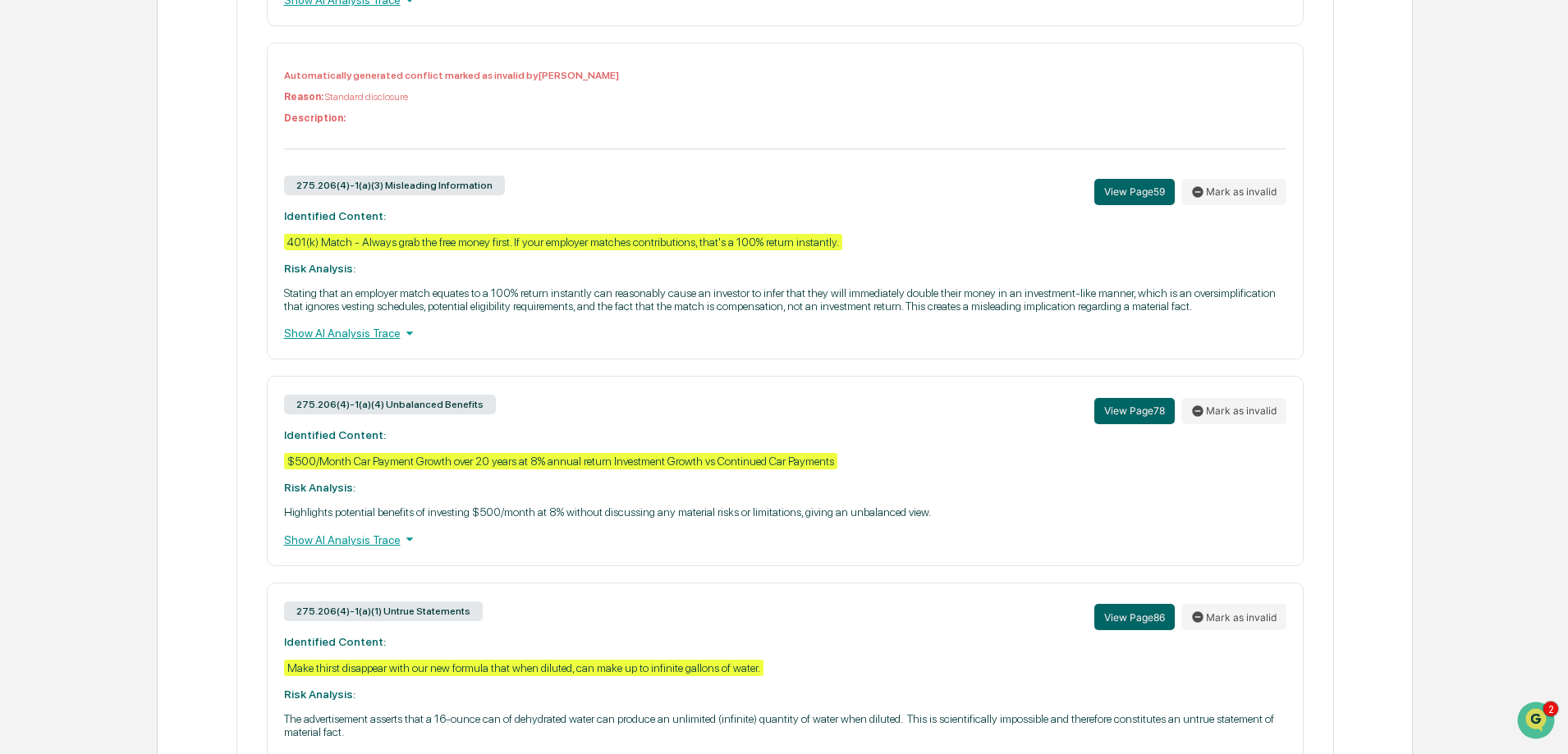
click at [375, 342] on div "Show AI Analysis Trace" at bounding box center [785, 333] width 1003 height 18
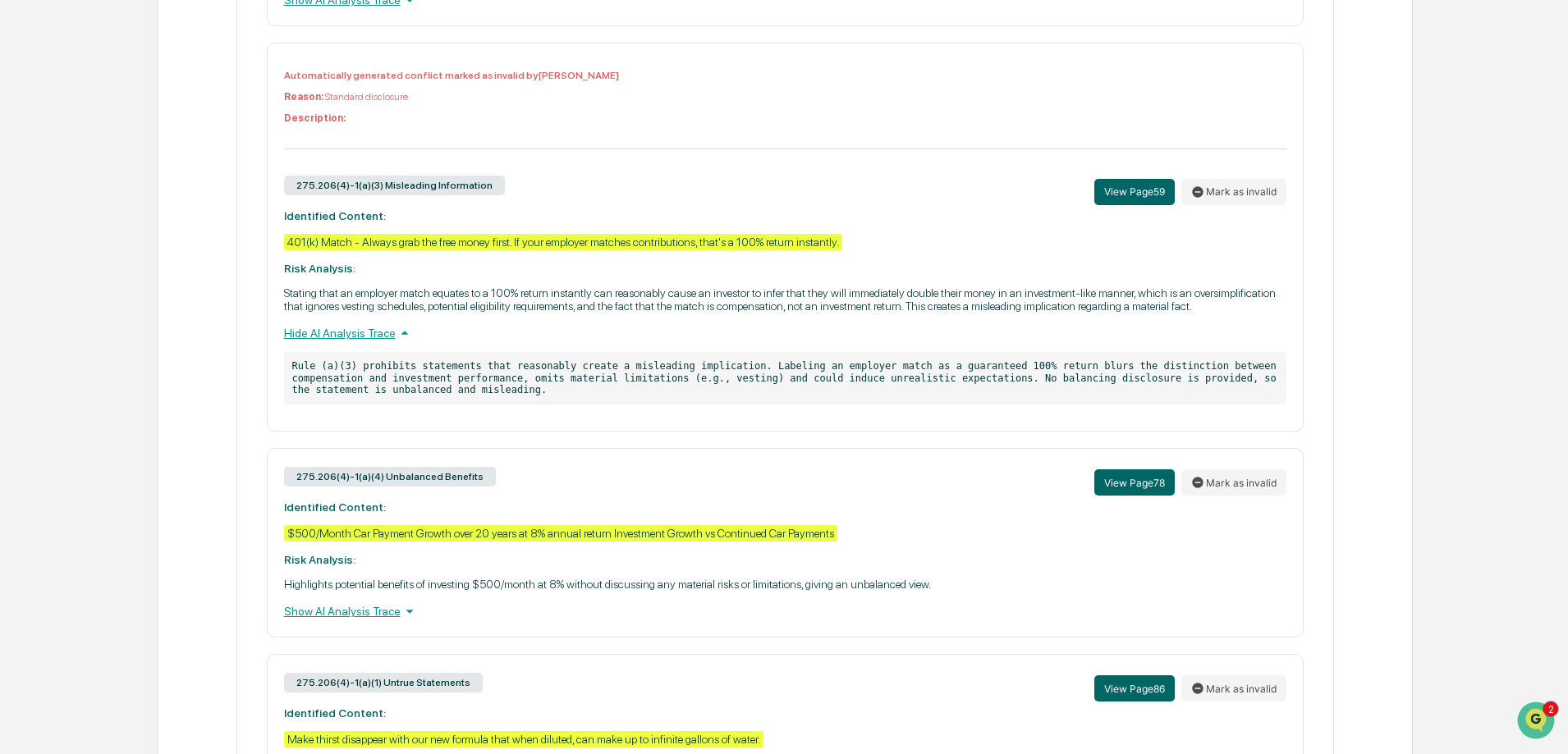
scroll to position [3066, 0]
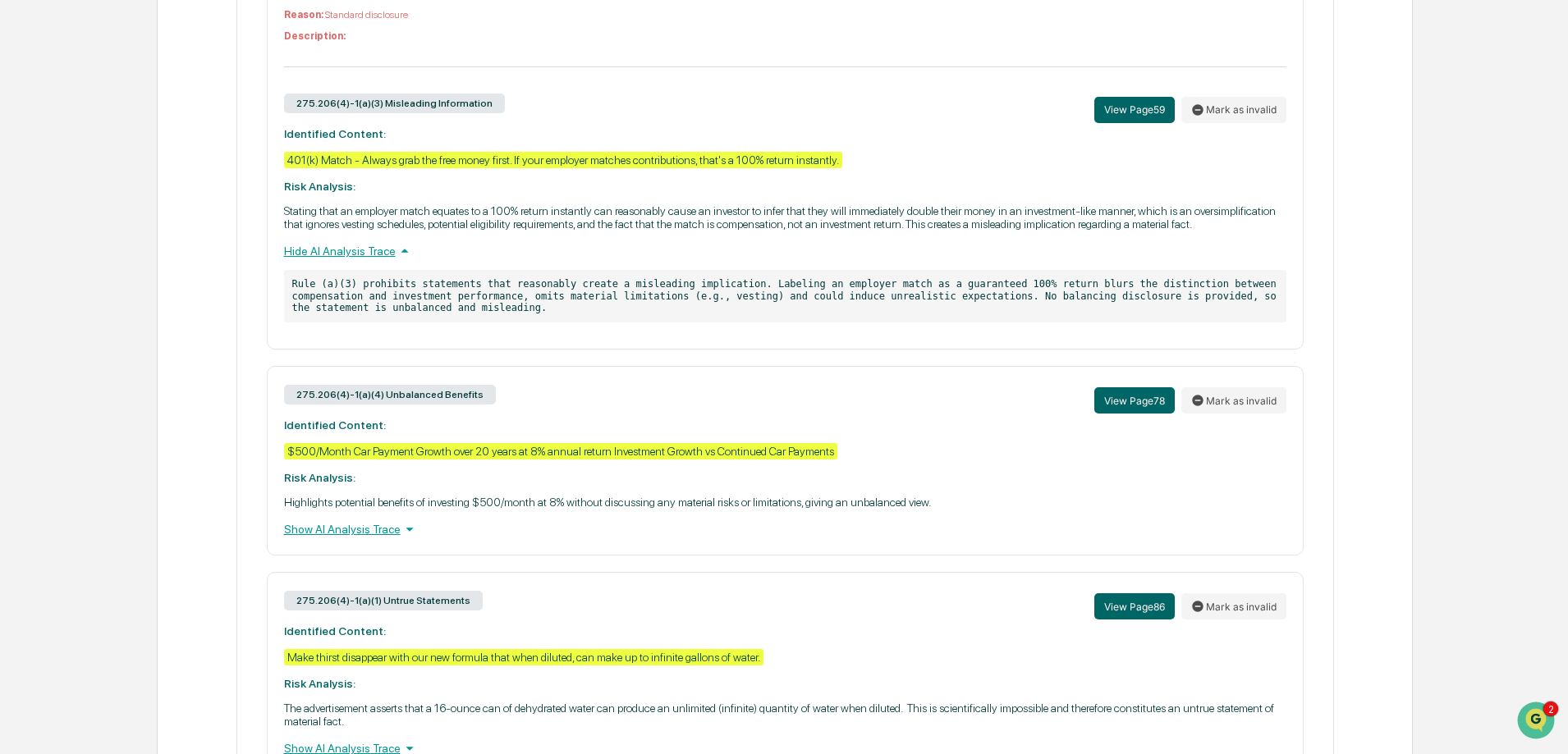
click at [352, 538] on div "Show AI Analysis Trace" at bounding box center [785, 529] width 1003 height 18
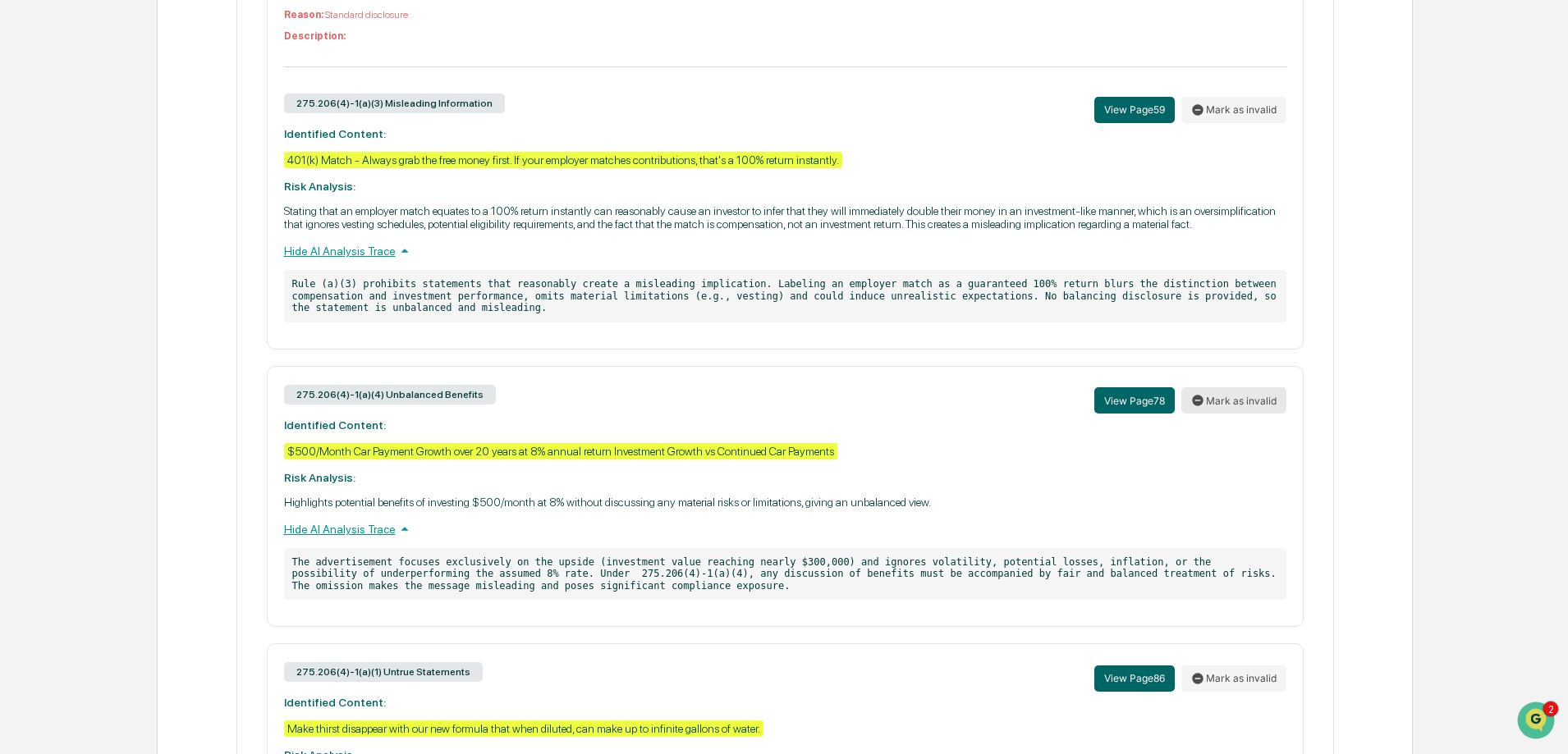
click at [1253, 414] on button "Mark as invalid" at bounding box center [1233, 399] width 105 height 26
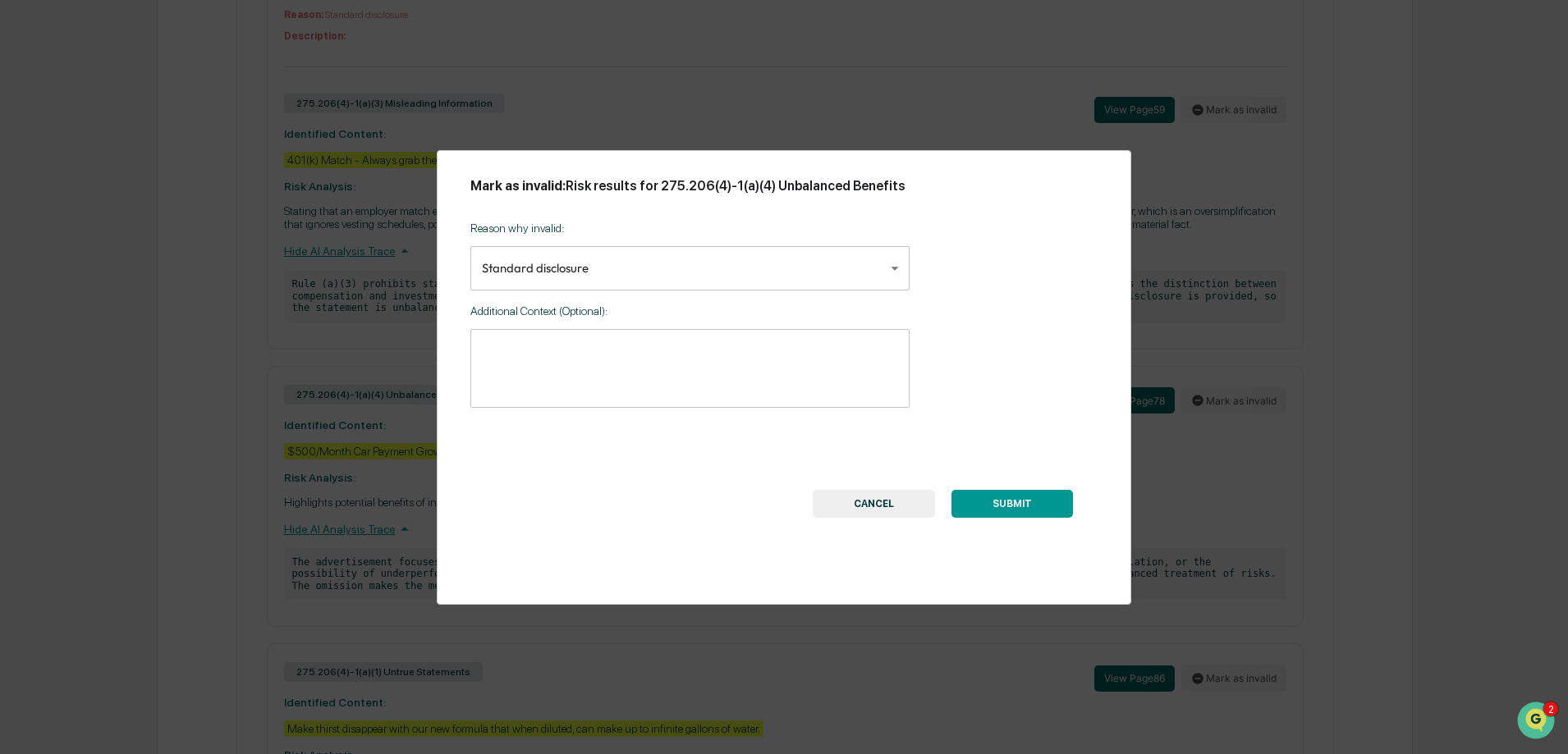
click at [1009, 503] on button "SUBMIT" at bounding box center [1012, 503] width 122 height 28
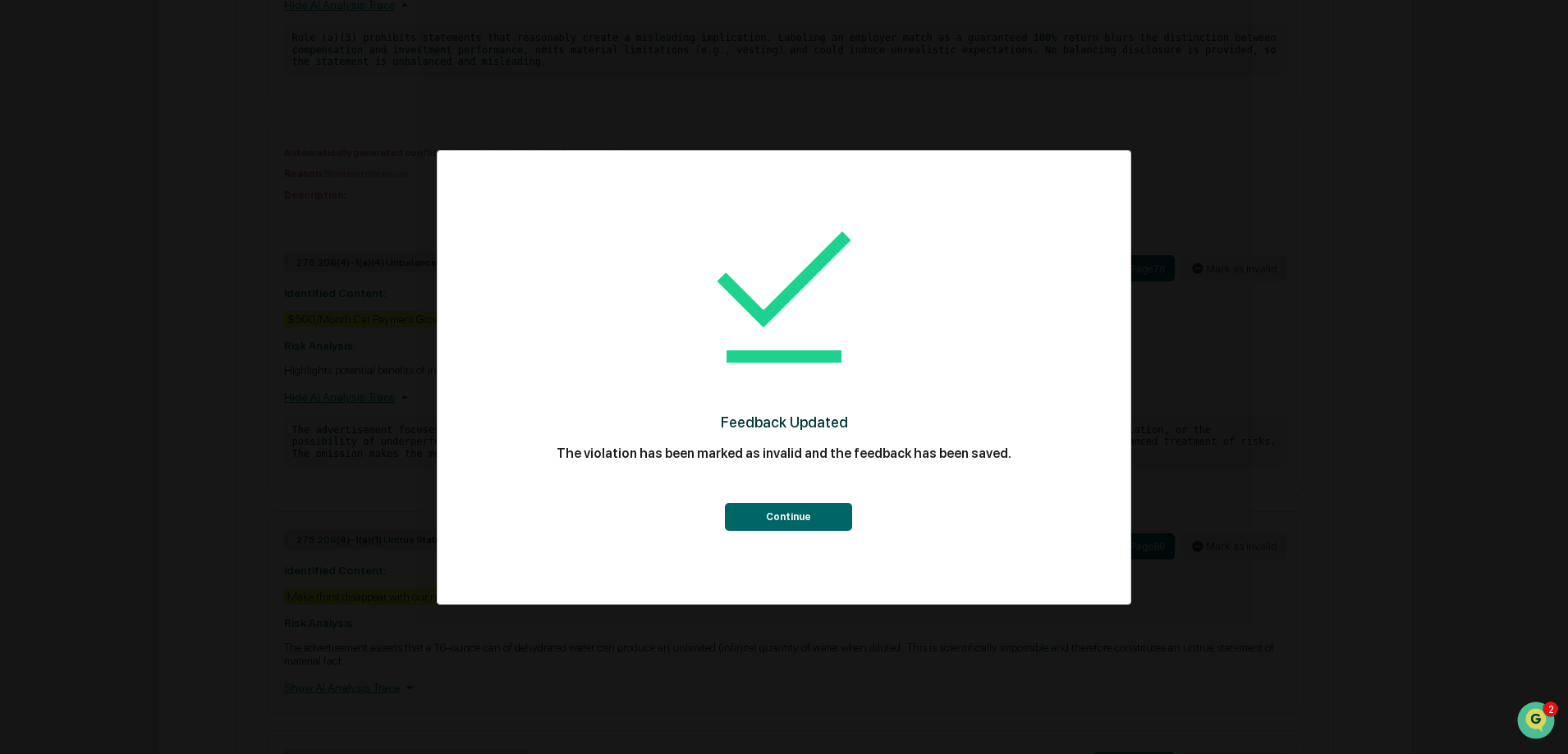
click at [760, 520] on button "Continue" at bounding box center [788, 517] width 127 height 28
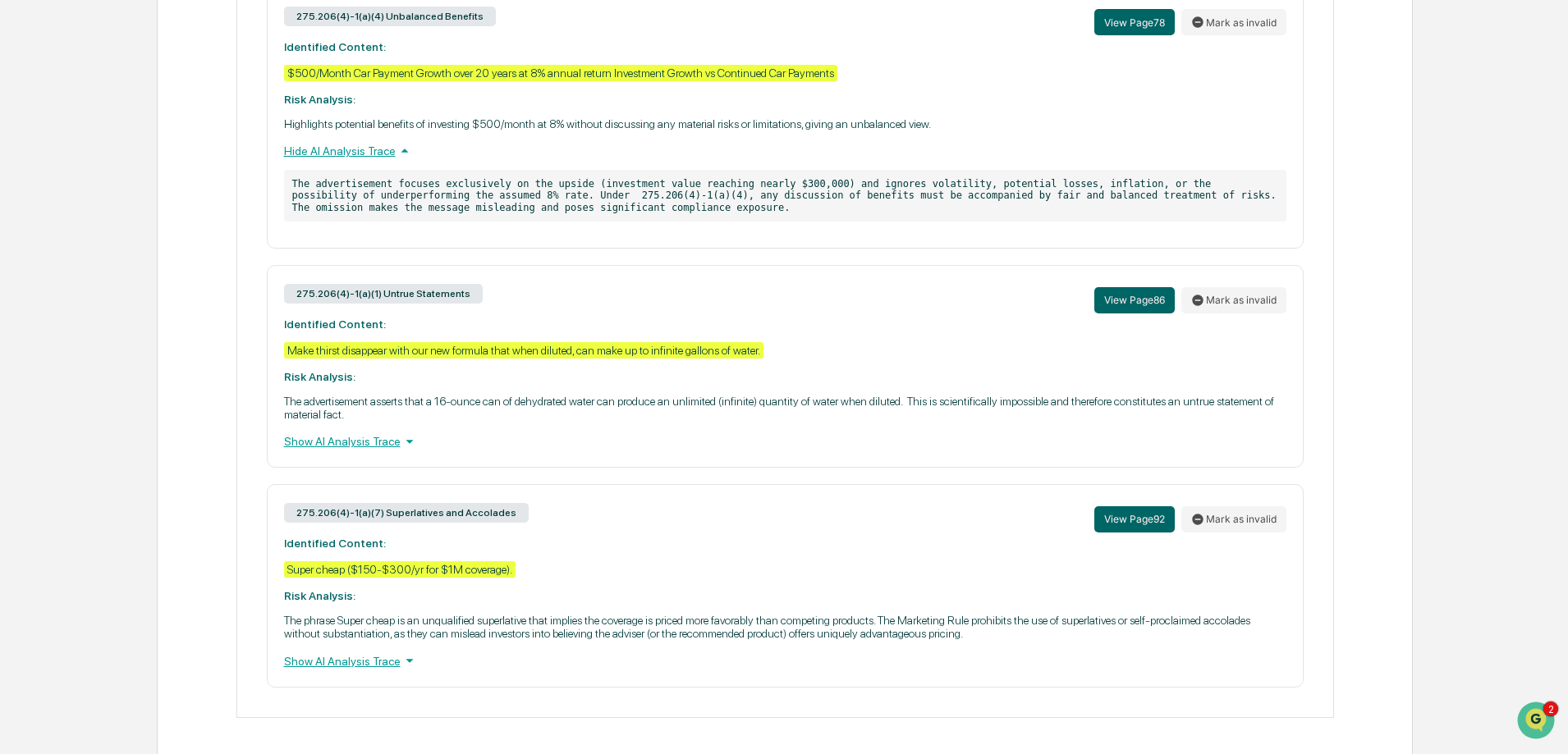
scroll to position [3577, 0]
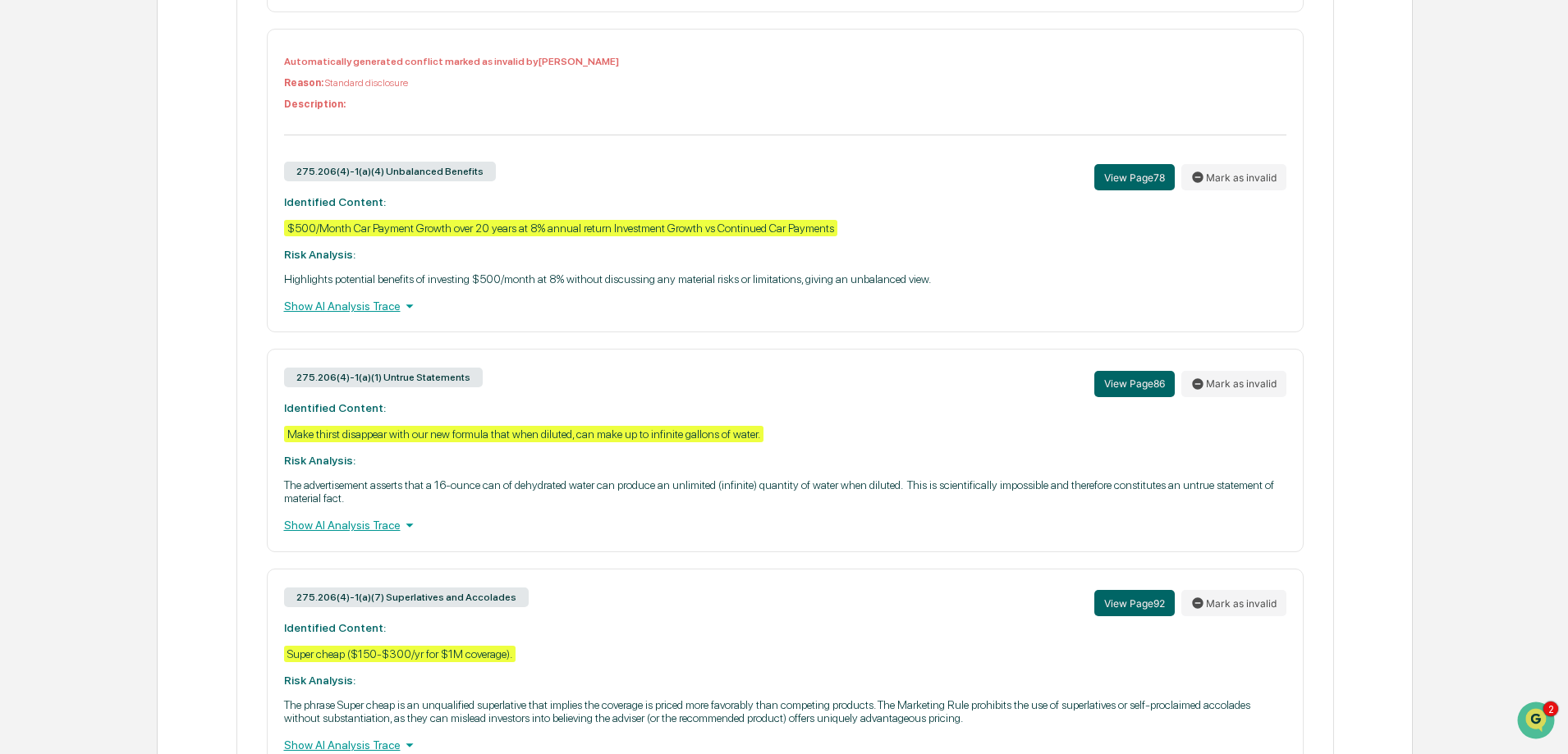
scroll to position [3200, 0]
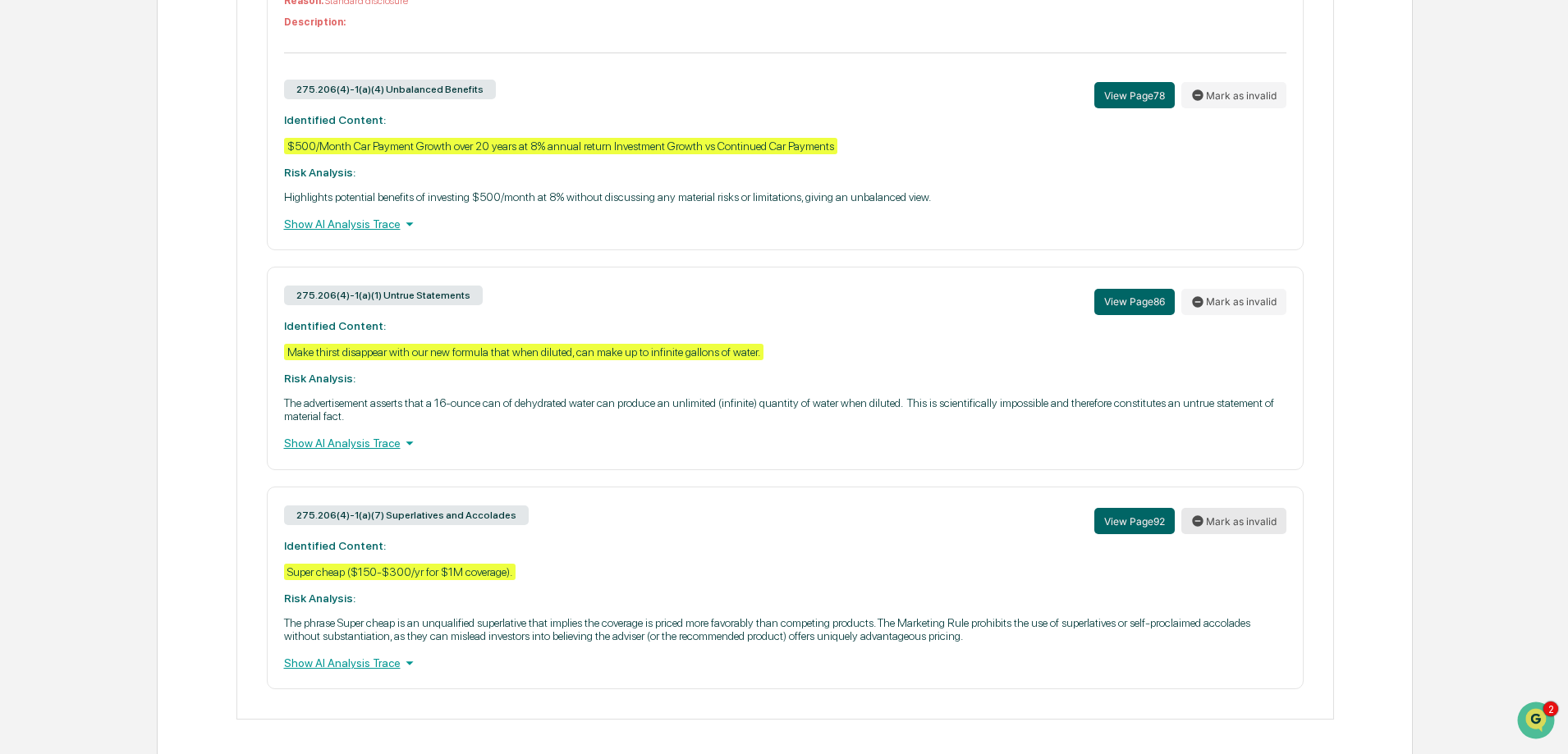
click at [1226, 534] on button "Mark as invalid" at bounding box center [1233, 520] width 105 height 26
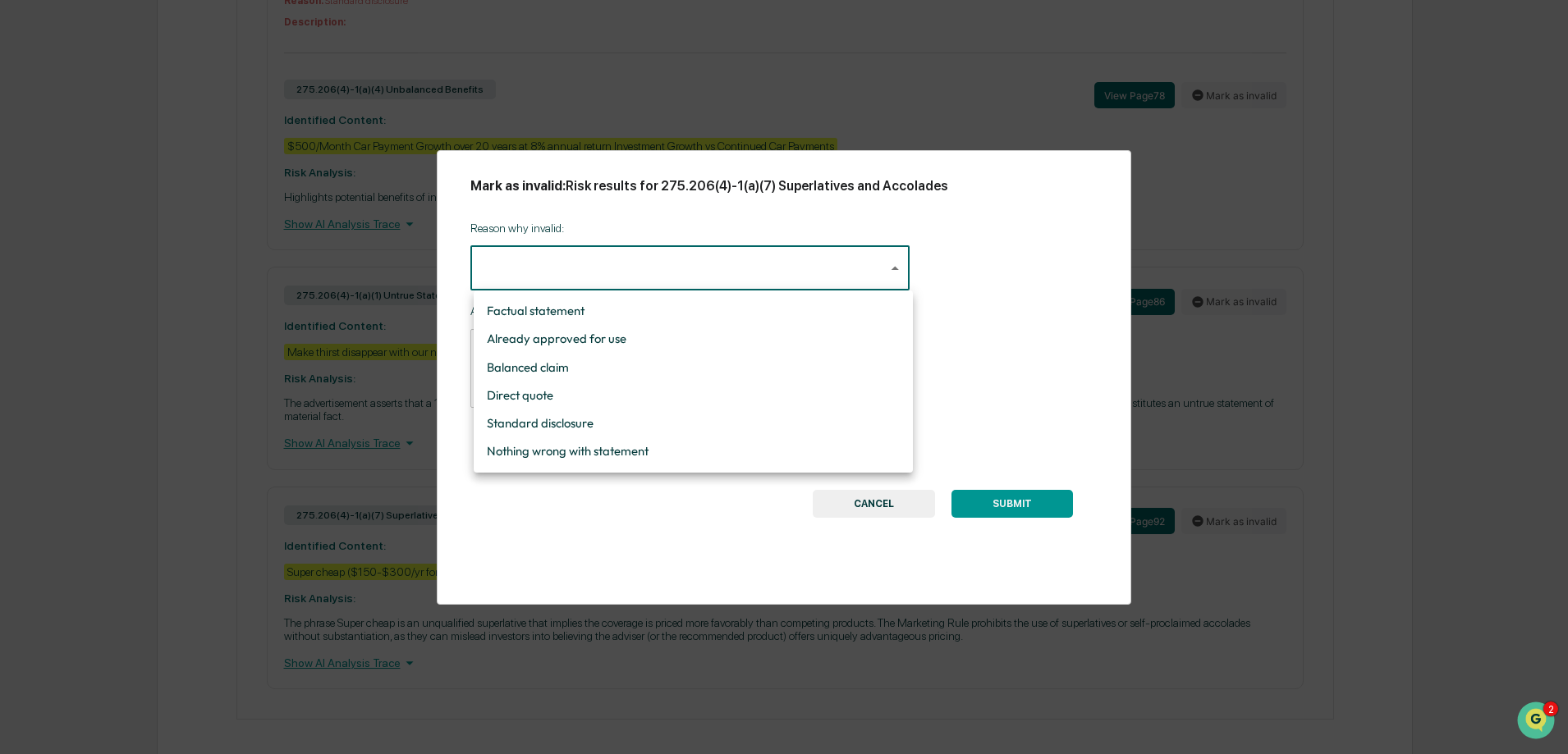
click at [553, 420] on li "Standard disclosure" at bounding box center [694, 423] width 439 height 28
type input "**********"
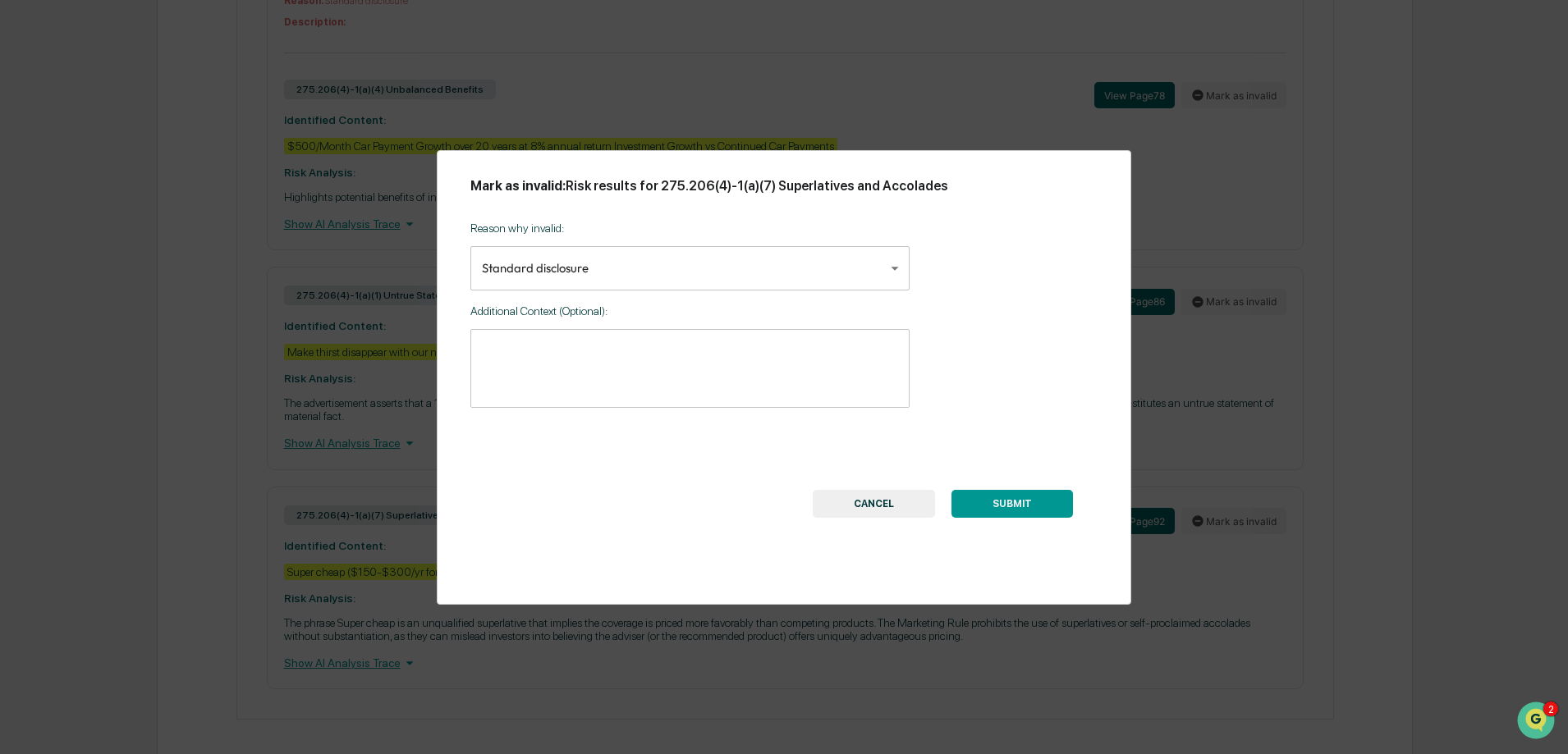
click at [1020, 507] on button "SUBMIT" at bounding box center [1012, 503] width 122 height 28
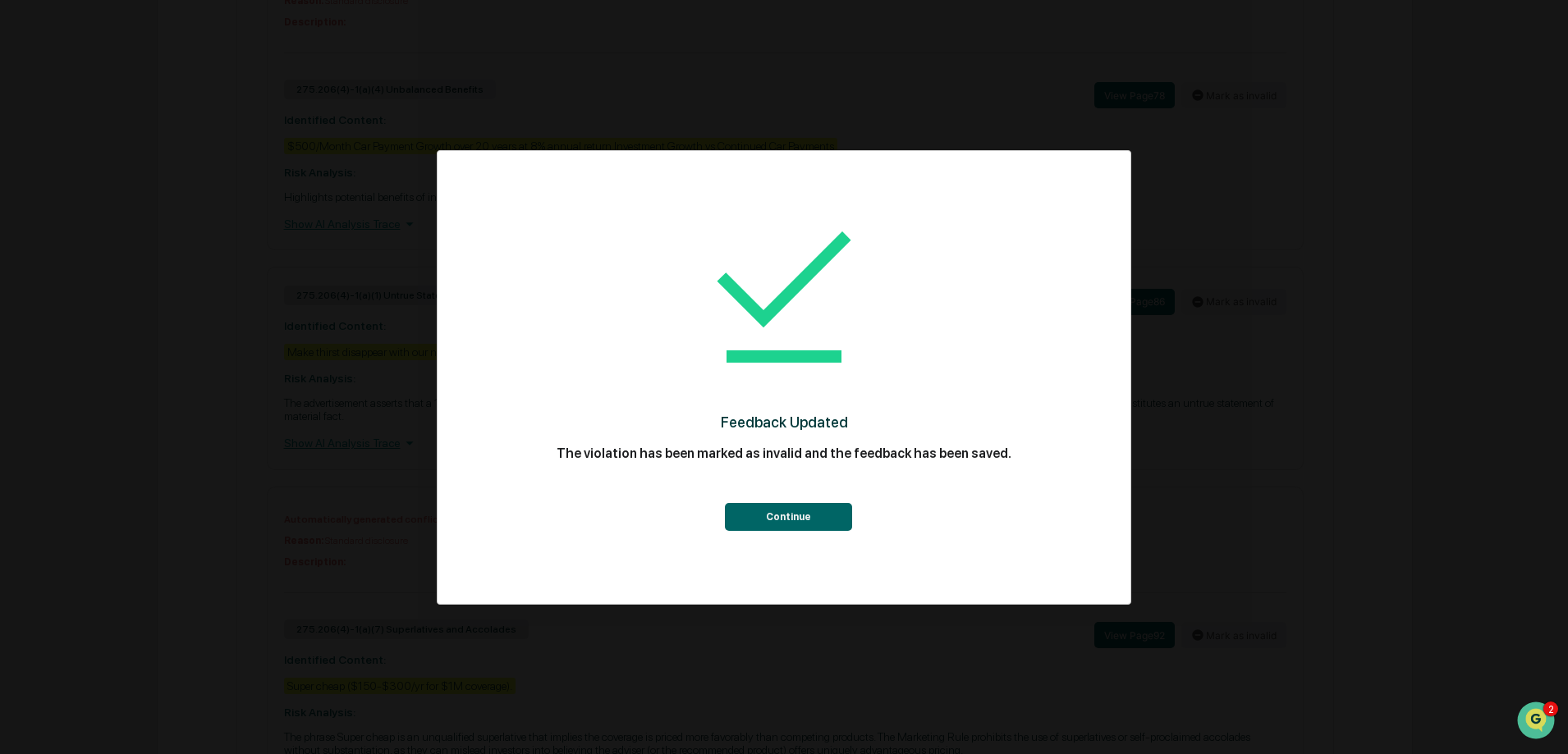
click at [797, 506] on button "Continue" at bounding box center [788, 517] width 127 height 28
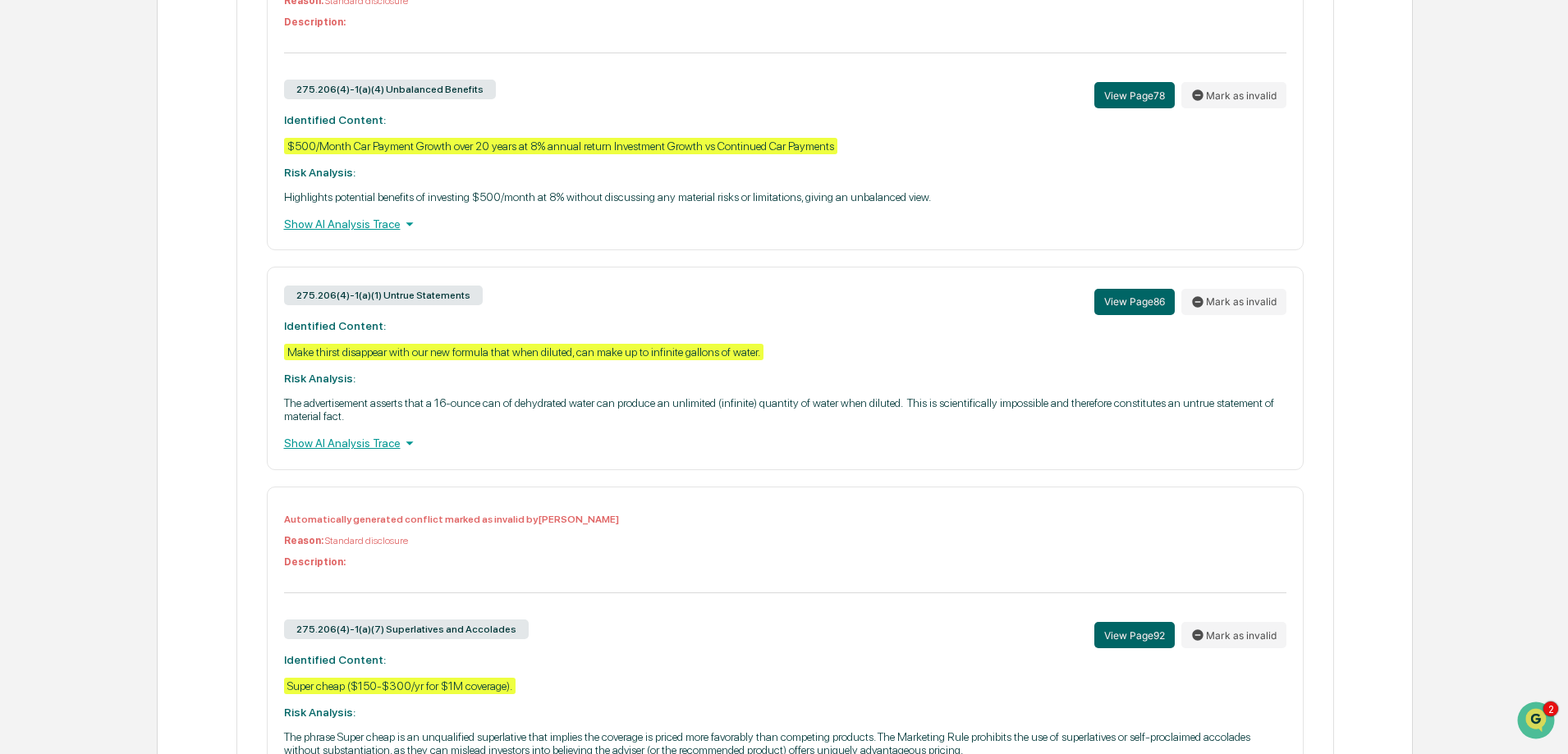
scroll to position [3334, 0]
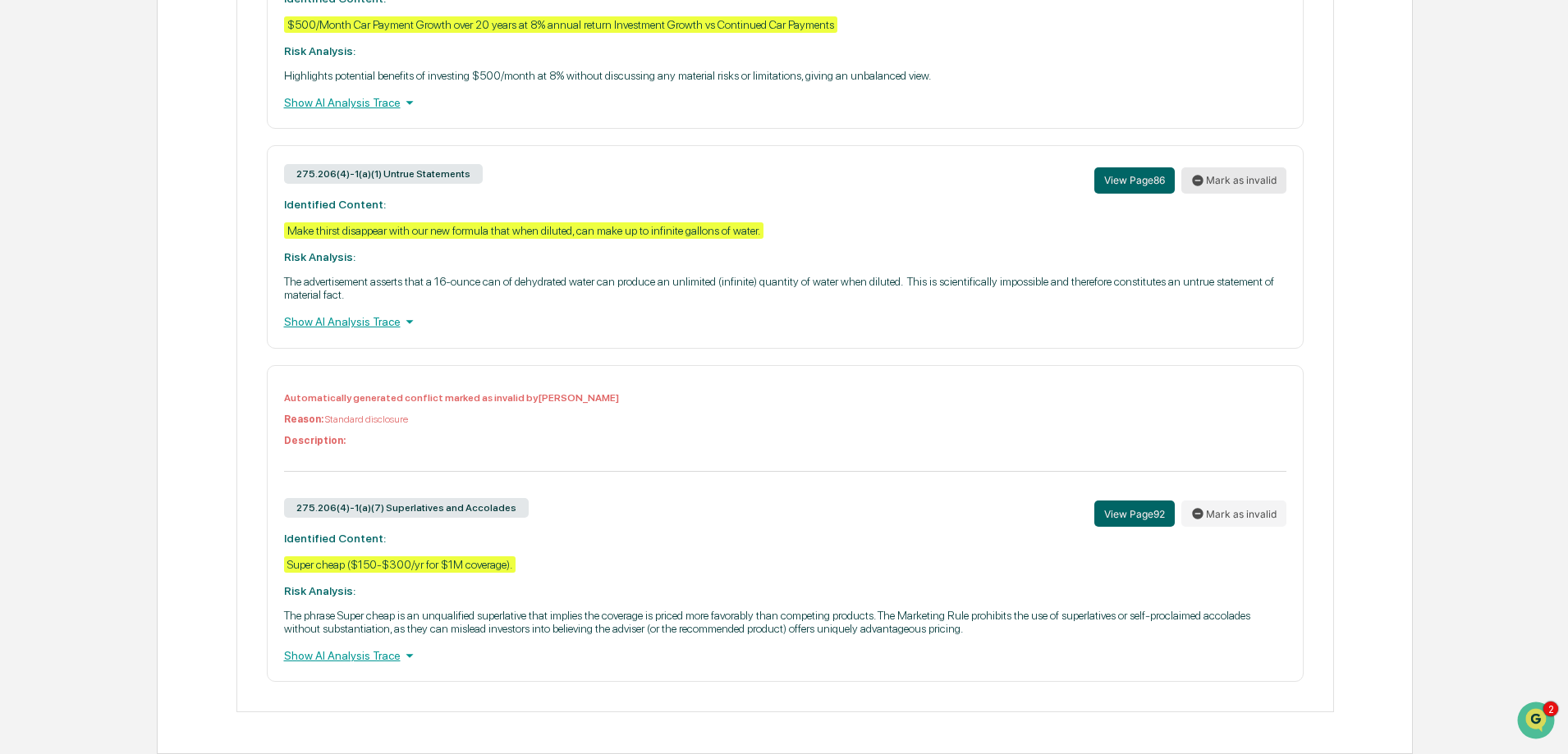
click at [1231, 171] on button "Mark as invalid" at bounding box center [1233, 180] width 105 height 26
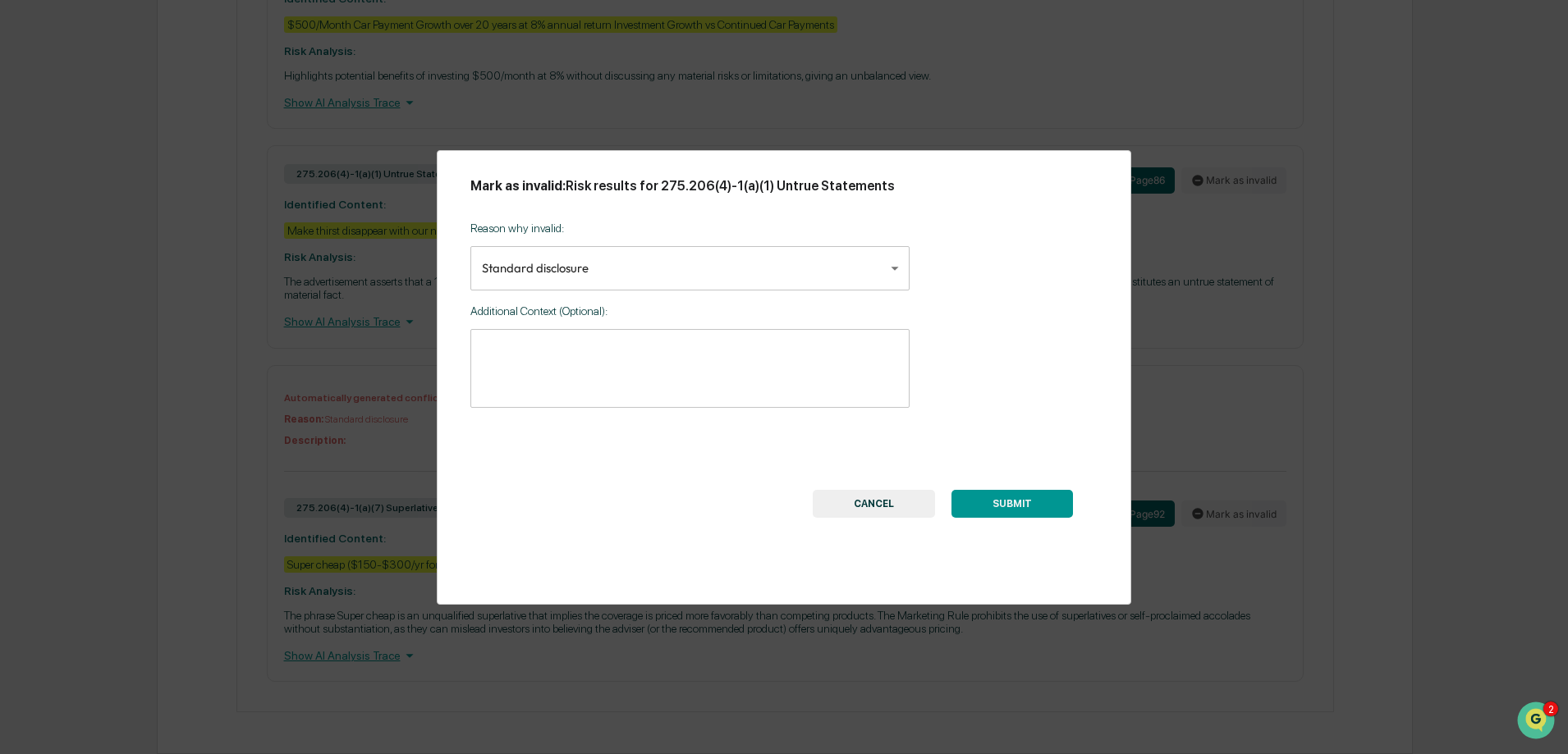
scroll to position [3320, 0]
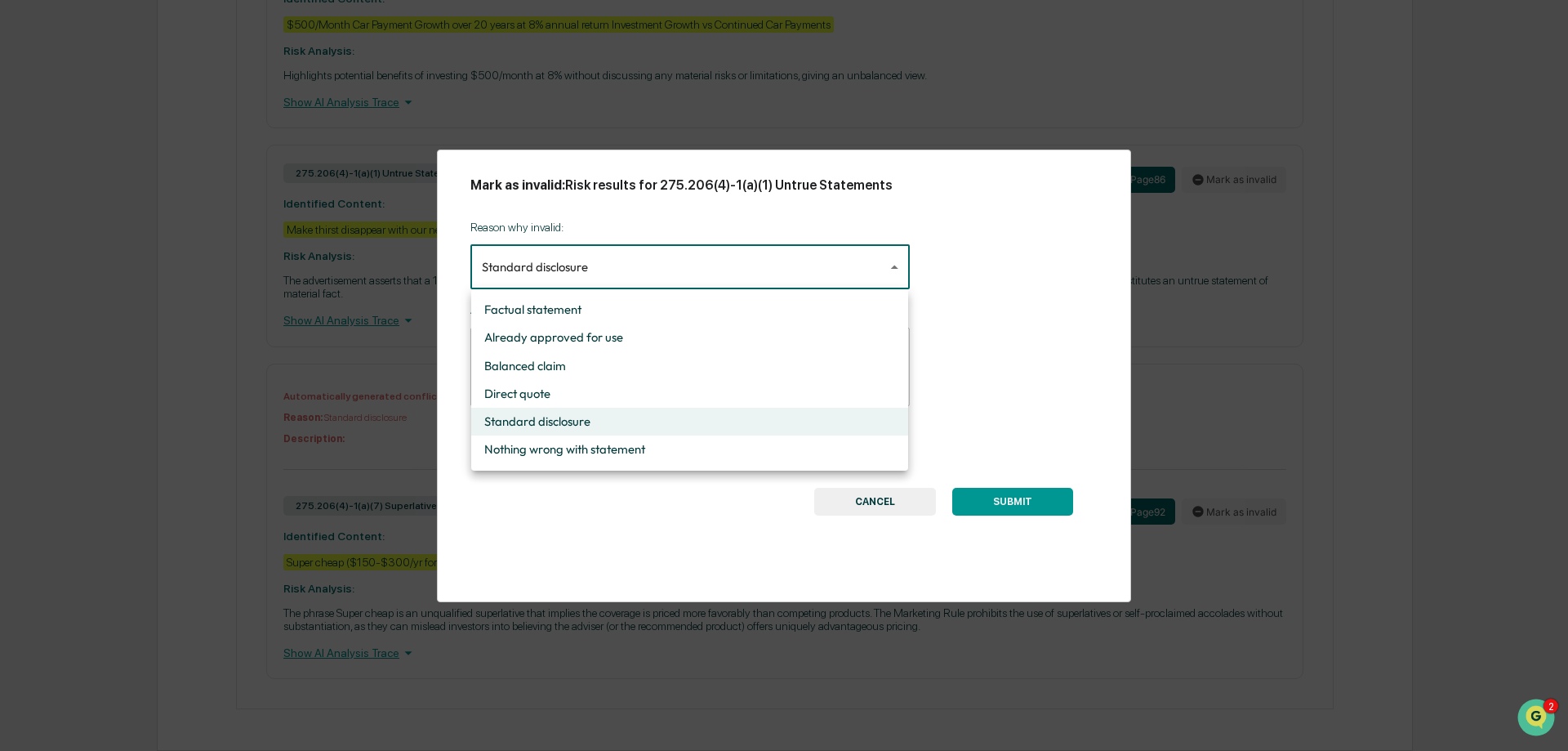
click at [612, 276] on div at bounding box center [784, 376] width 1568 height 751
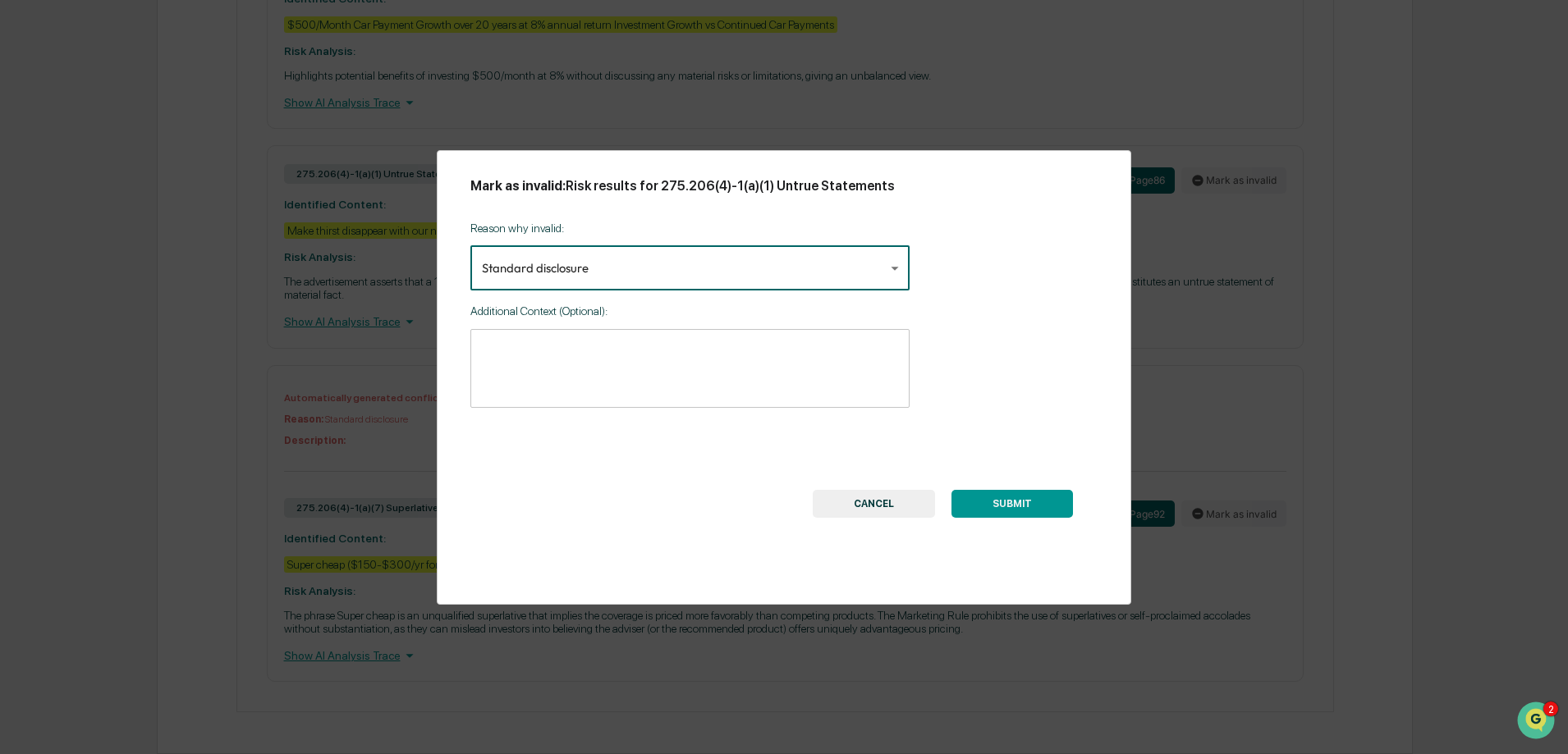
click at [1044, 503] on button "SUBMIT" at bounding box center [1012, 503] width 122 height 28
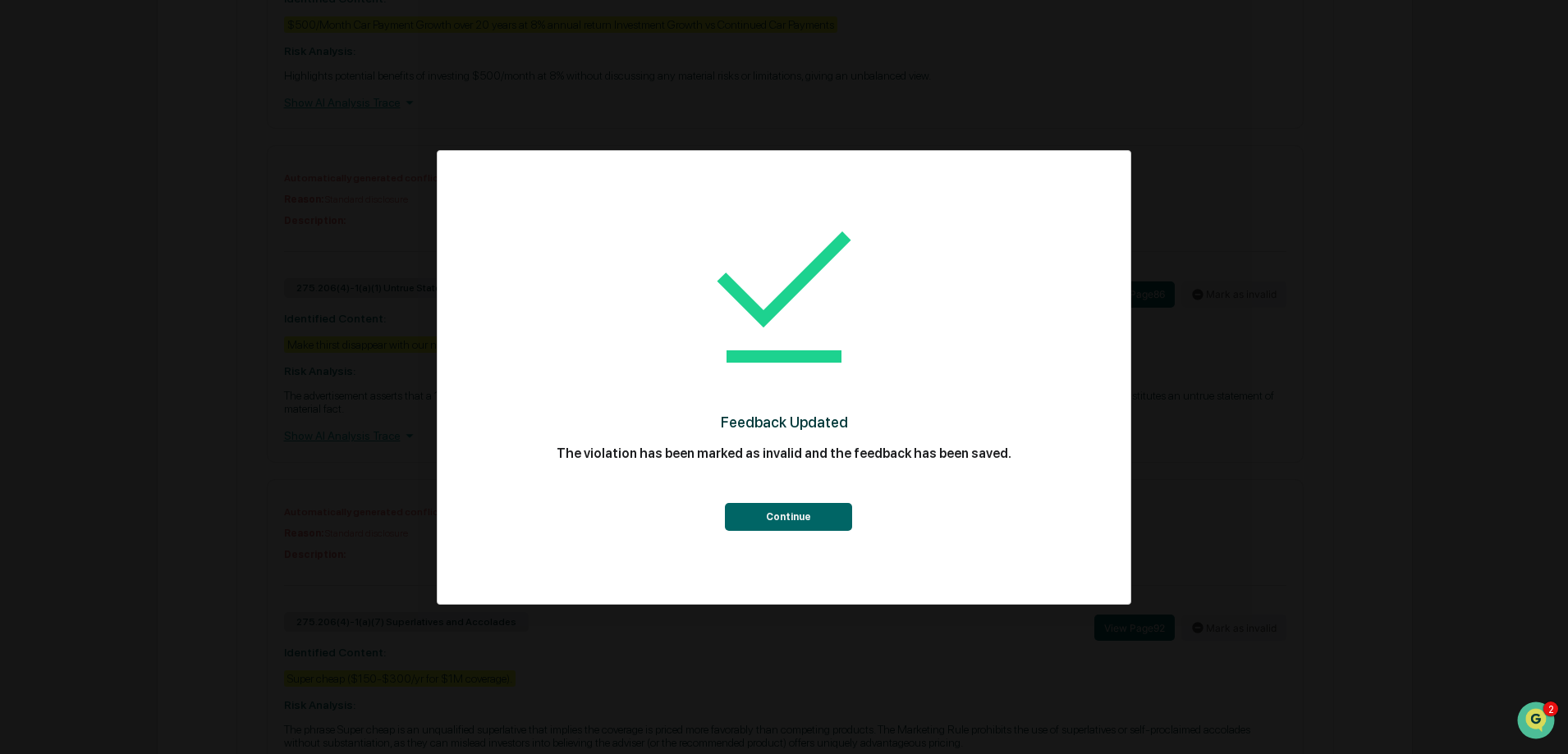
click at [794, 526] on button "Continue" at bounding box center [788, 517] width 127 height 28
